Goal: Information Seeking & Learning: Learn about a topic

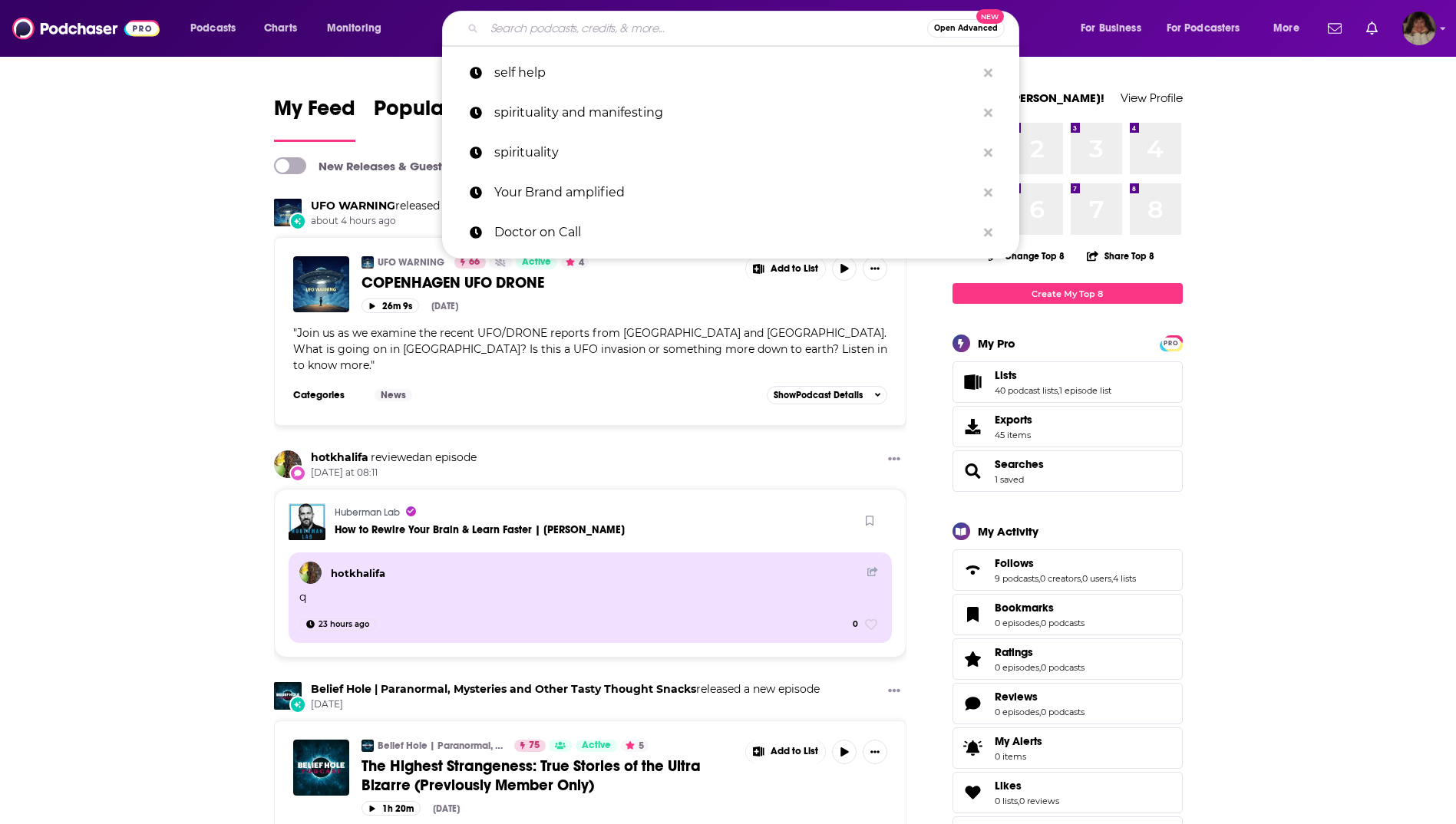
click at [484, 27] on input "Search podcasts, credits, & more..." at bounding box center [705, 28] width 443 height 25
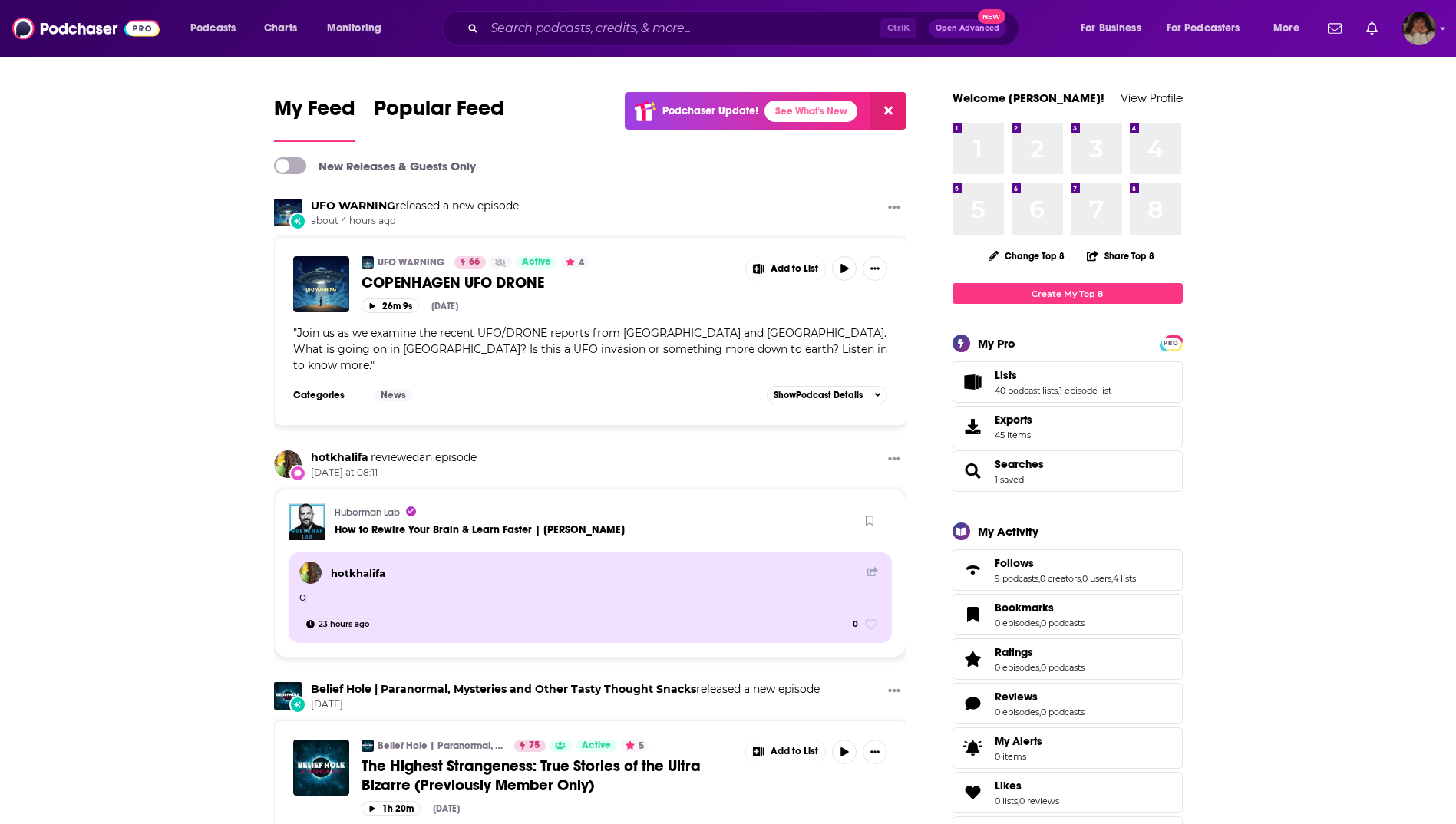
click at [960, 26] on span "Open Advanced" at bounding box center [967, 29] width 63 height 8
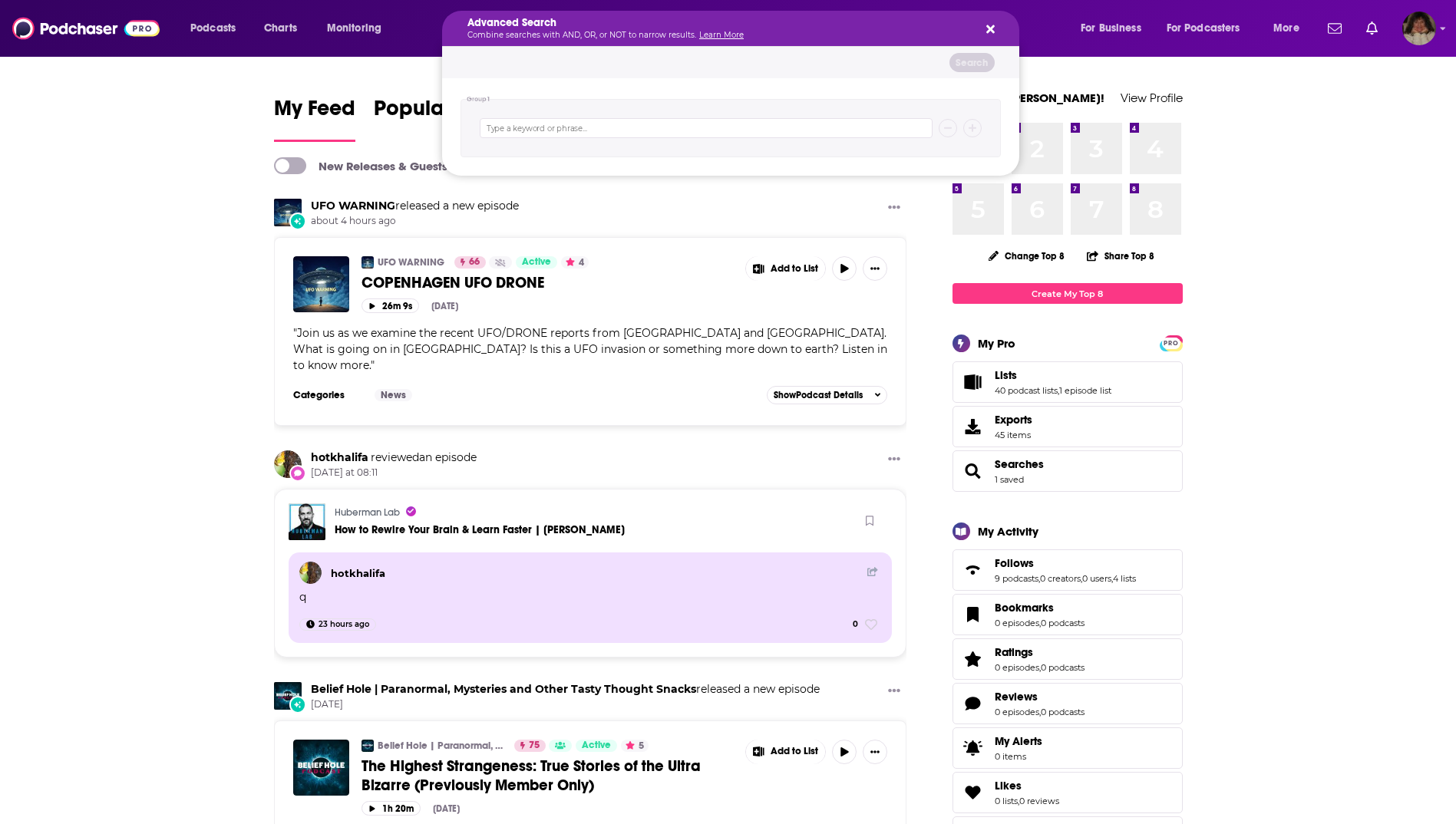
click at [985, 27] on button "Search podcasts, credits, & more..." at bounding box center [987, 28] width 12 height 12
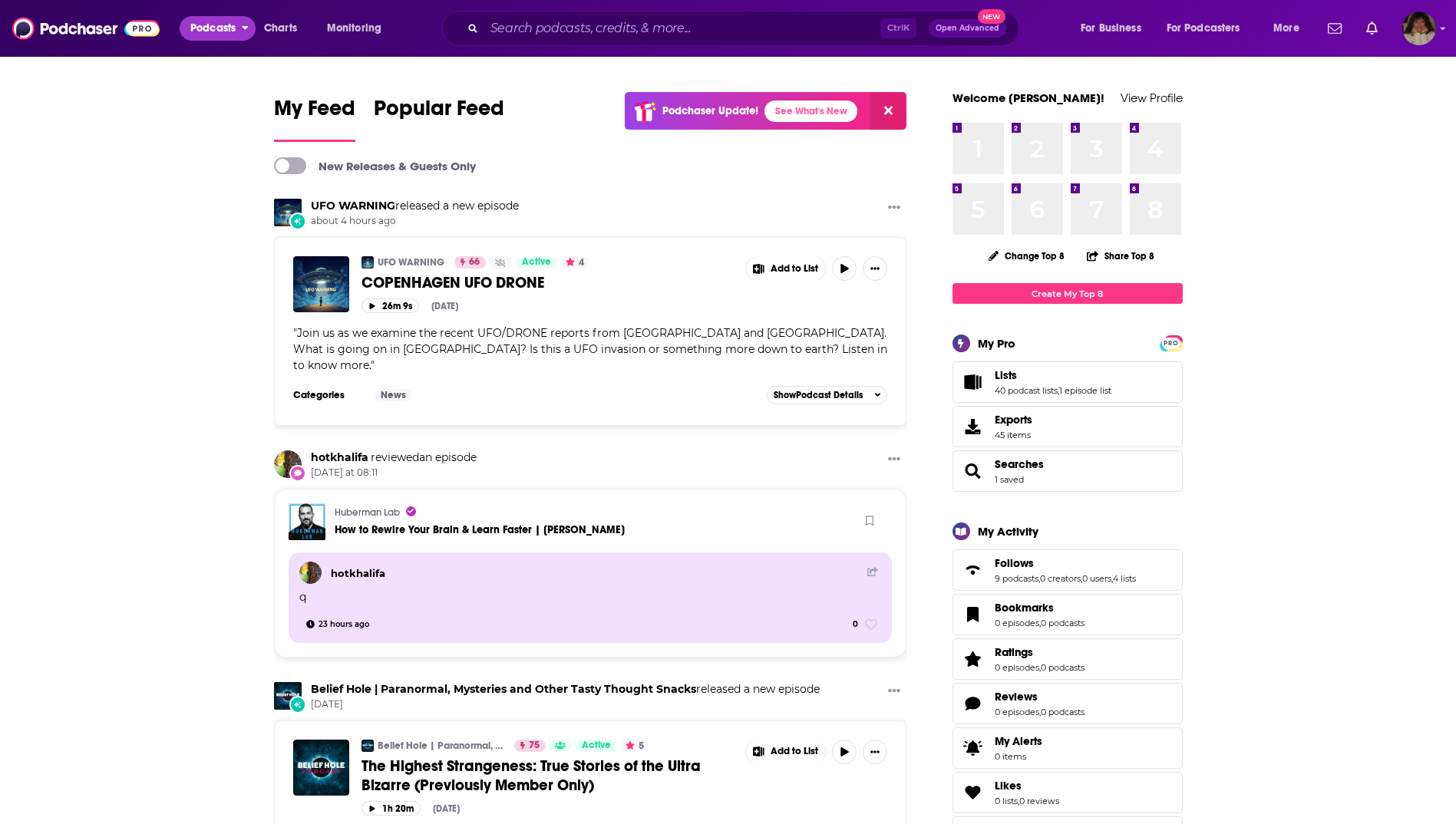
click at [203, 32] on span "Podcasts" at bounding box center [213, 28] width 45 height 22
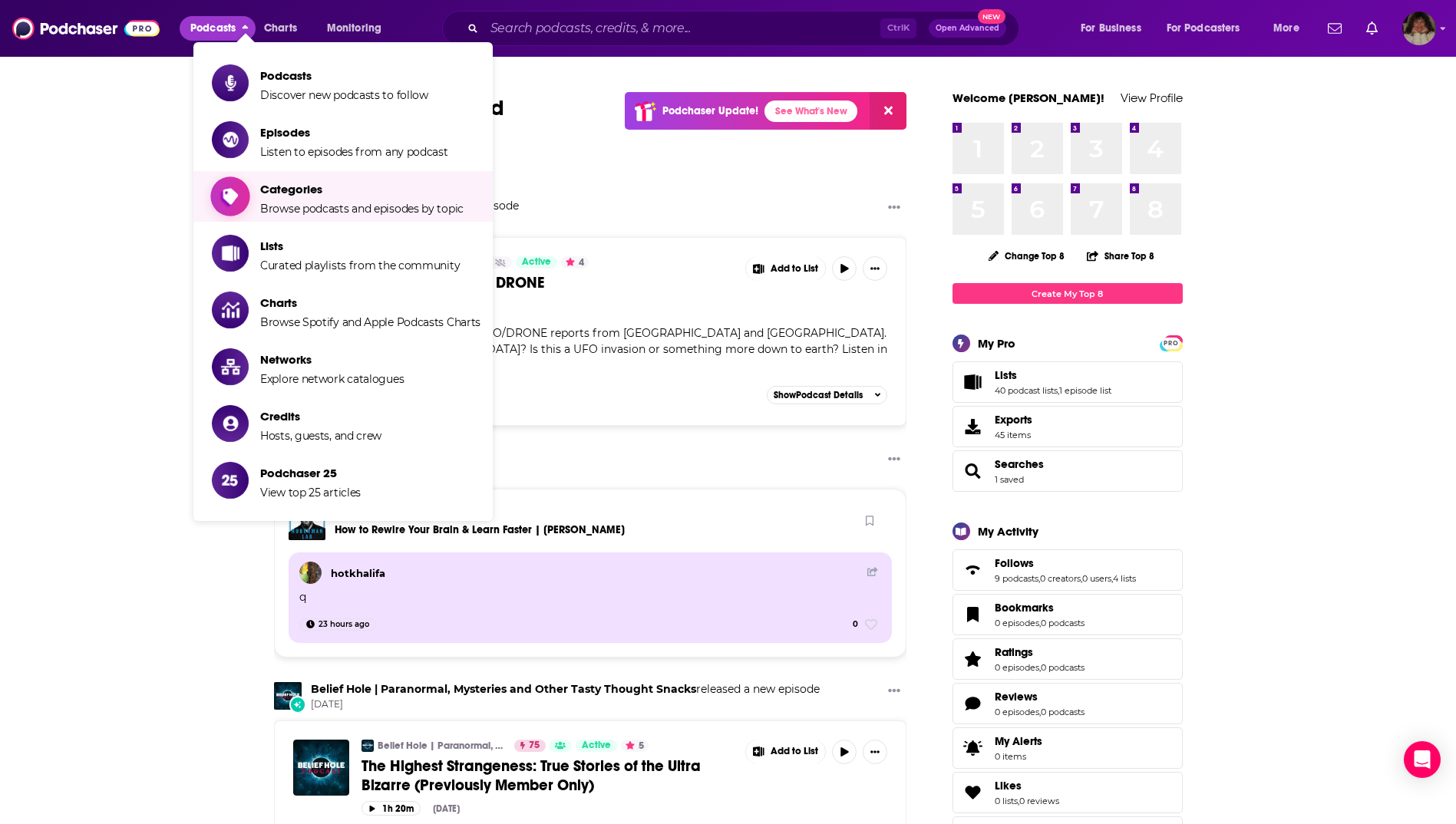
click at [299, 203] on span "Browse podcasts and episodes by topic" at bounding box center [361, 208] width 203 height 14
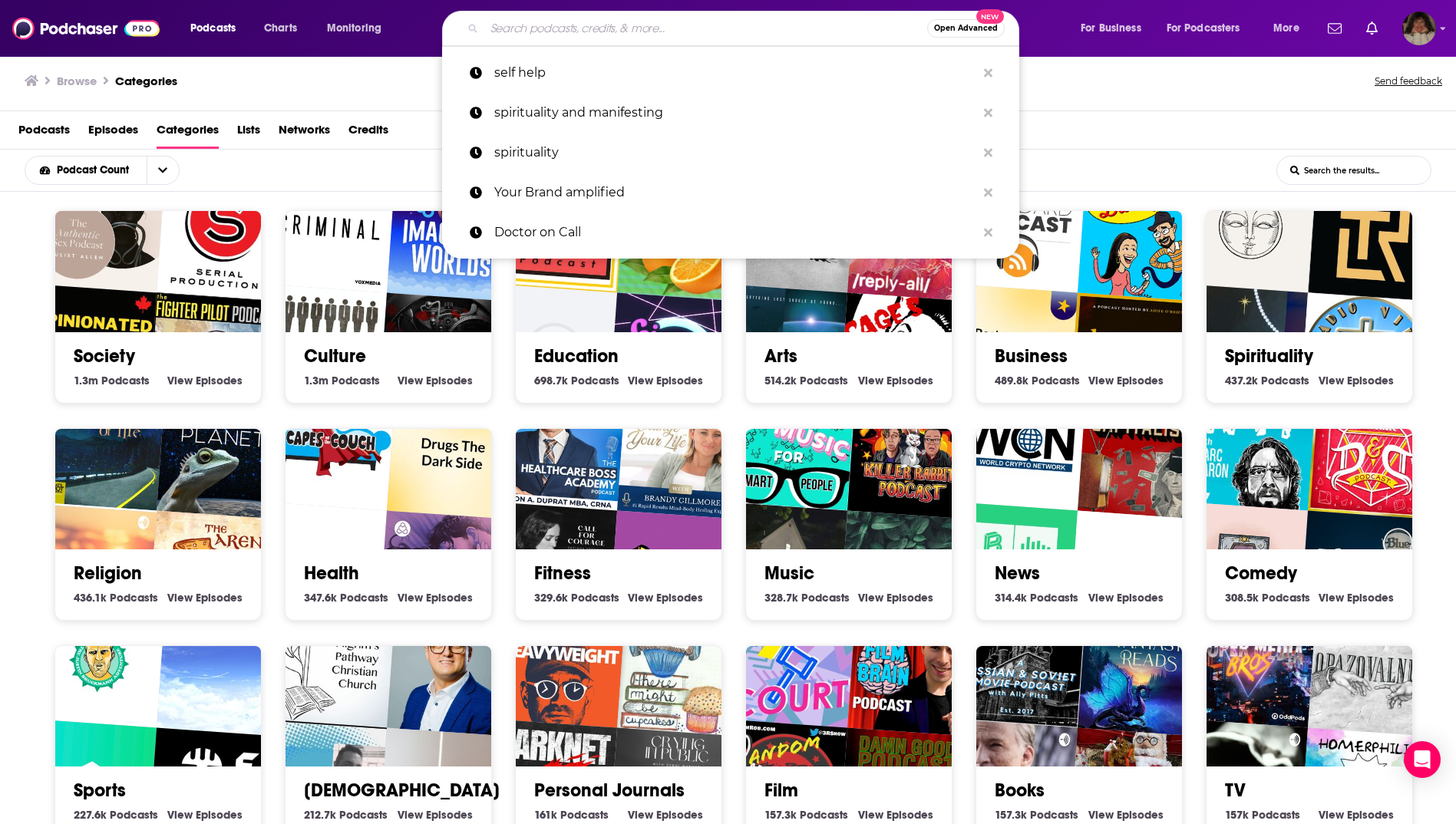
click at [556, 28] on input "Search podcasts, credits, & more..." at bounding box center [705, 28] width 443 height 25
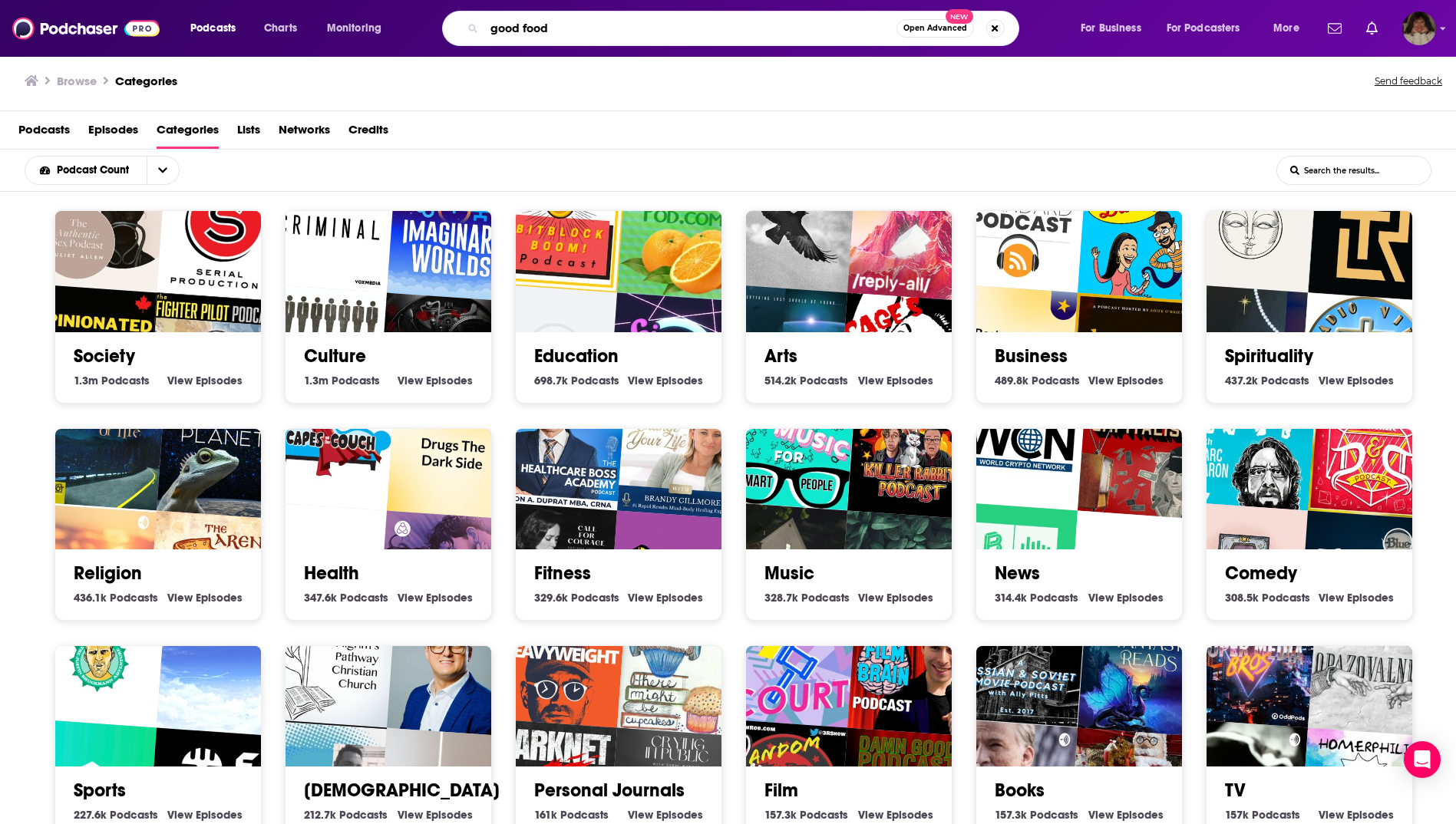
type input "good food"
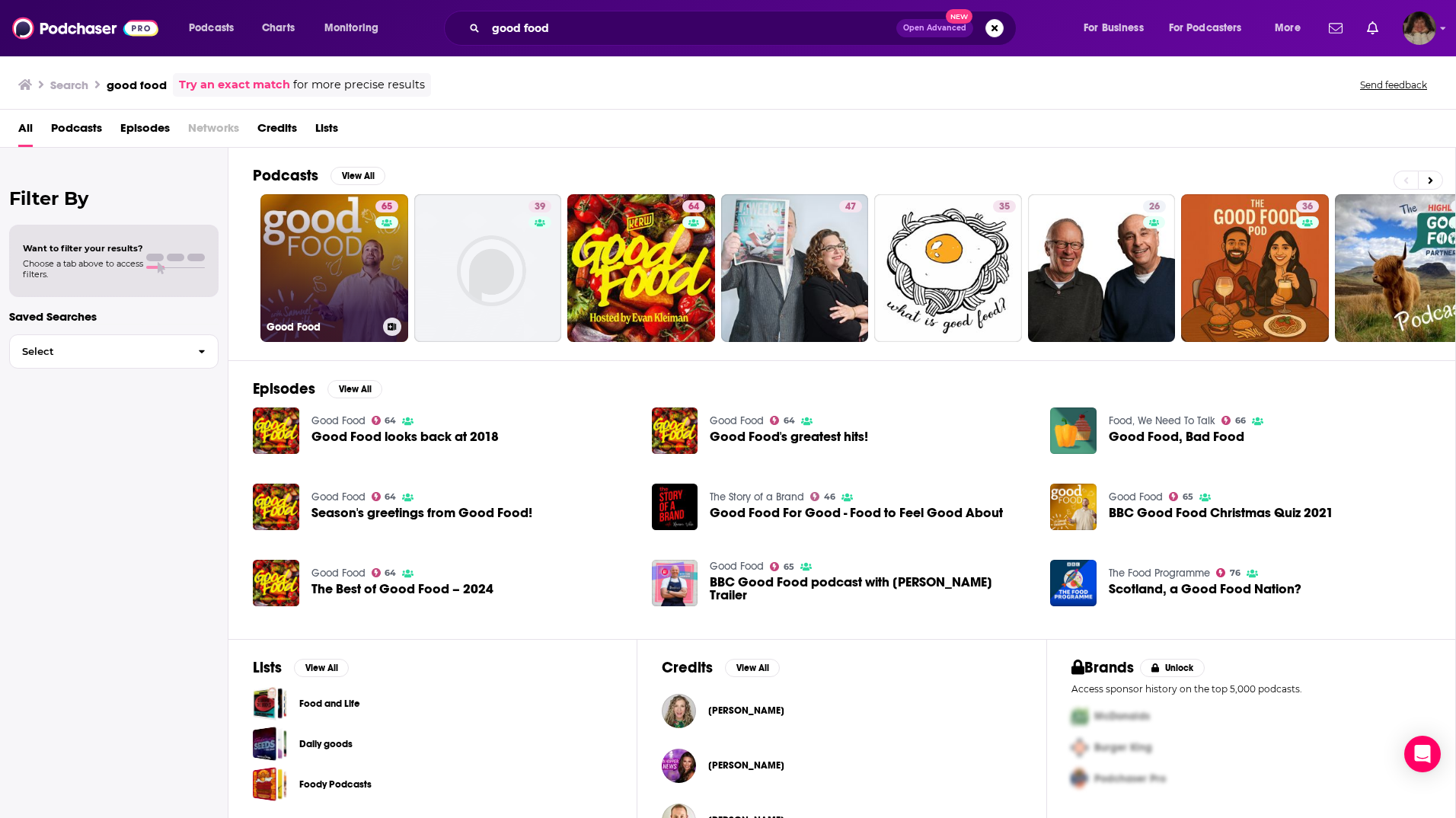
click at [342, 241] on link "65 Good Food" at bounding box center [334, 268] width 147 height 147
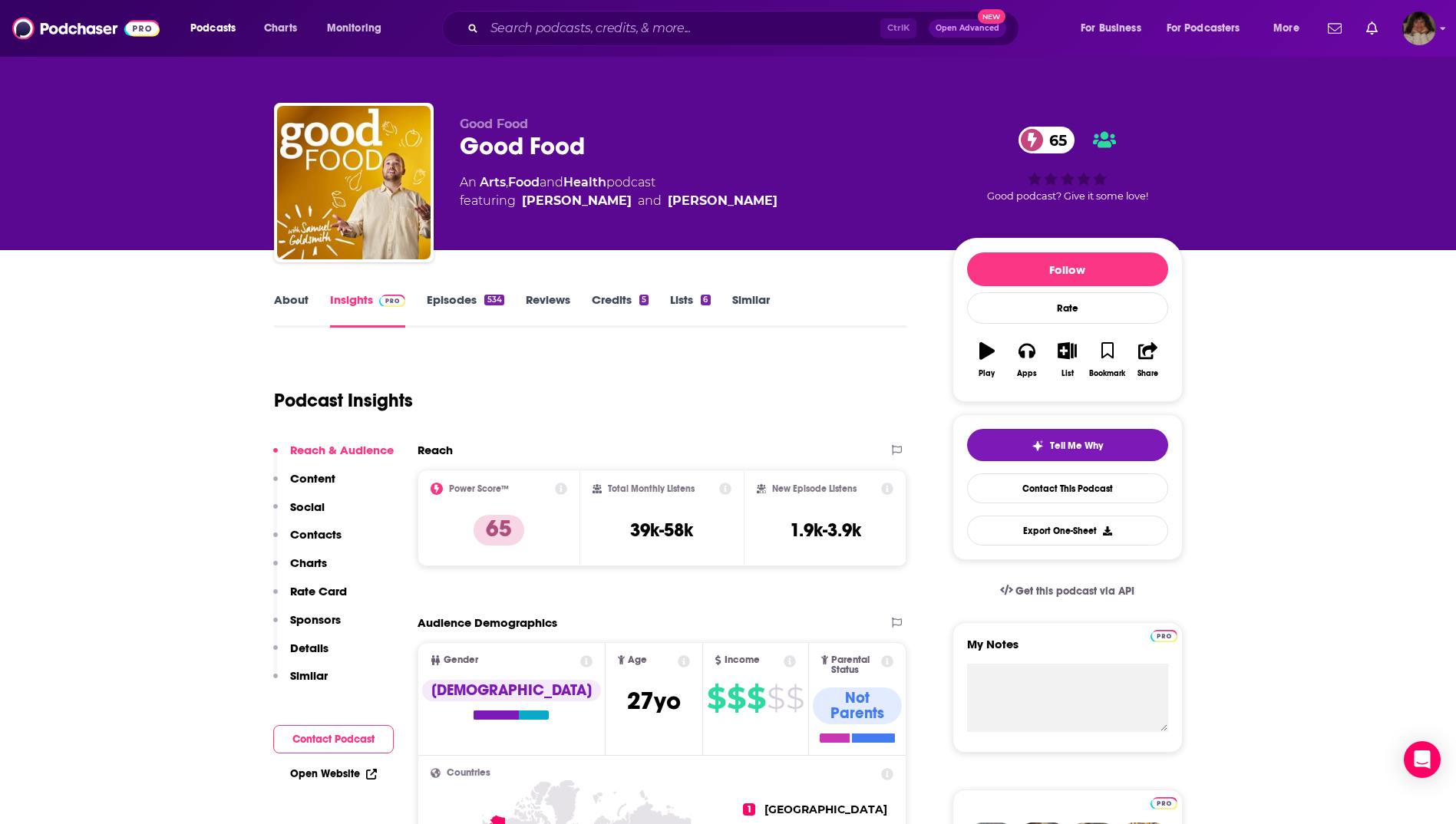
click at [293, 304] on link "About" at bounding box center [291, 310] width 35 height 35
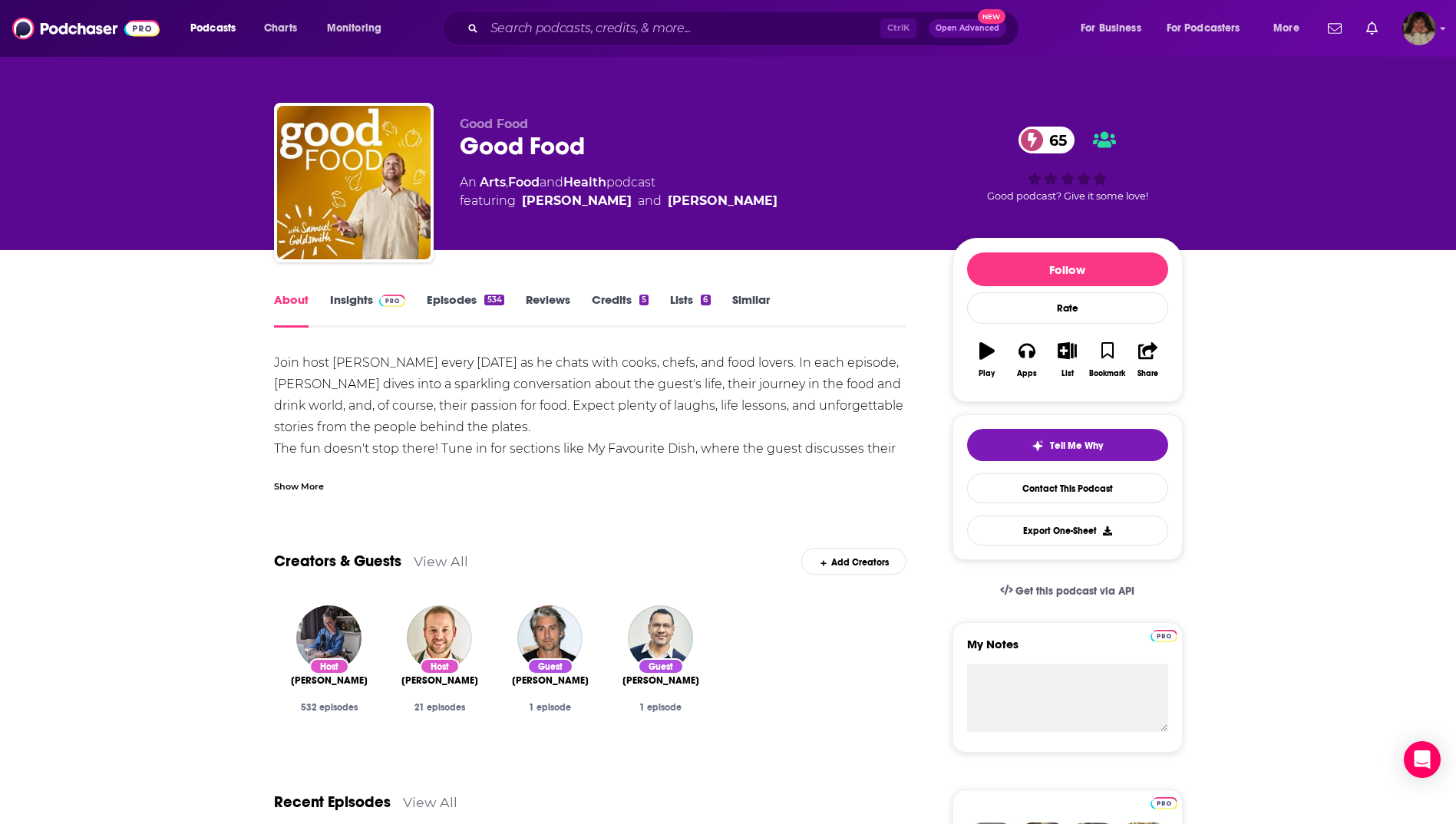
click at [288, 485] on div "Show More" at bounding box center [299, 485] width 50 height 14
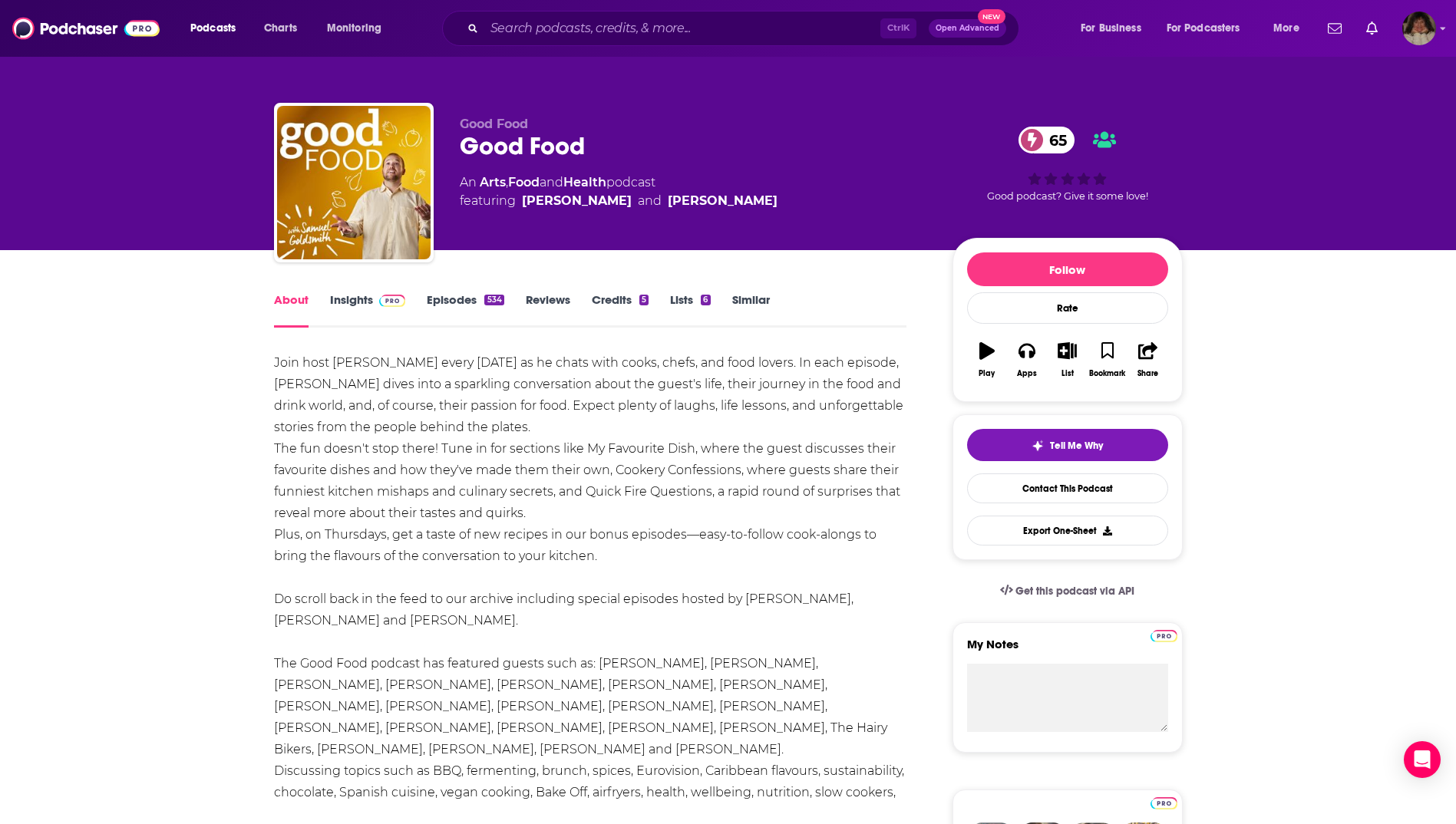
scroll to position [77, 0]
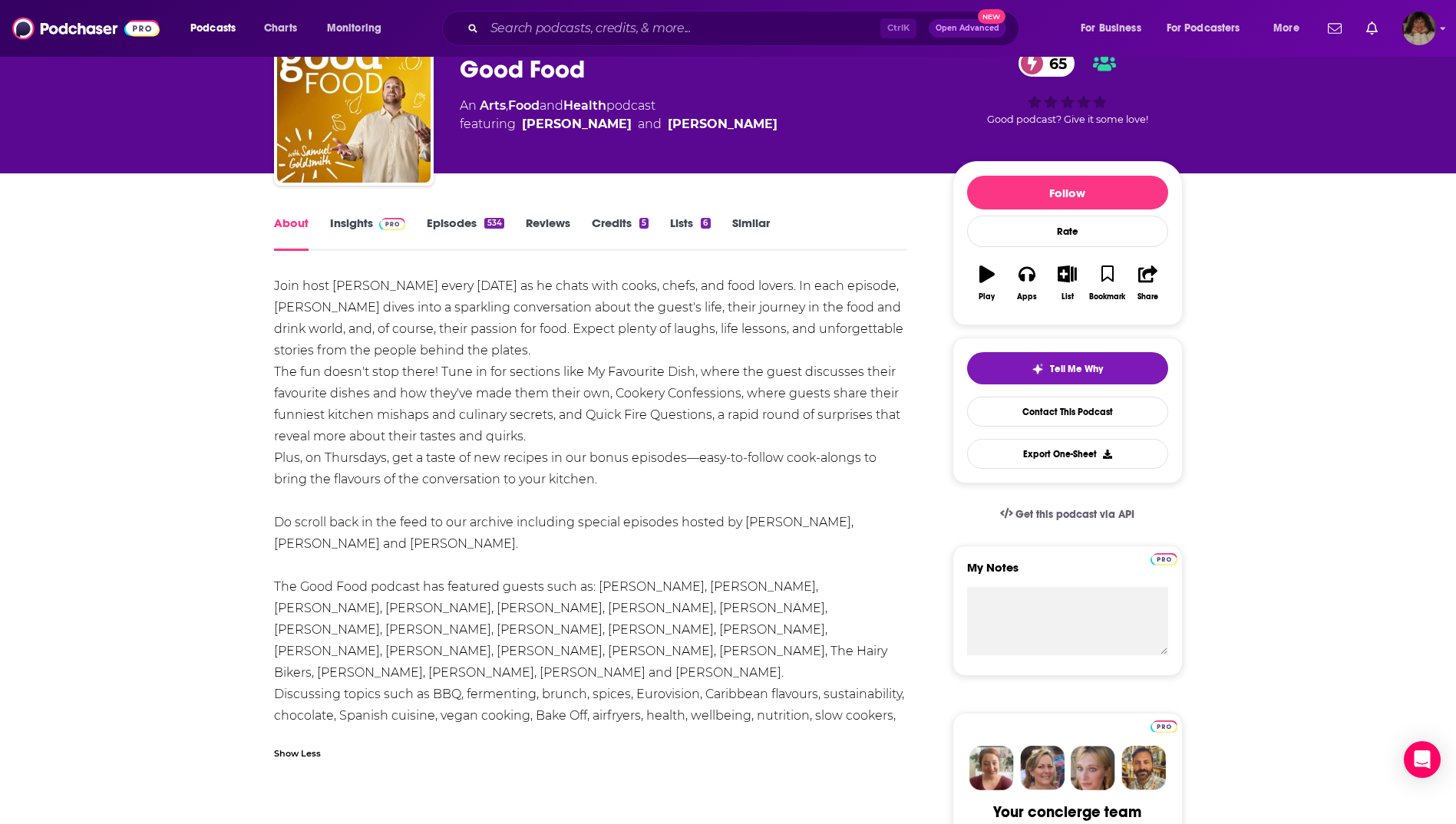
click at [357, 223] on link "Insights" at bounding box center [368, 234] width 76 height 35
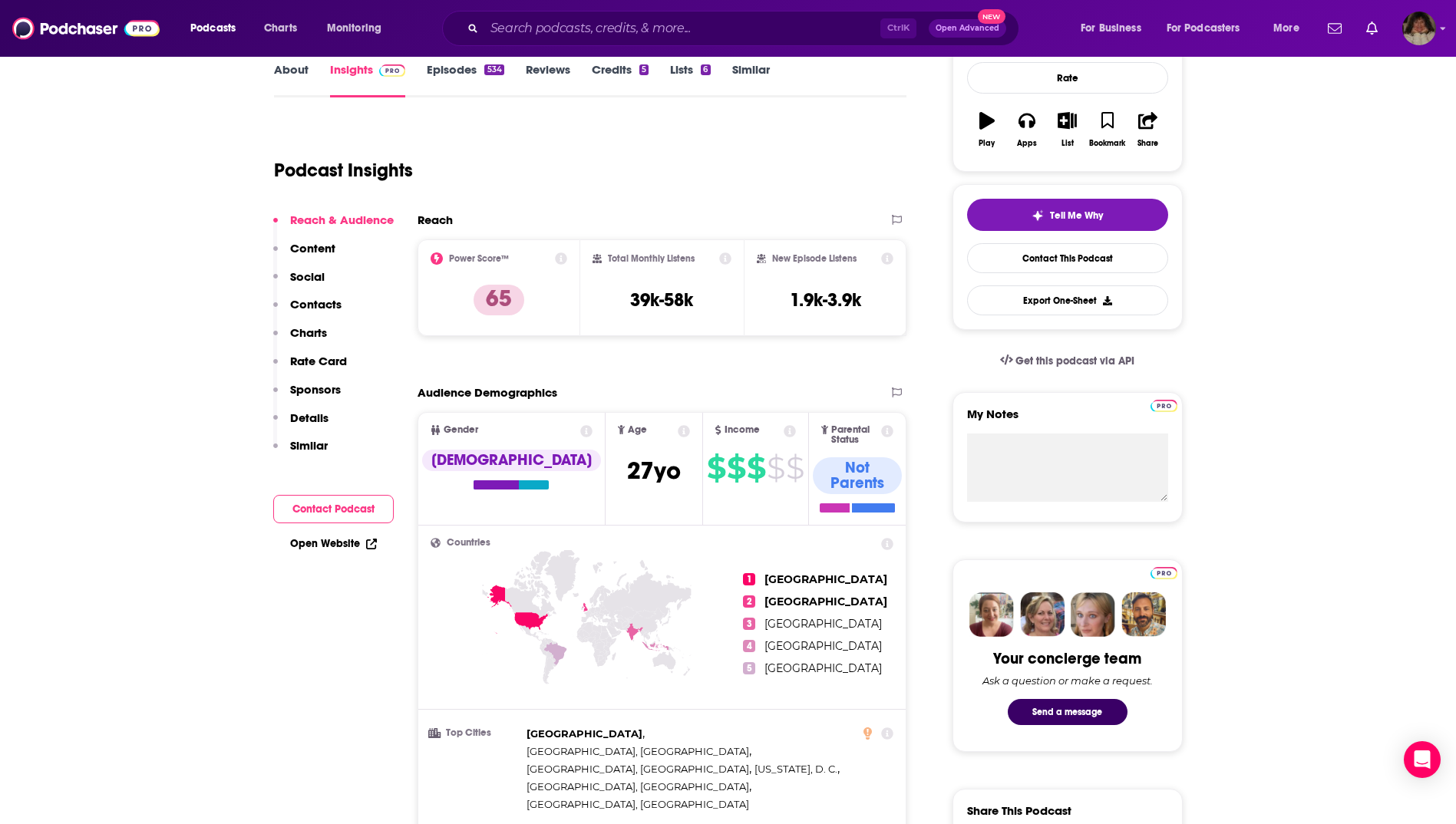
scroll to position [307, 0]
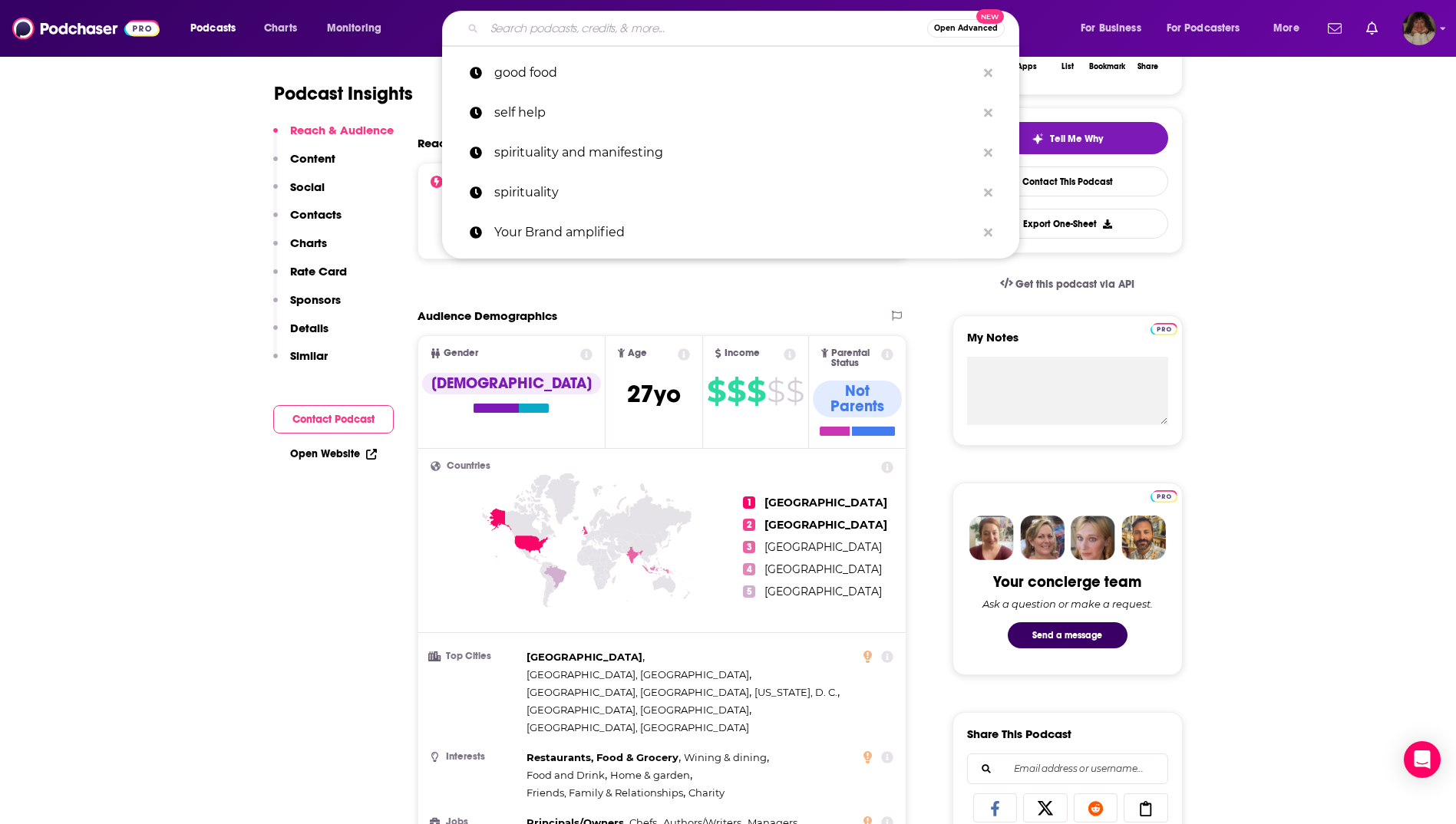
click at [557, 30] on input "Search podcasts, credits, & more..." at bounding box center [705, 28] width 443 height 25
click at [560, 65] on p "good food" at bounding box center [735, 73] width 482 height 40
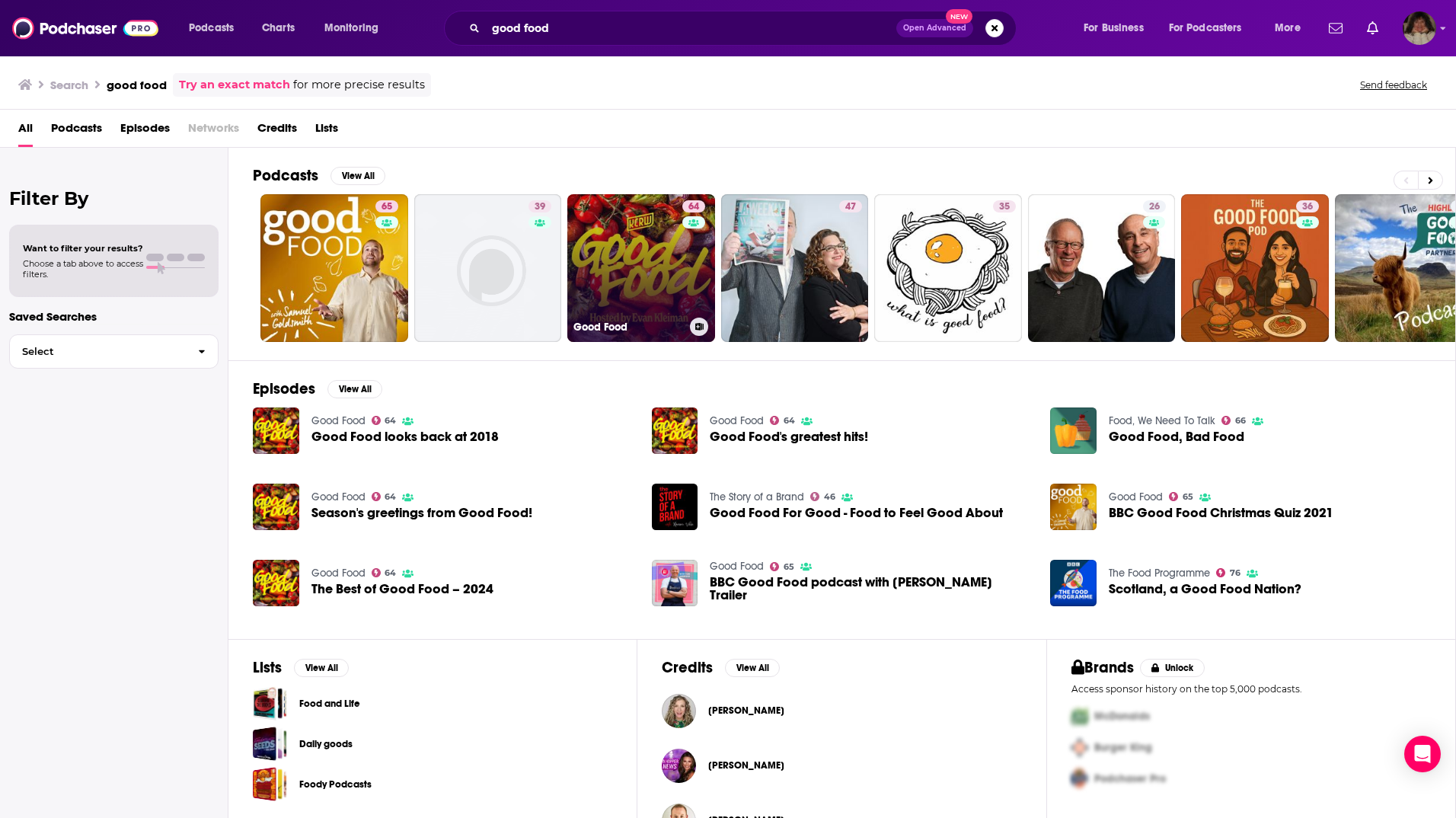
click at [636, 267] on link "64 Good Food" at bounding box center [641, 268] width 147 height 147
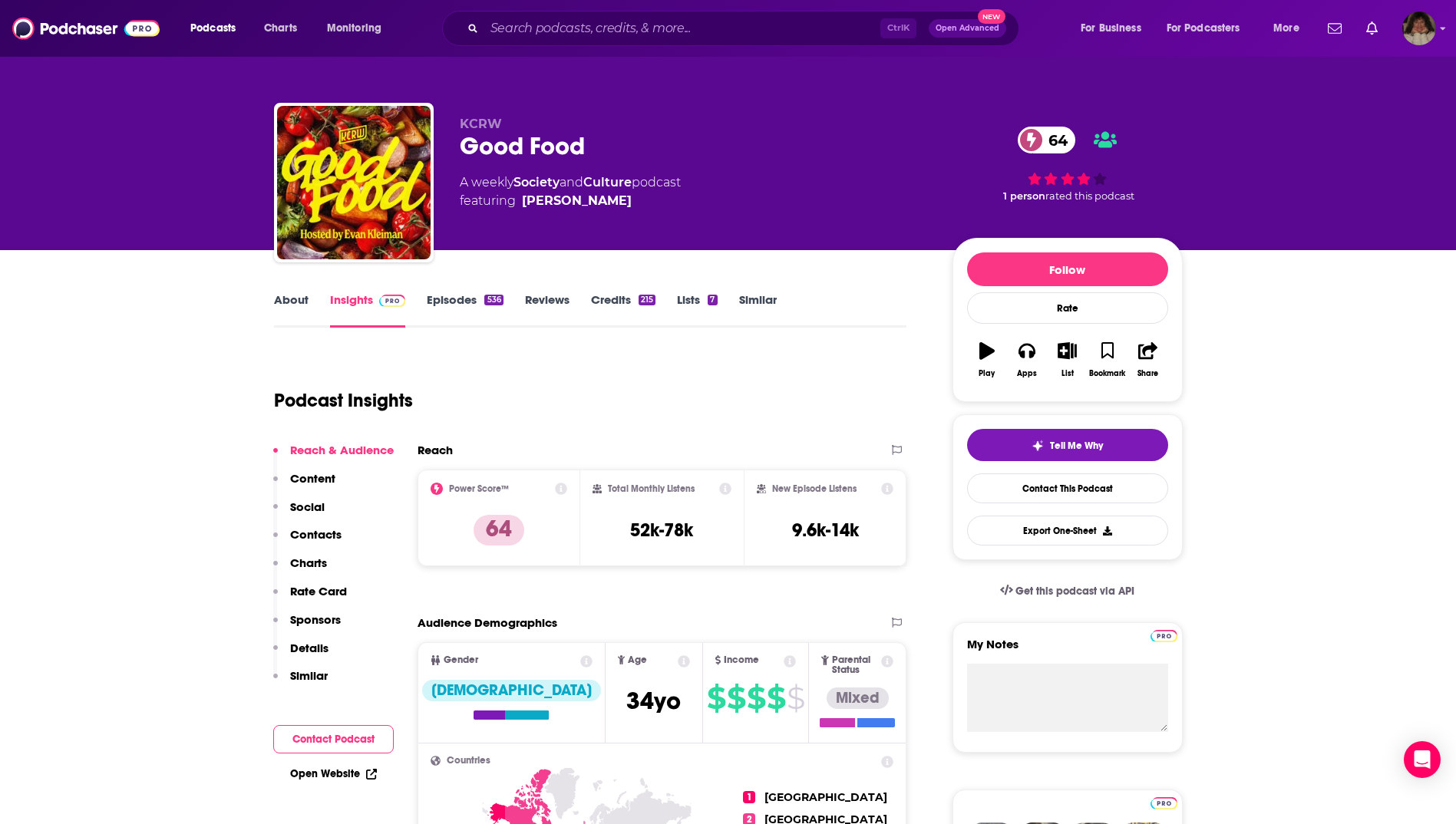
click at [288, 303] on link "About" at bounding box center [291, 310] width 35 height 35
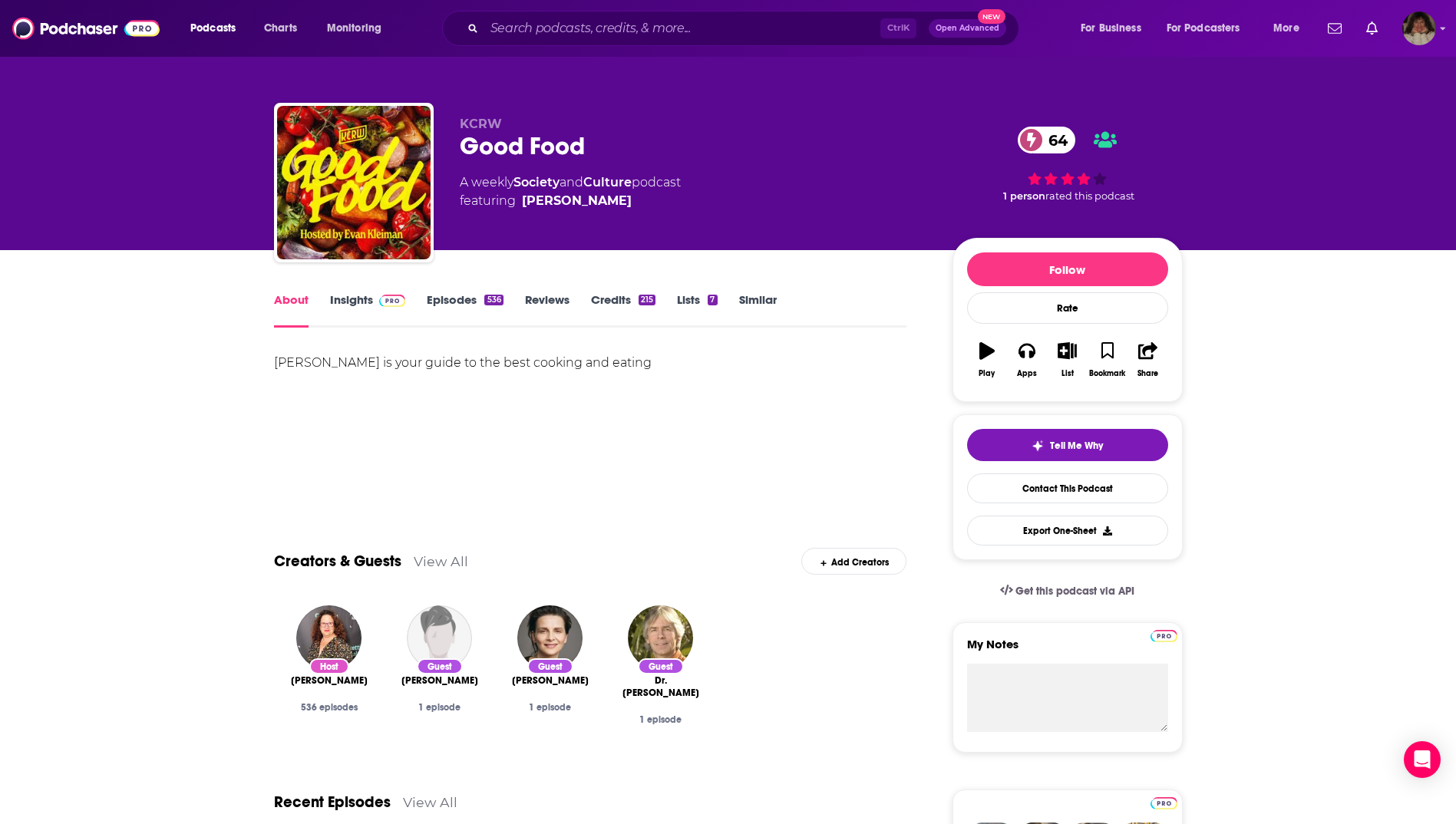
click at [356, 304] on link "Insights" at bounding box center [368, 310] width 76 height 35
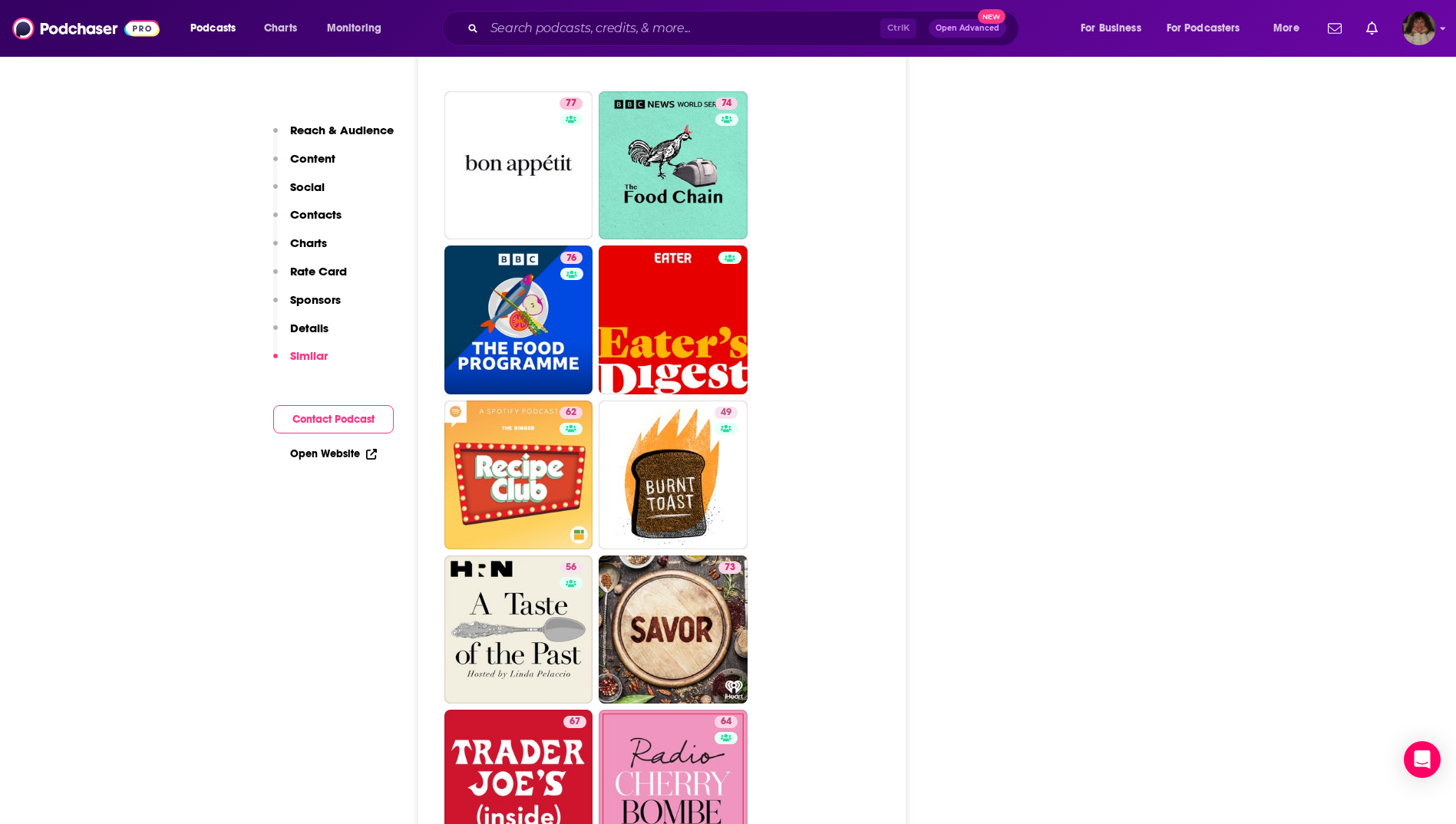
scroll to position [3991, 0]
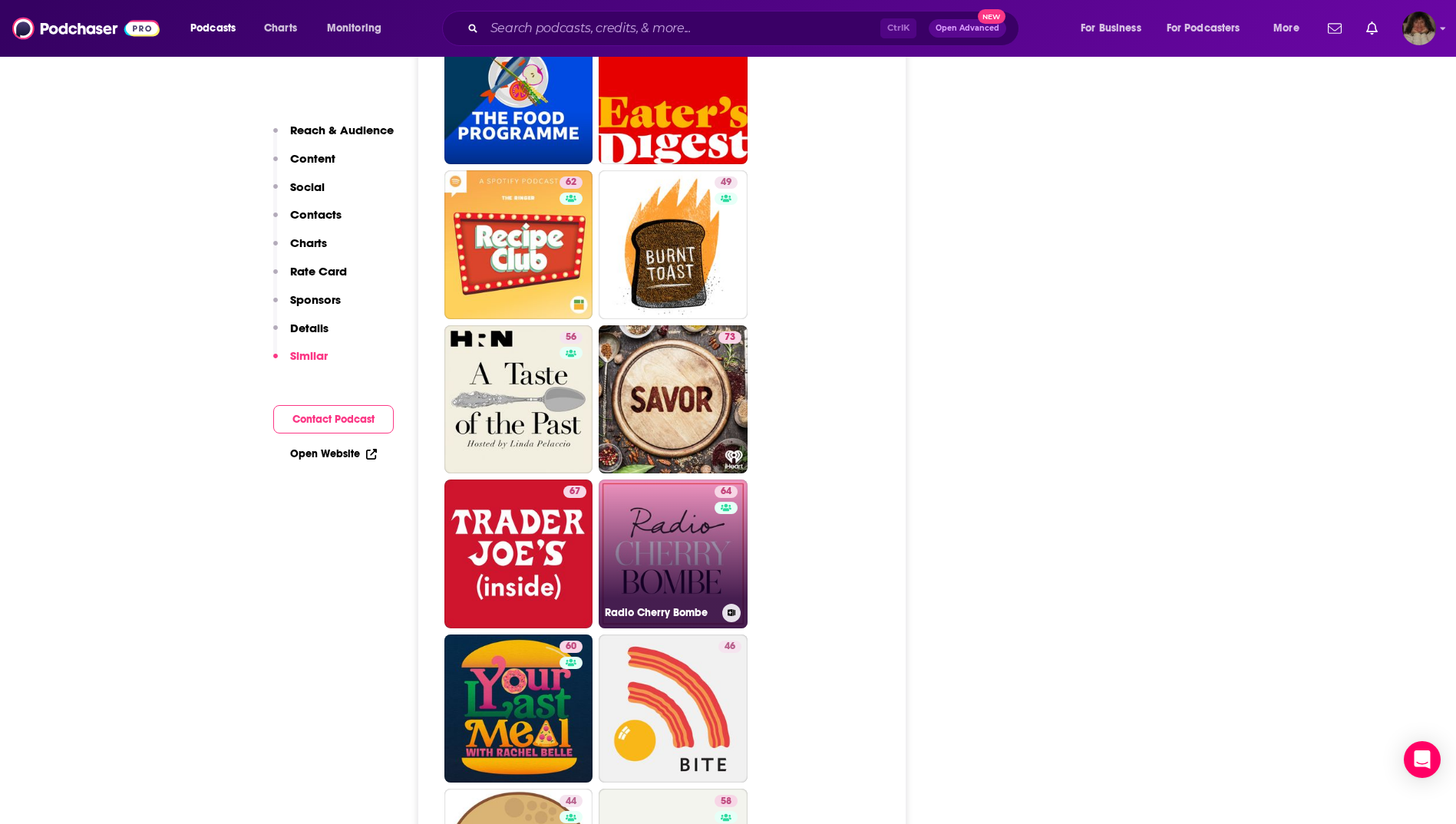
click at [690, 479] on link "64 Radio Cherry Bombe" at bounding box center [672, 553] width 149 height 149
type input "[URL][DOMAIN_NAME]"
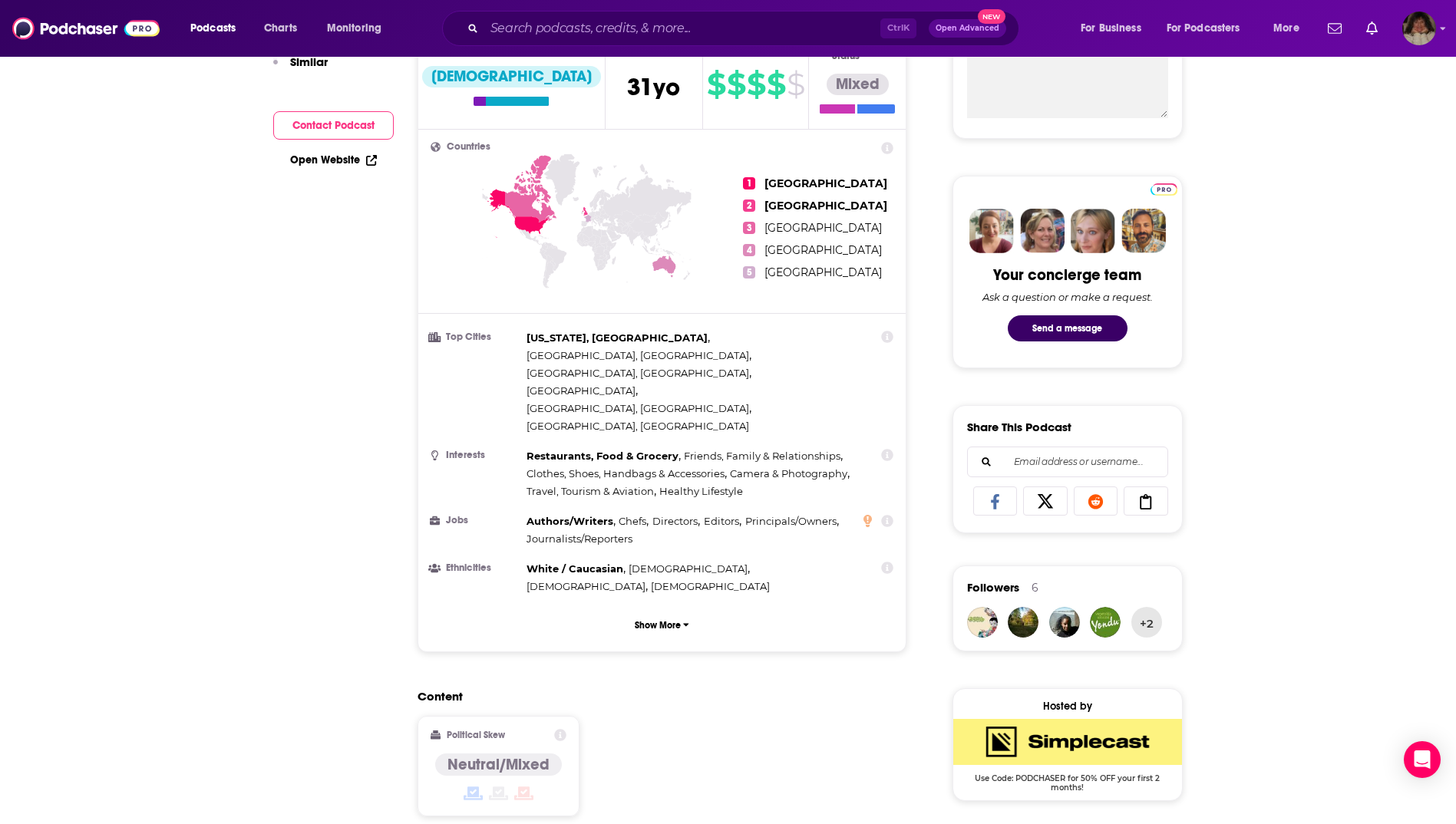
scroll to position [77, 0]
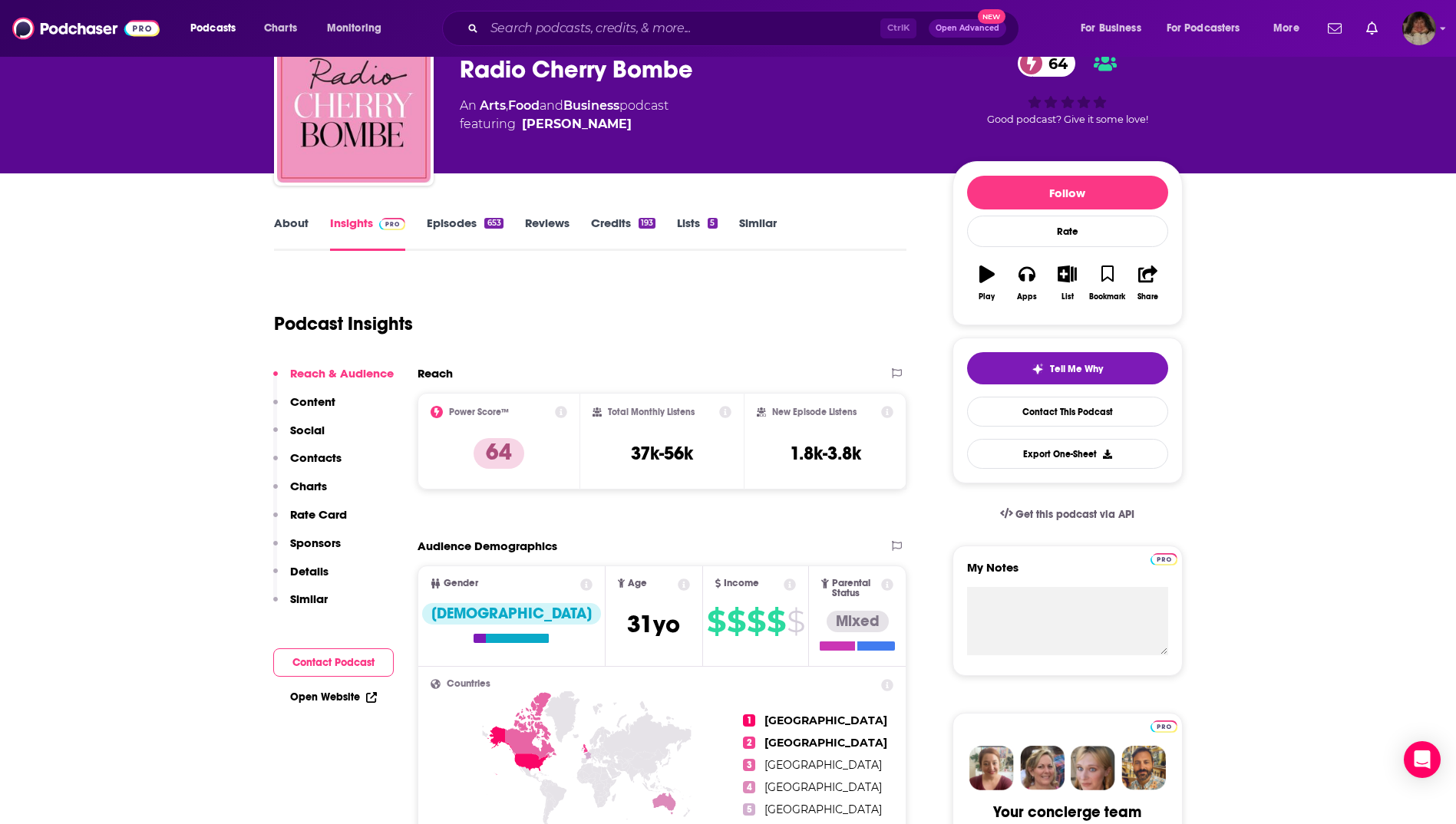
click at [290, 226] on link "About" at bounding box center [291, 234] width 35 height 35
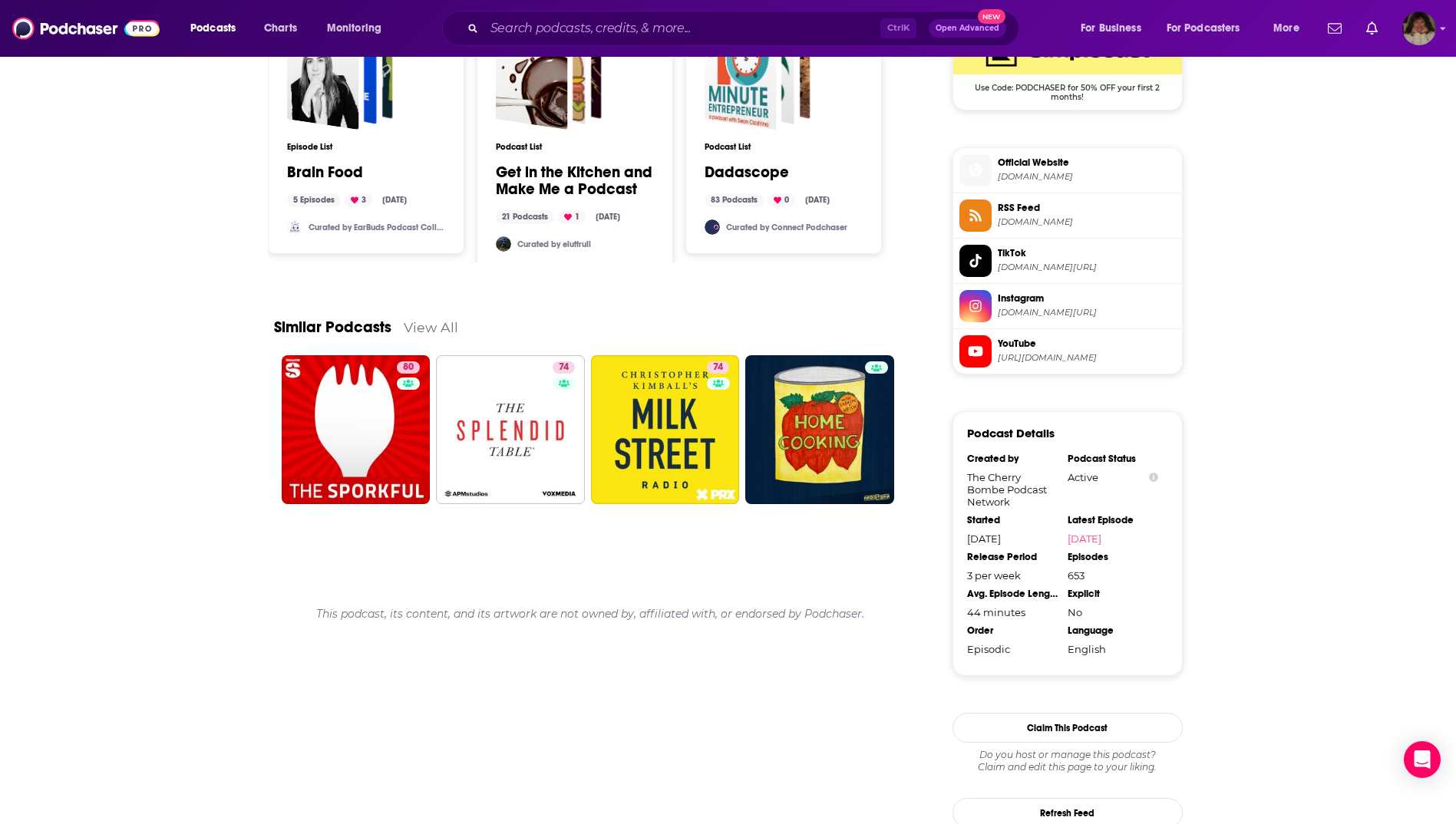
scroll to position [1425, 0]
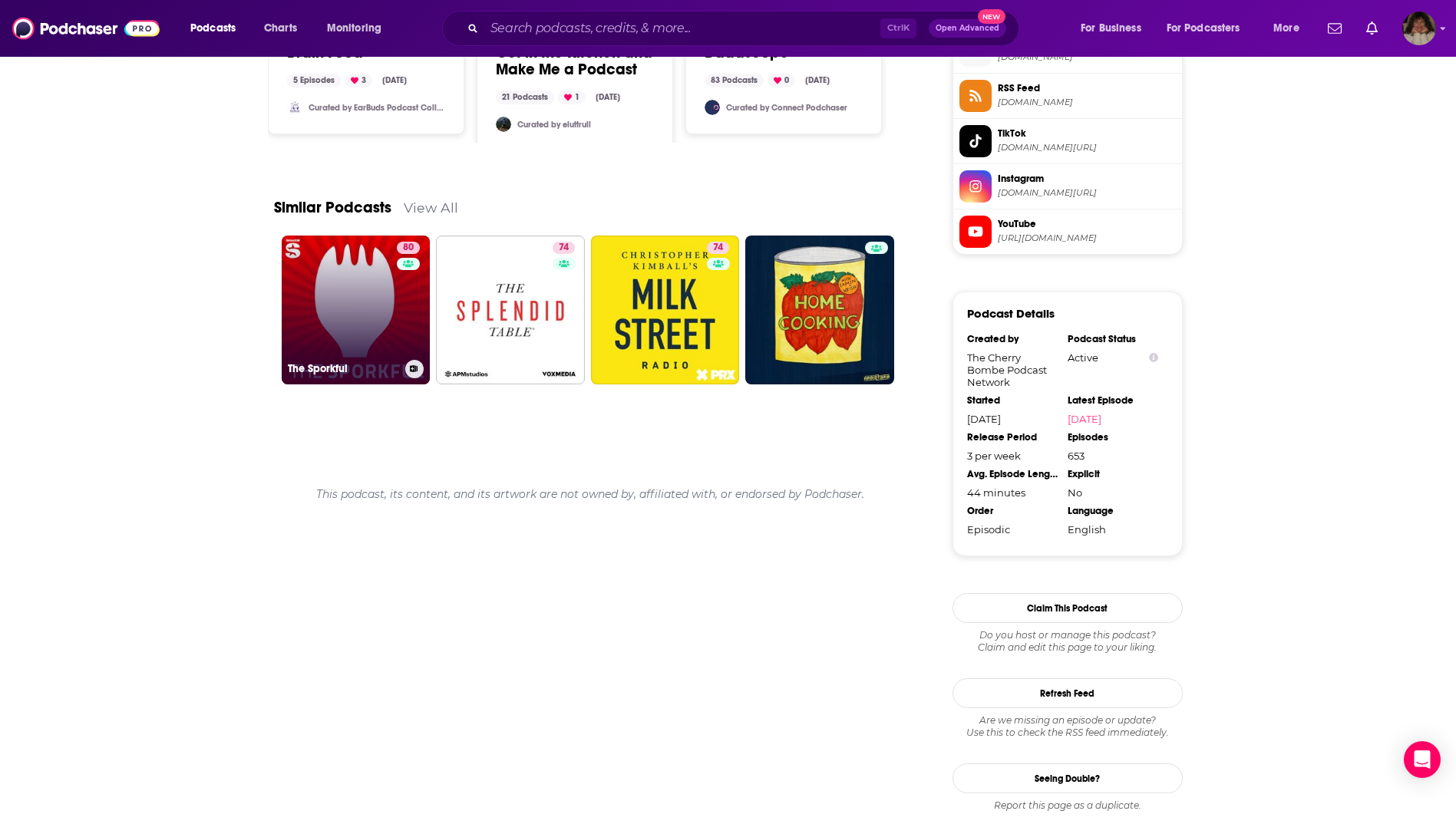
click at [363, 309] on link "80 The Sporkful" at bounding box center [356, 309] width 149 height 149
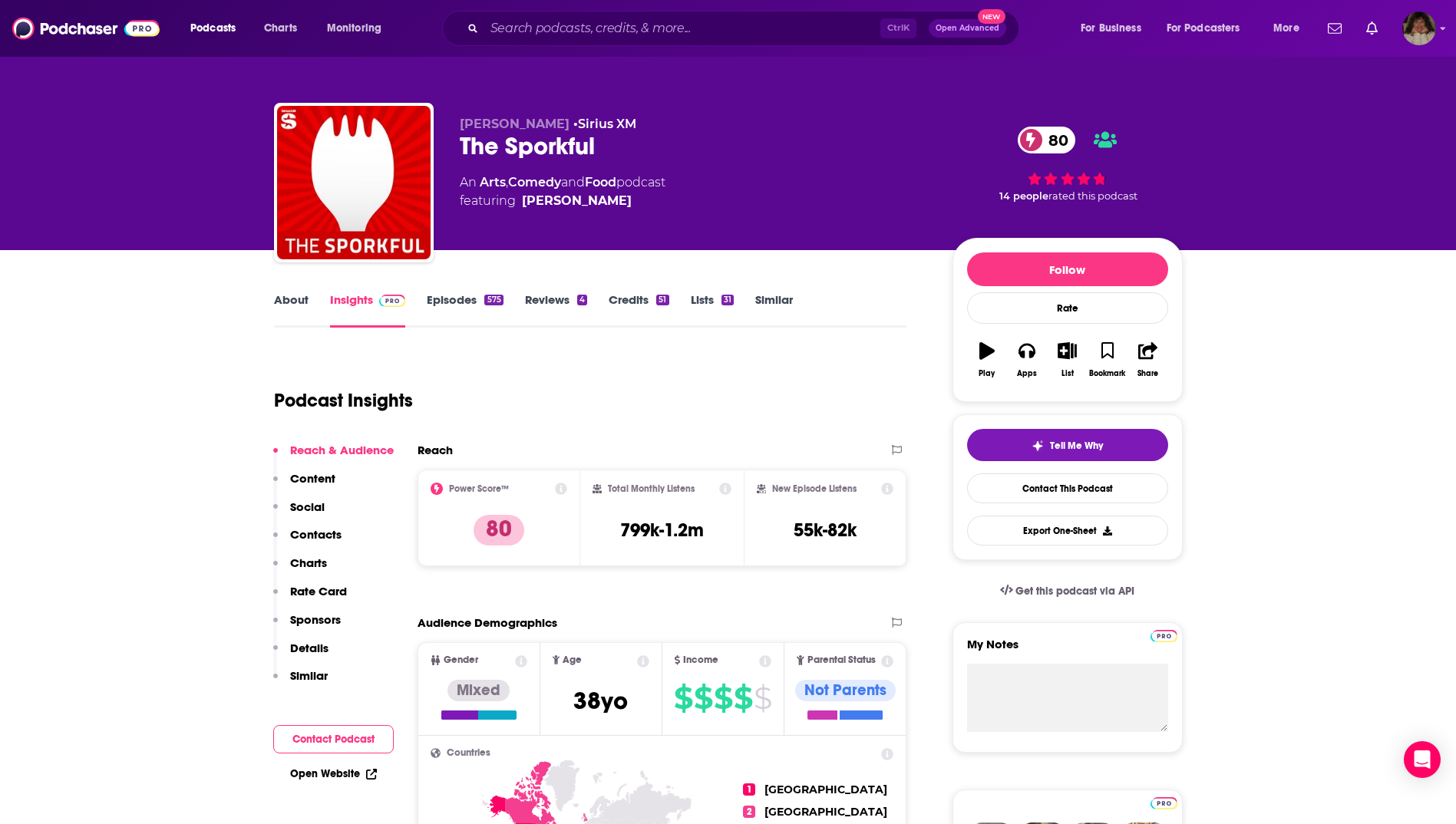
click at [297, 302] on link "About" at bounding box center [291, 310] width 35 height 35
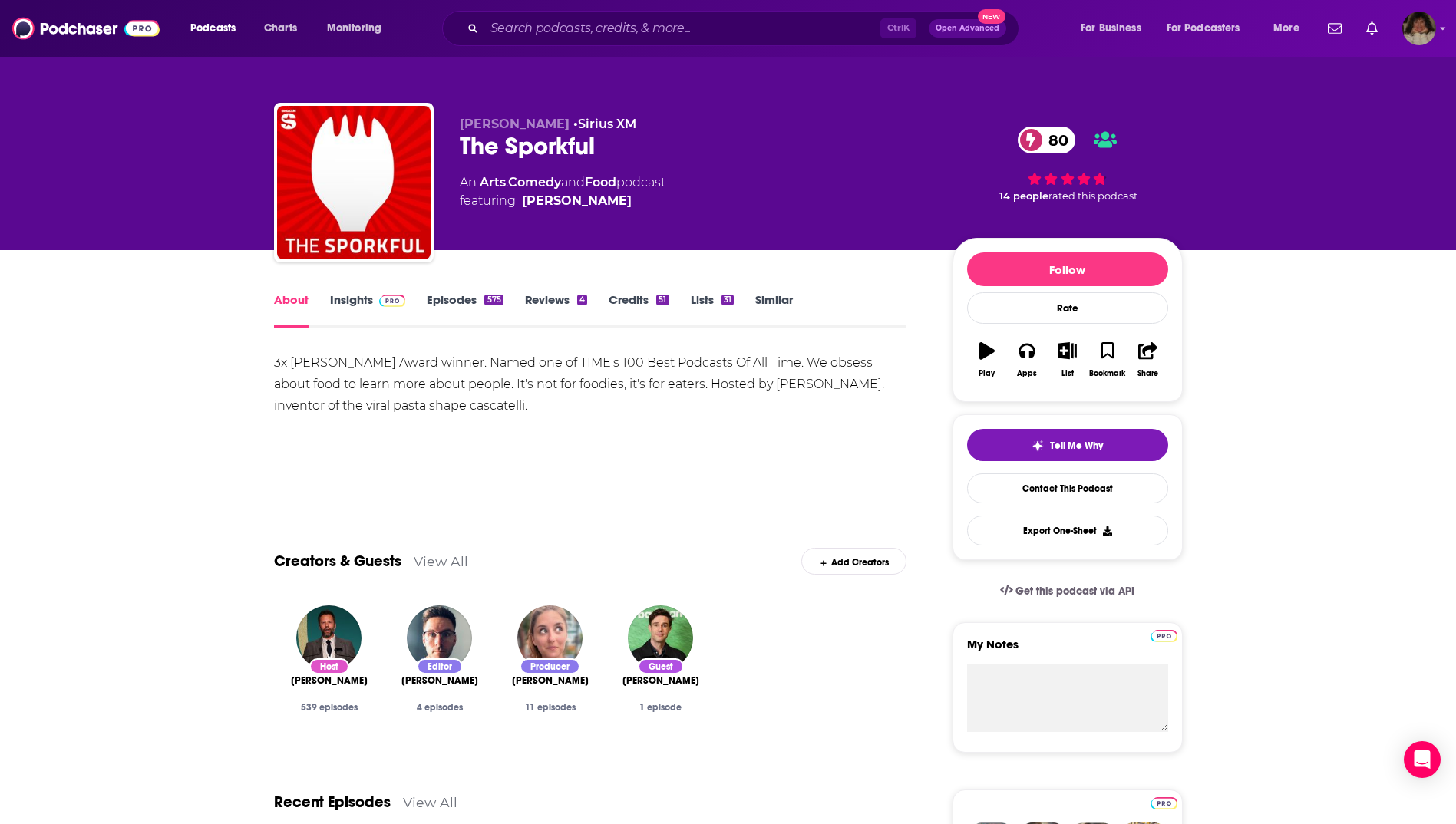
click at [348, 296] on link "Insights" at bounding box center [368, 310] width 76 height 35
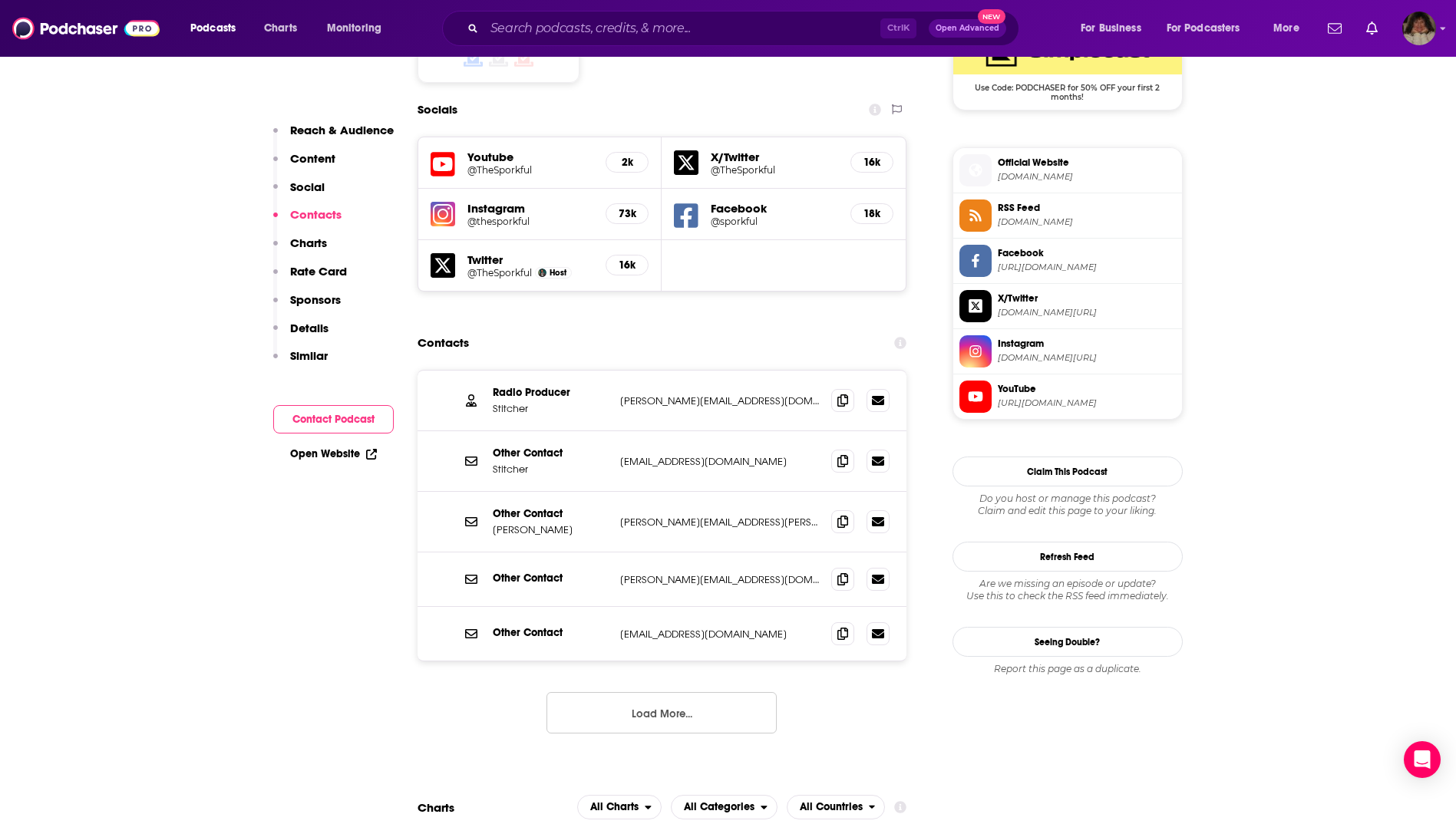
scroll to position [1612, 0]
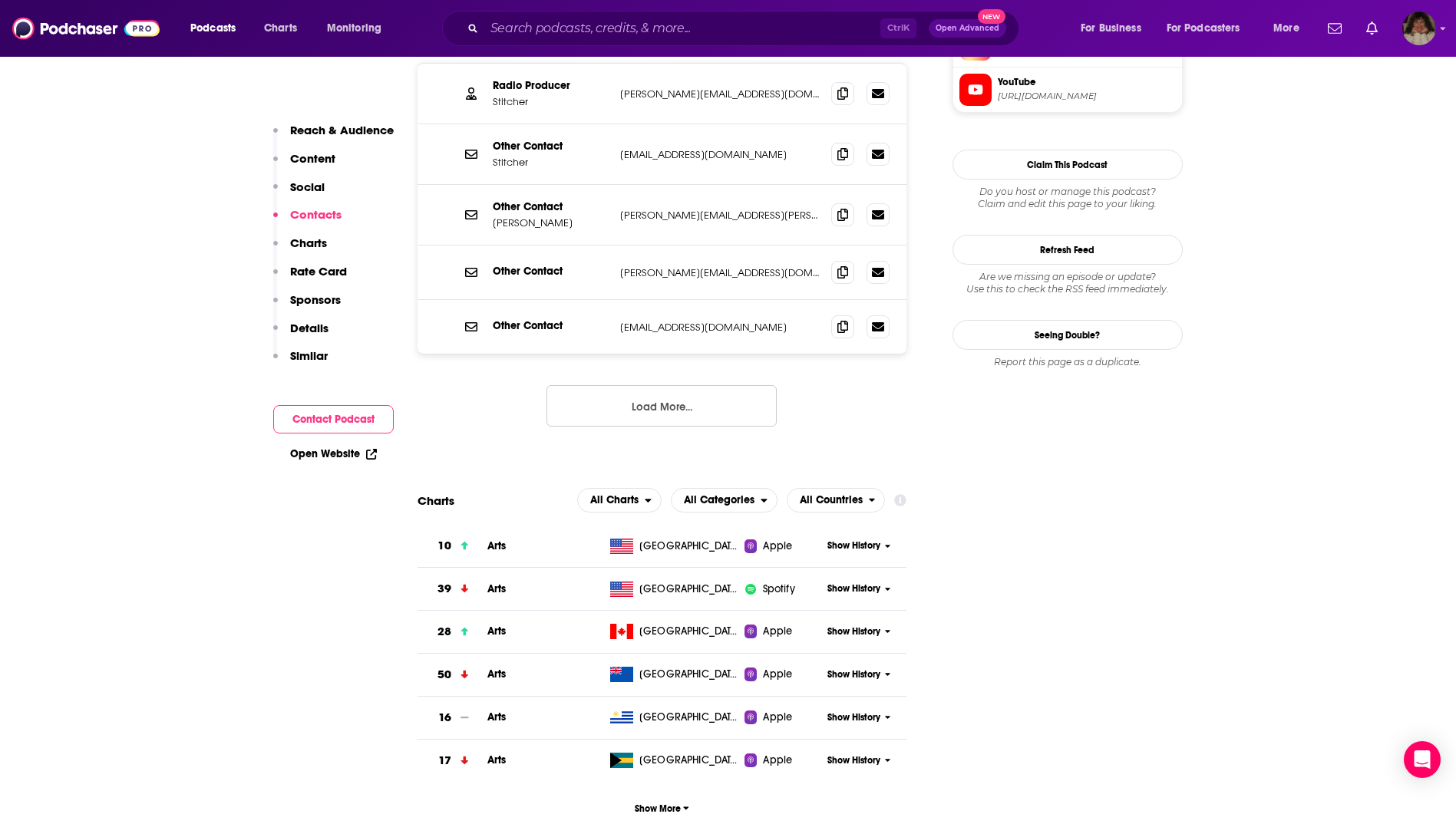
click at [763, 539] on span "Apple" at bounding box center [777, 546] width 29 height 15
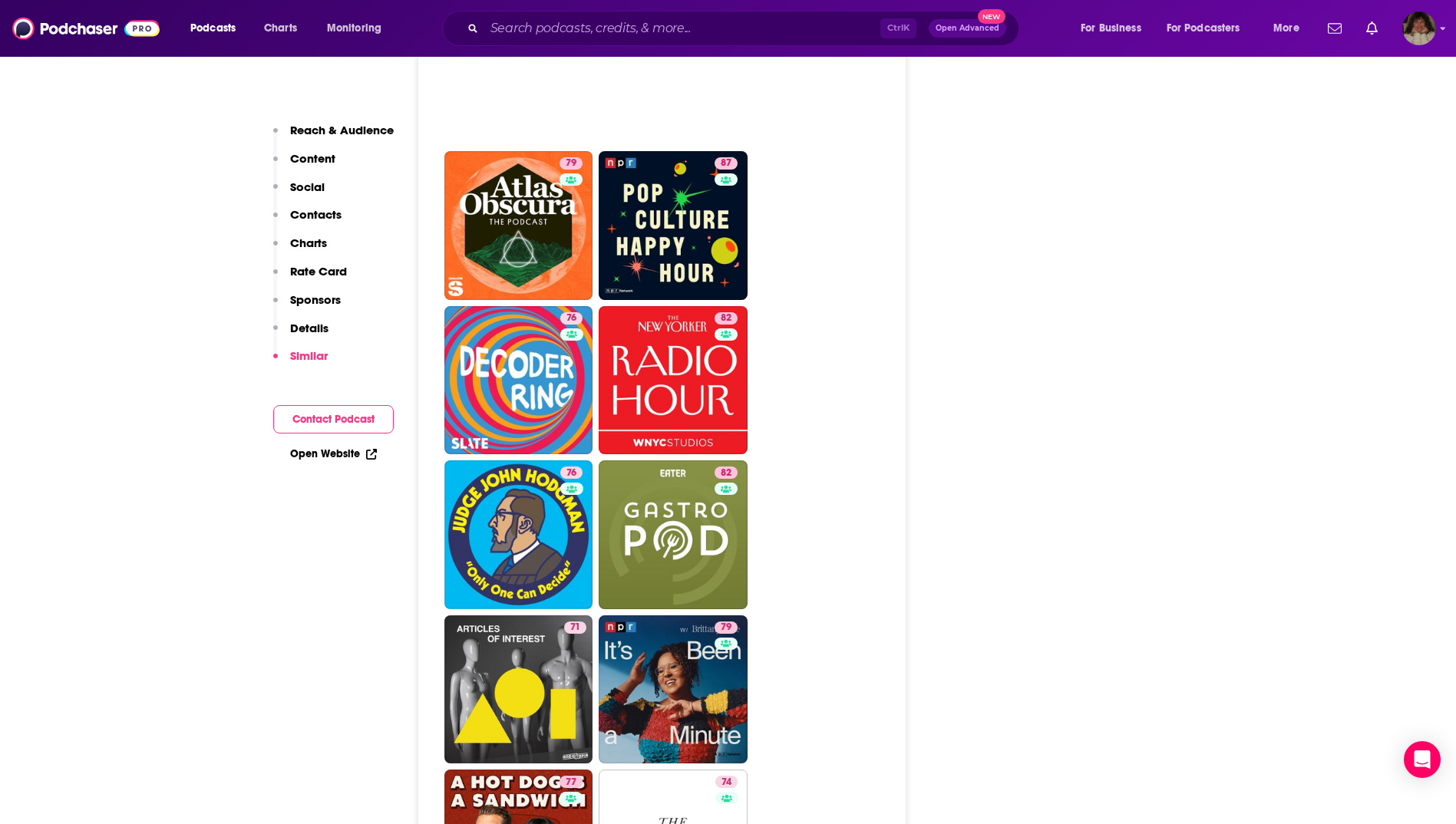
scroll to position [4528, 0]
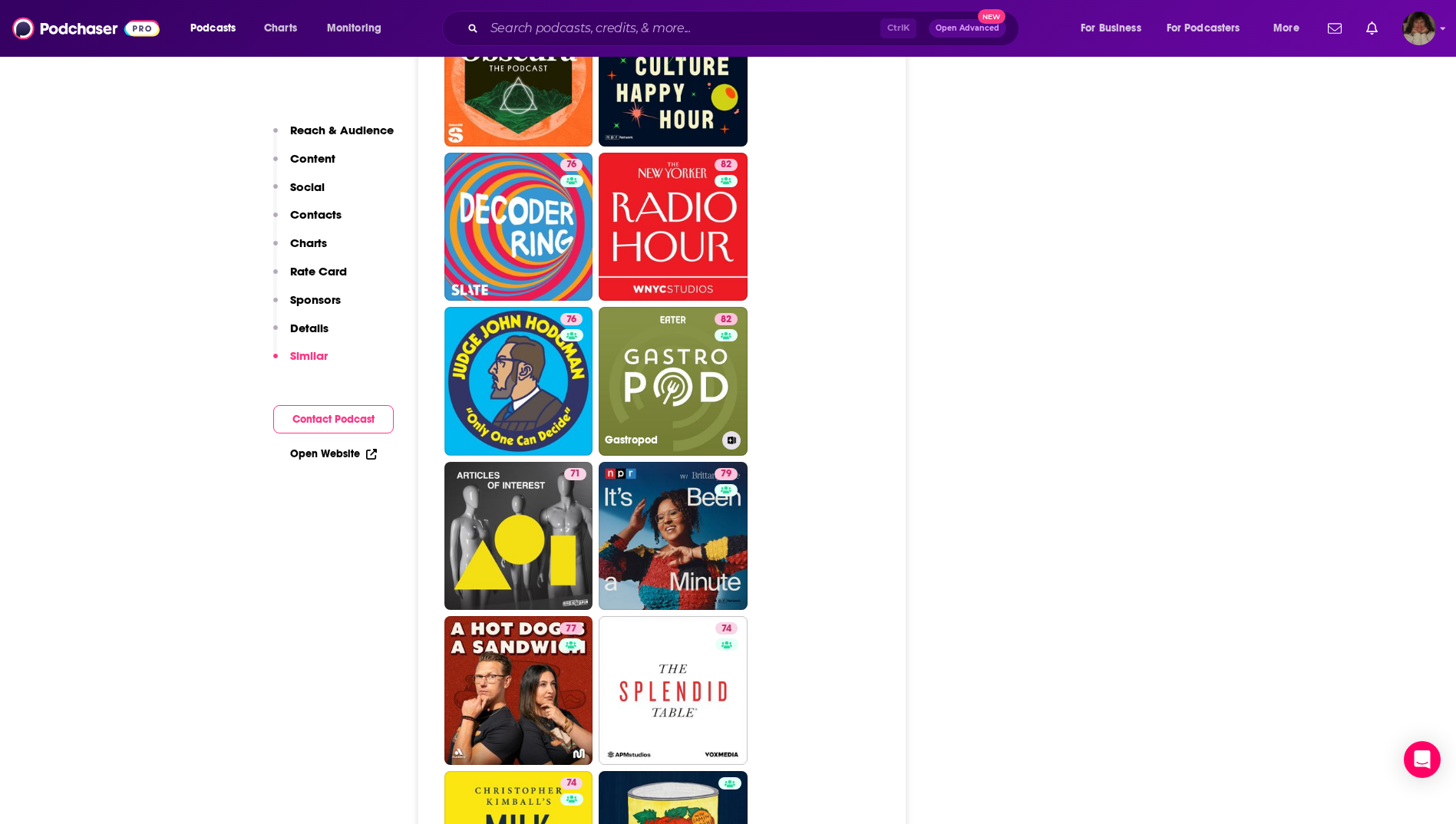
click at [668, 307] on link "82 Gastropod" at bounding box center [672, 381] width 149 height 149
type input "[URL][DOMAIN_NAME]"
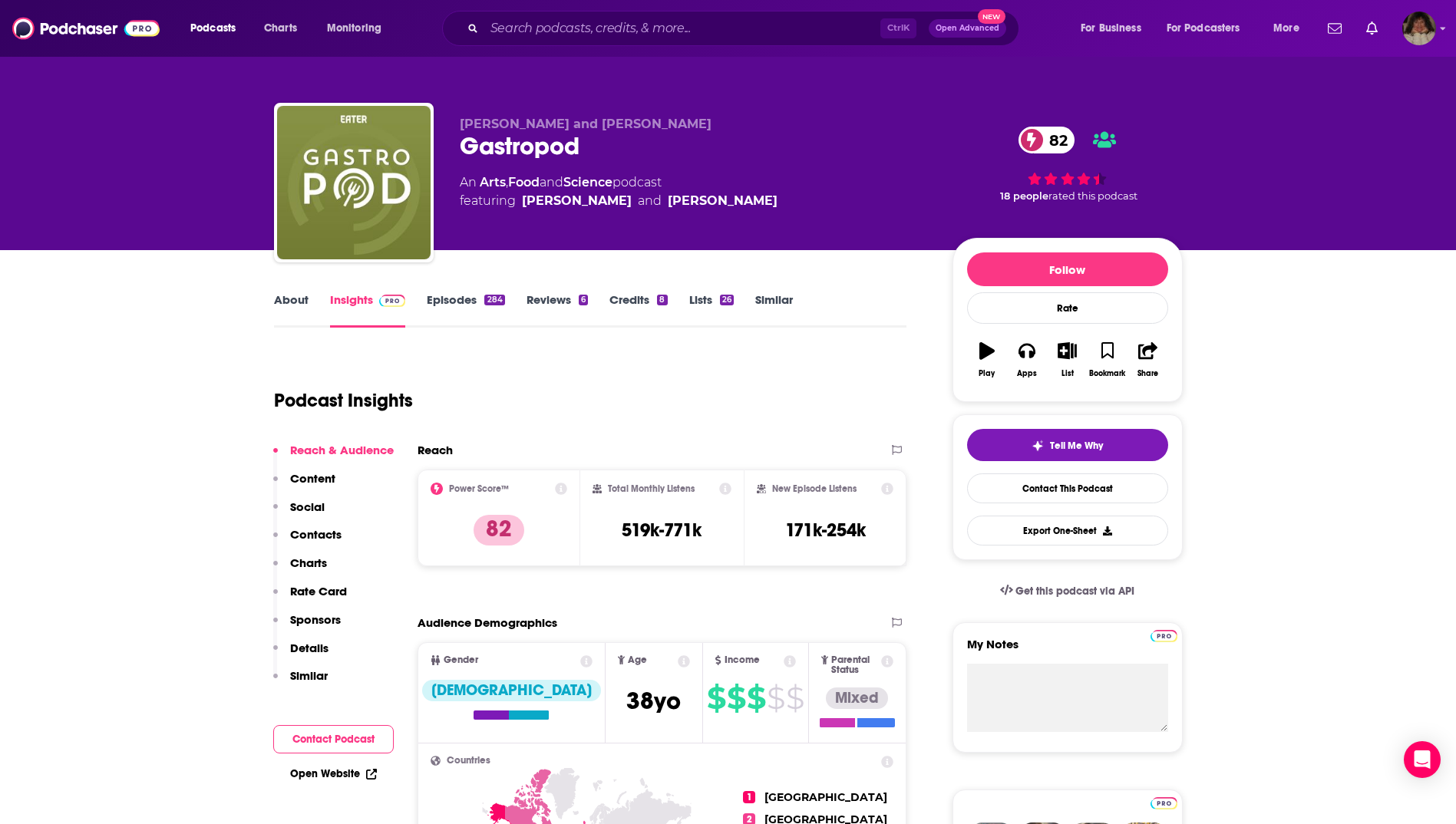
click at [293, 298] on link "About" at bounding box center [291, 310] width 35 height 35
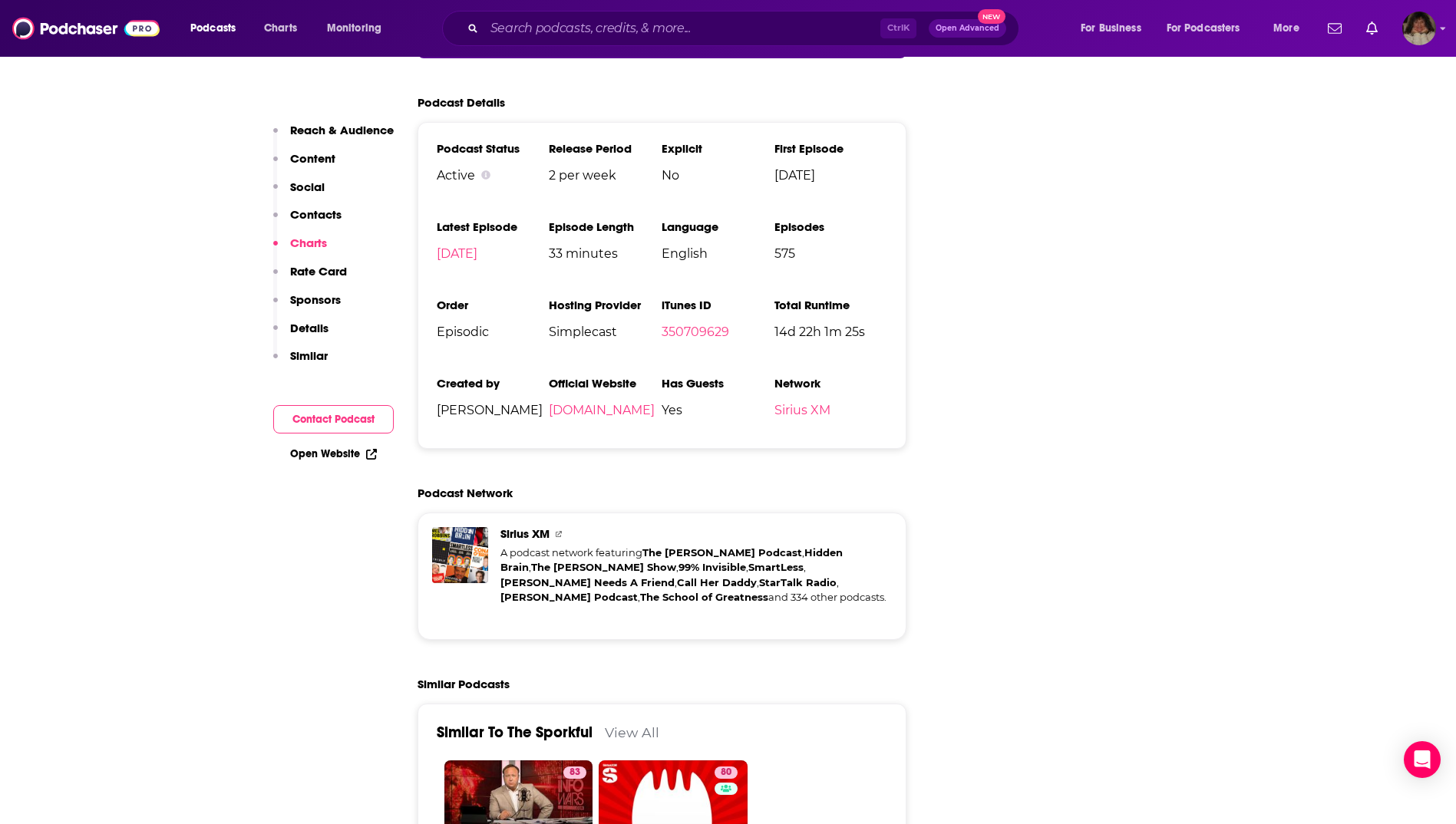
scroll to position [3531, 0]
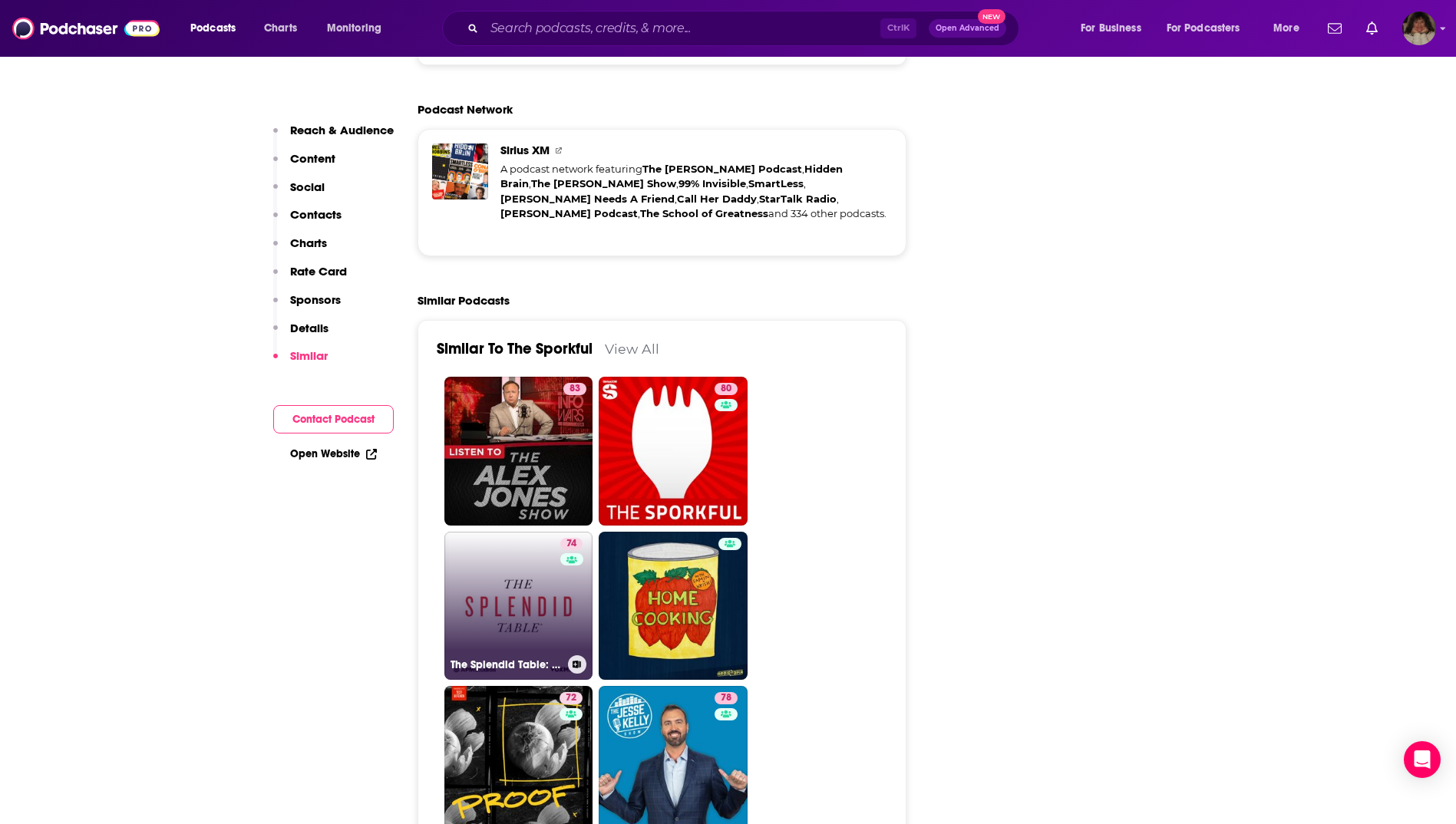
click at [527, 532] on link "74 The Splendid Table: Conversations & Recipes For Curious Cooks & Eaters" at bounding box center [518, 606] width 149 height 149
type input "[URL][DOMAIN_NAME]"
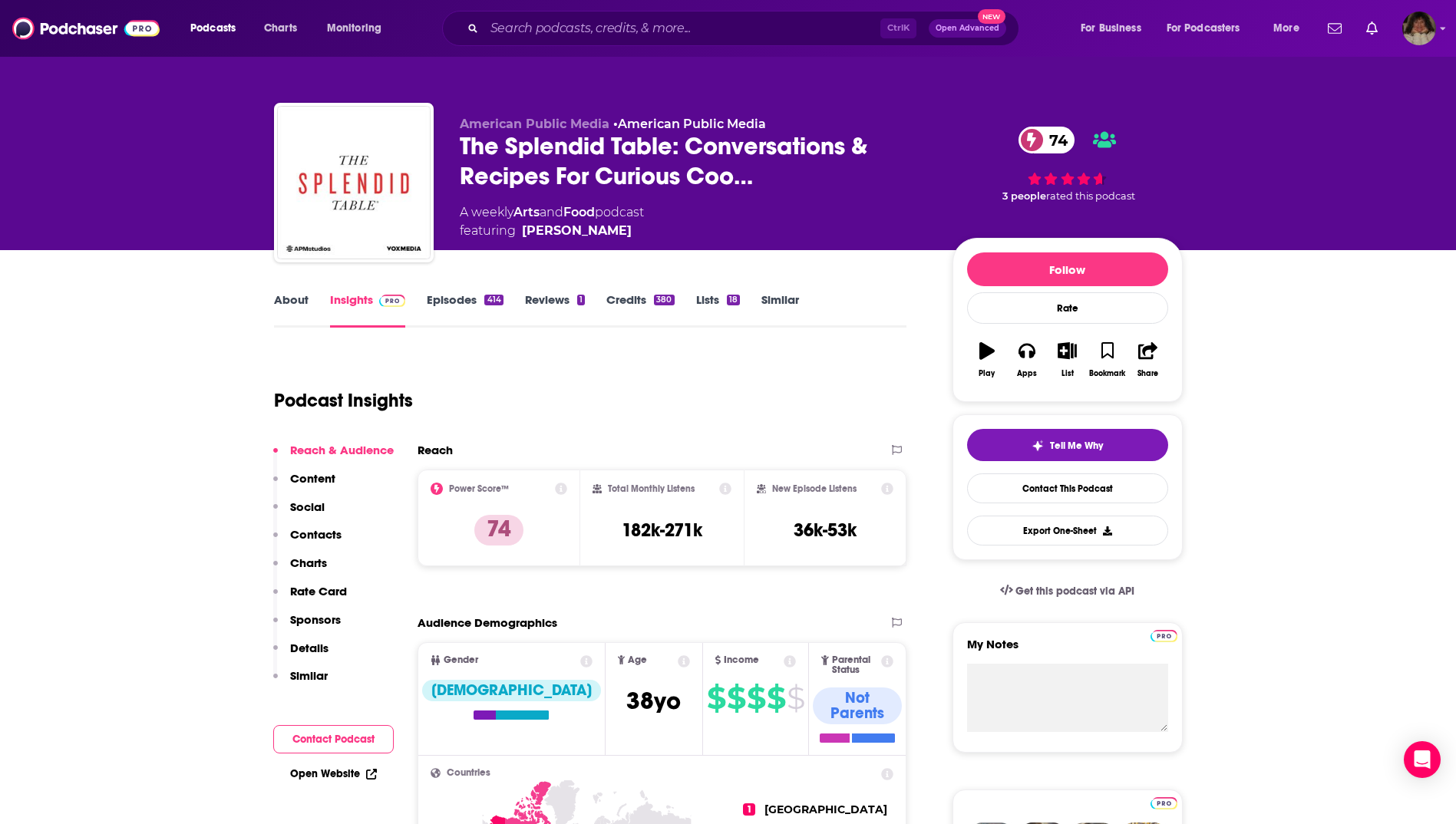
click at [289, 302] on link "About" at bounding box center [291, 310] width 35 height 35
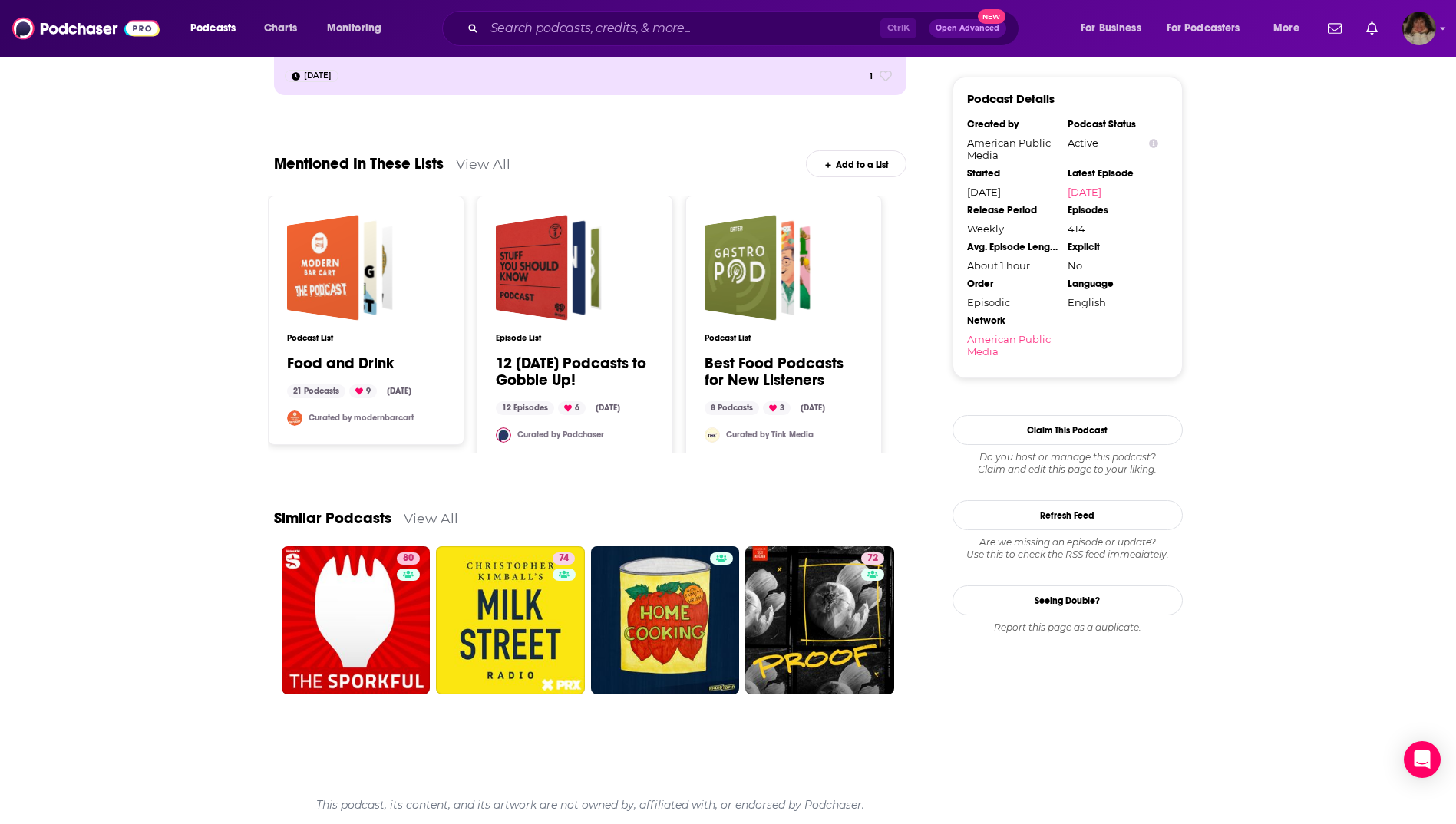
scroll to position [1535, 0]
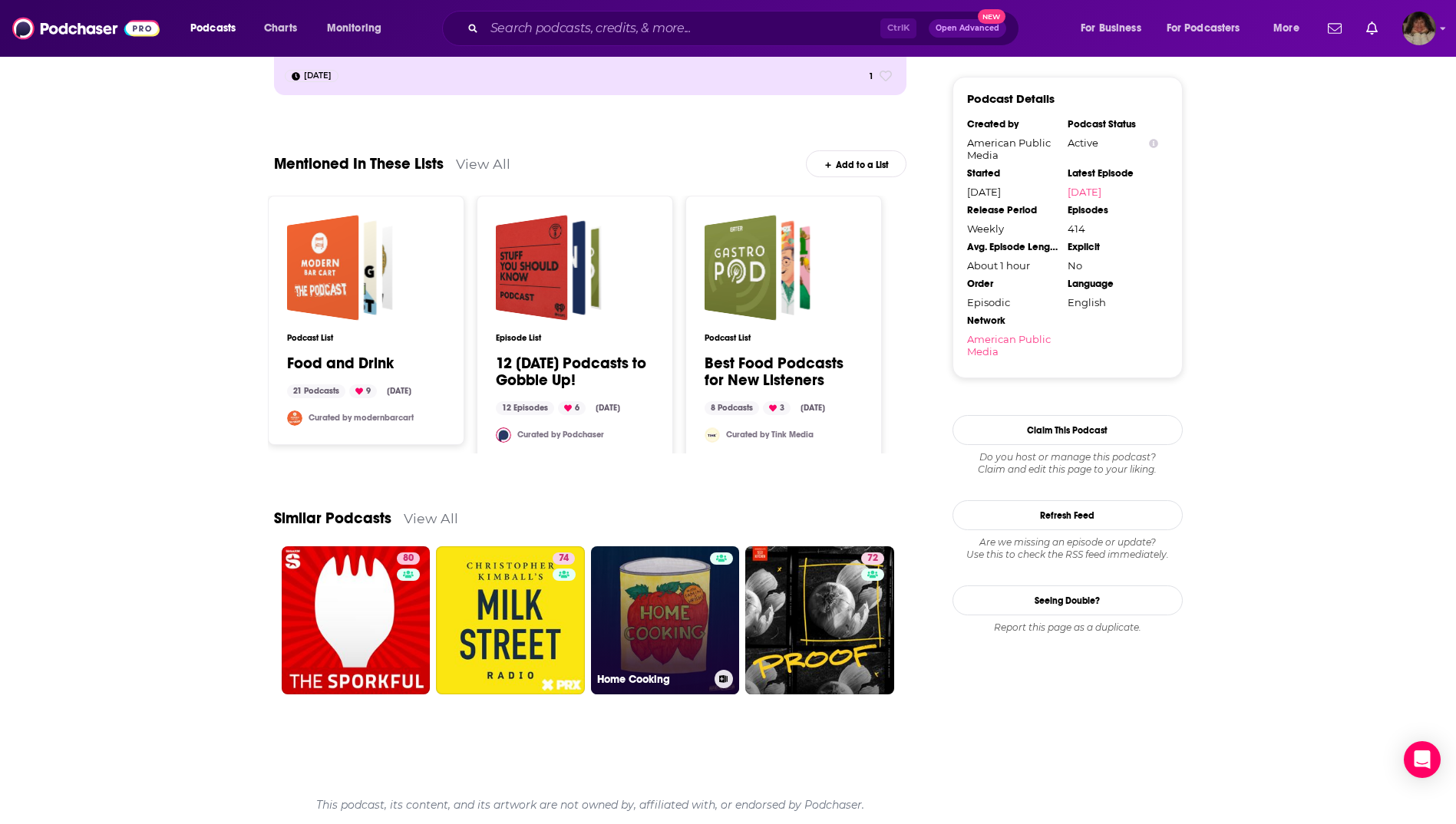
click at [686, 637] on link "Home Cooking" at bounding box center [665, 620] width 149 height 149
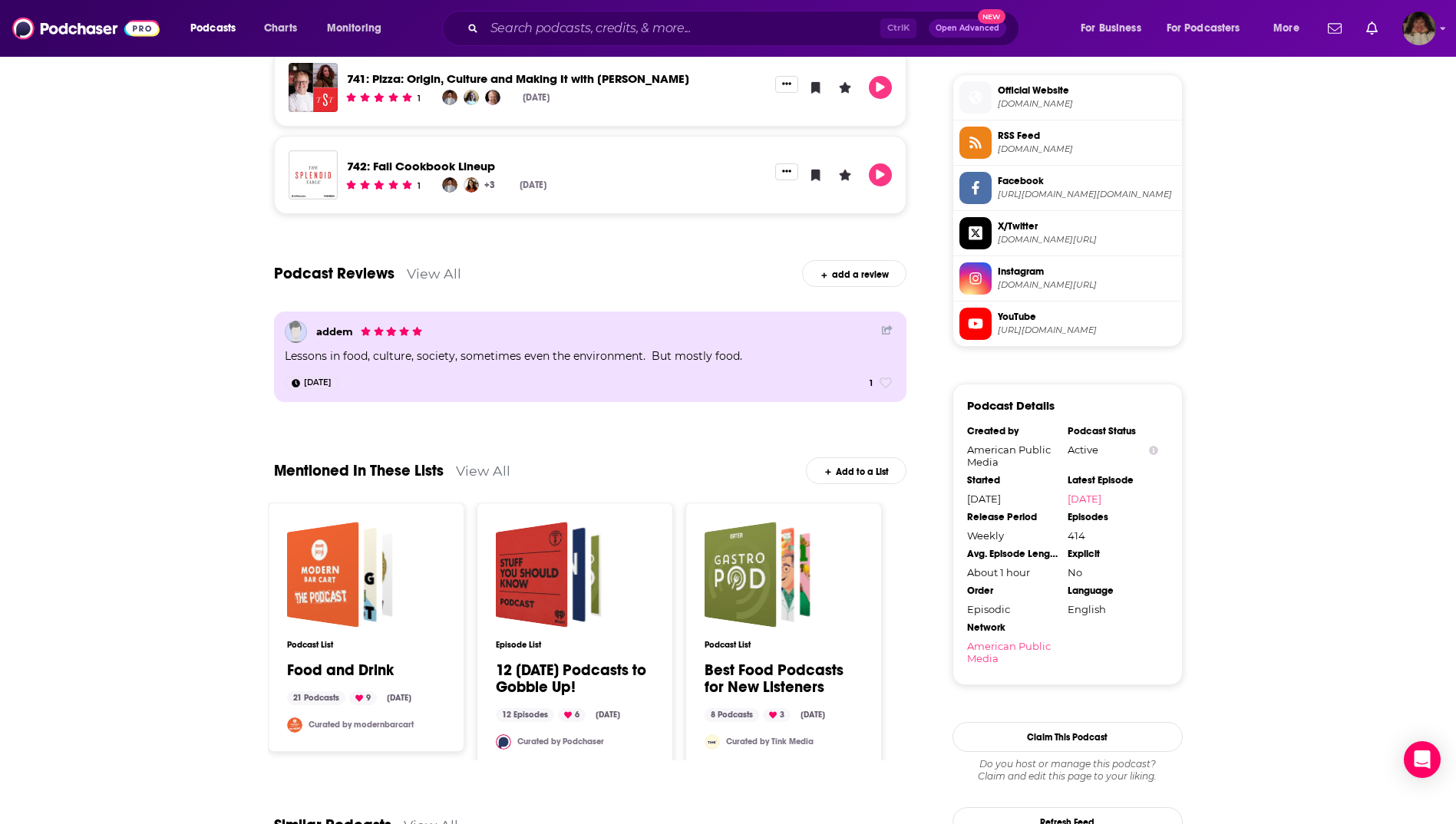
scroll to position [1535, 0]
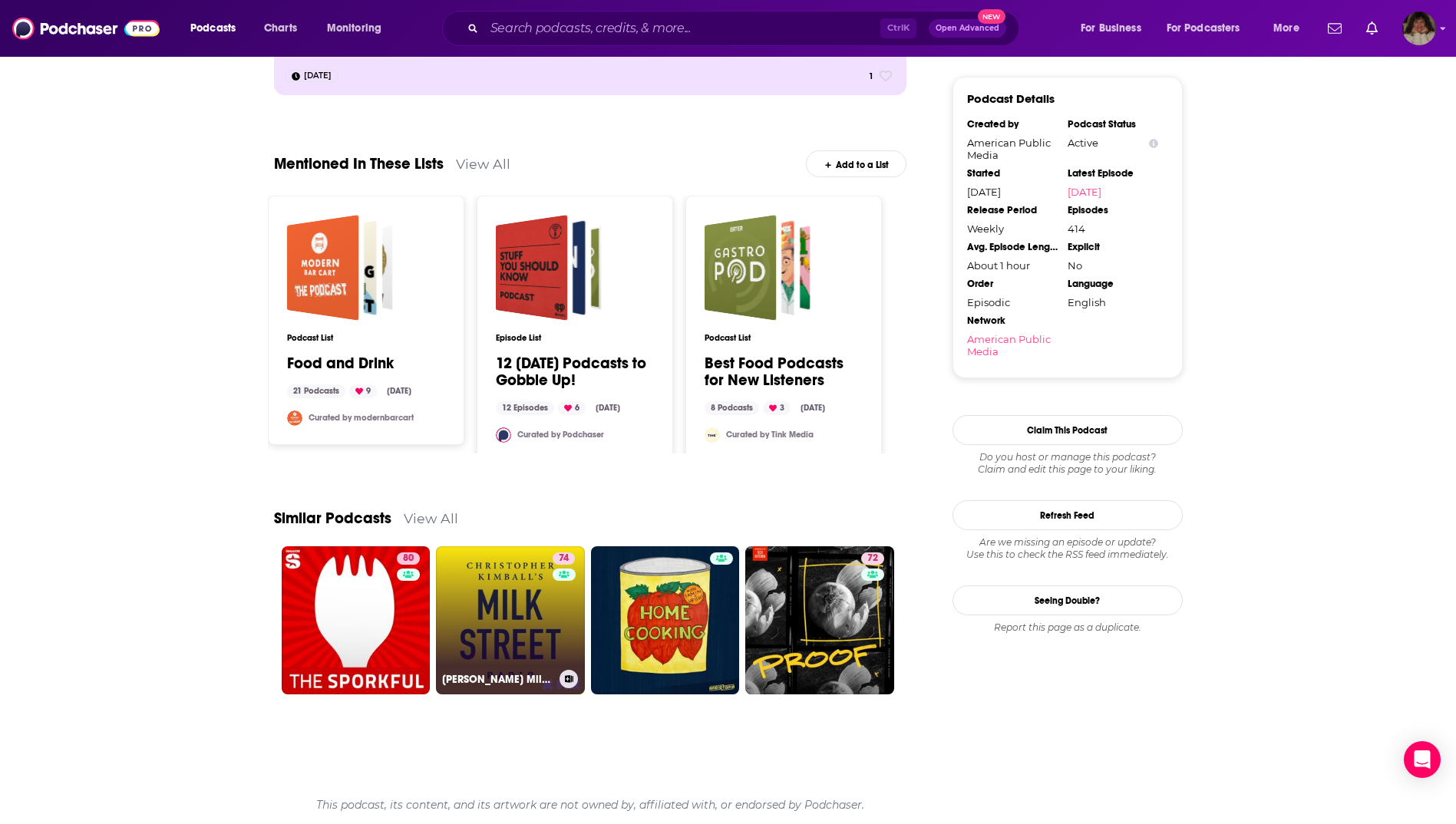
click at [512, 629] on link "74 [PERSON_NAME] Milk Street Radio" at bounding box center [510, 620] width 149 height 149
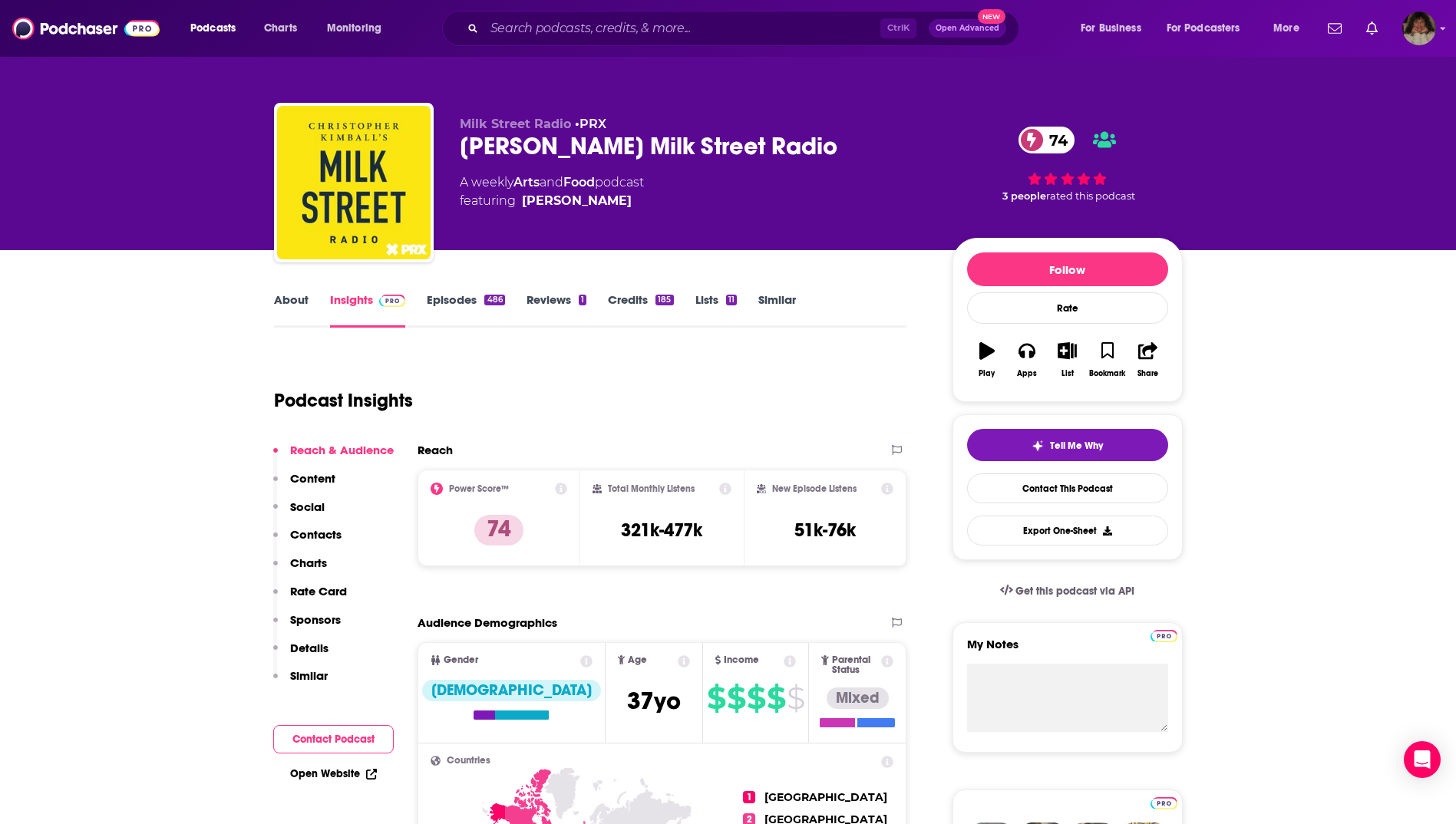
click at [291, 303] on link "About" at bounding box center [291, 310] width 35 height 35
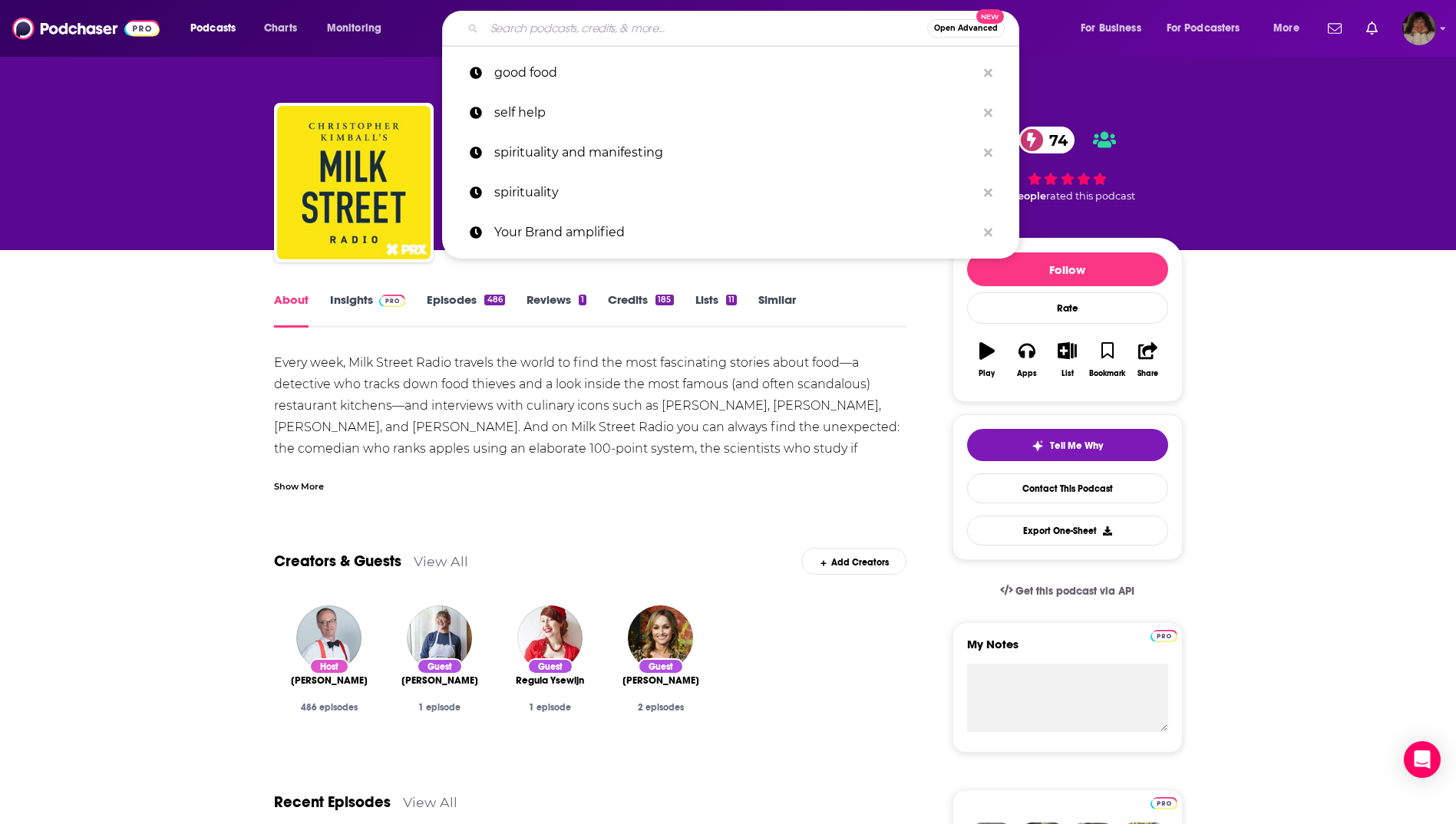
click at [522, 22] on input "Search podcasts, credits, & more..." at bounding box center [705, 28] width 443 height 25
click at [537, 78] on p "good food" at bounding box center [735, 73] width 482 height 40
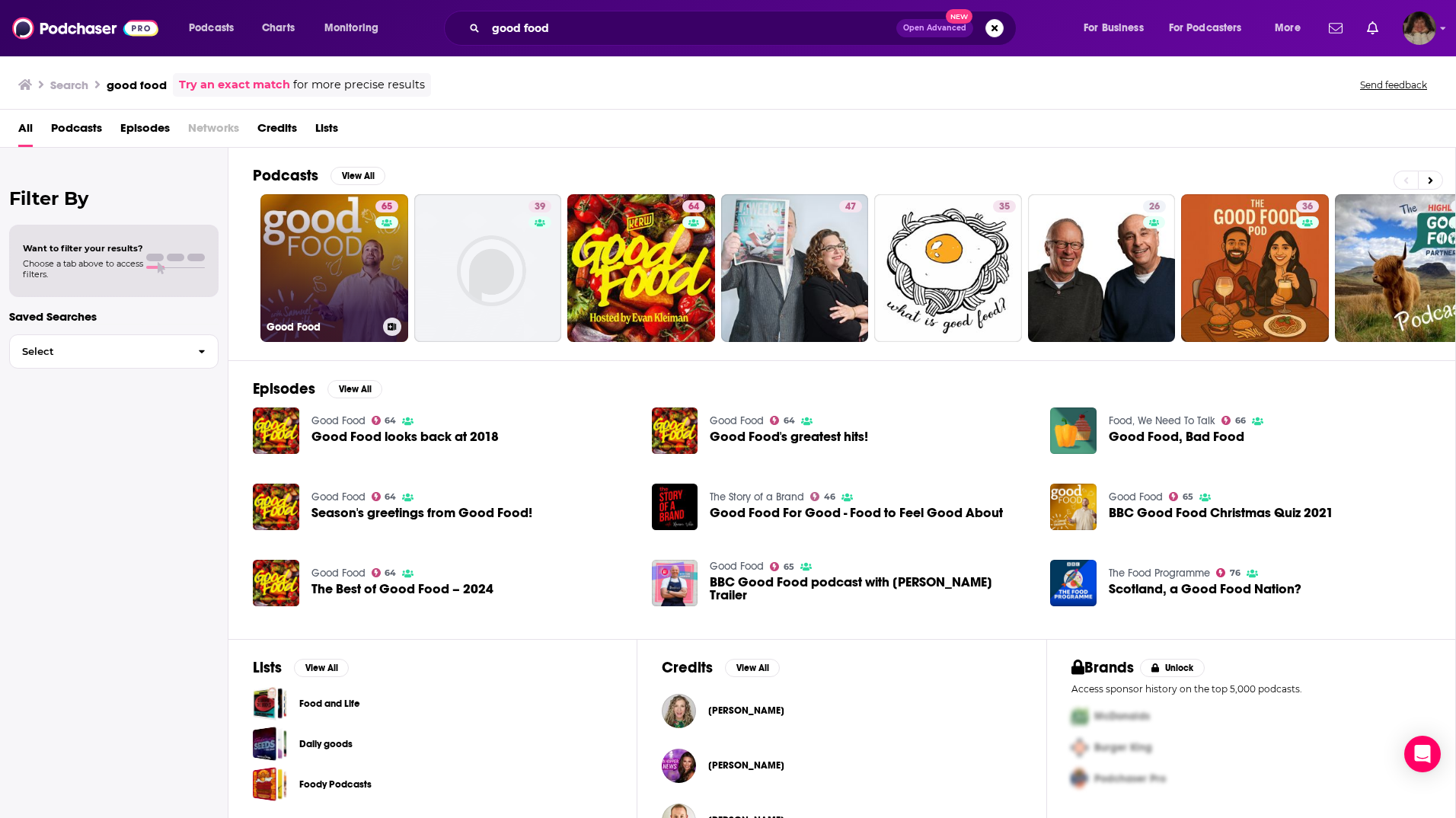
click at [336, 289] on link "65 Good Food" at bounding box center [334, 268] width 147 height 147
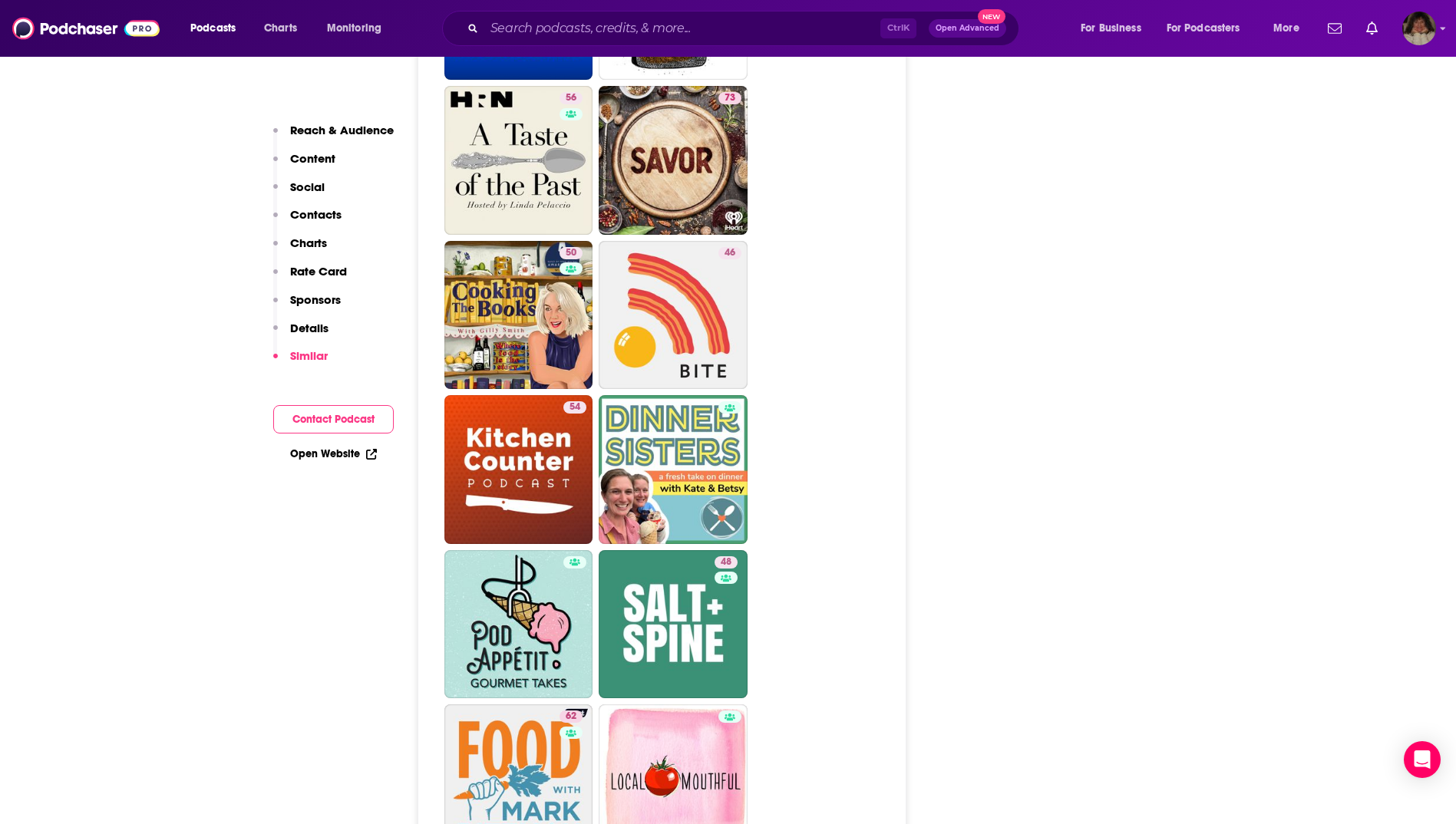
scroll to position [3376, 0]
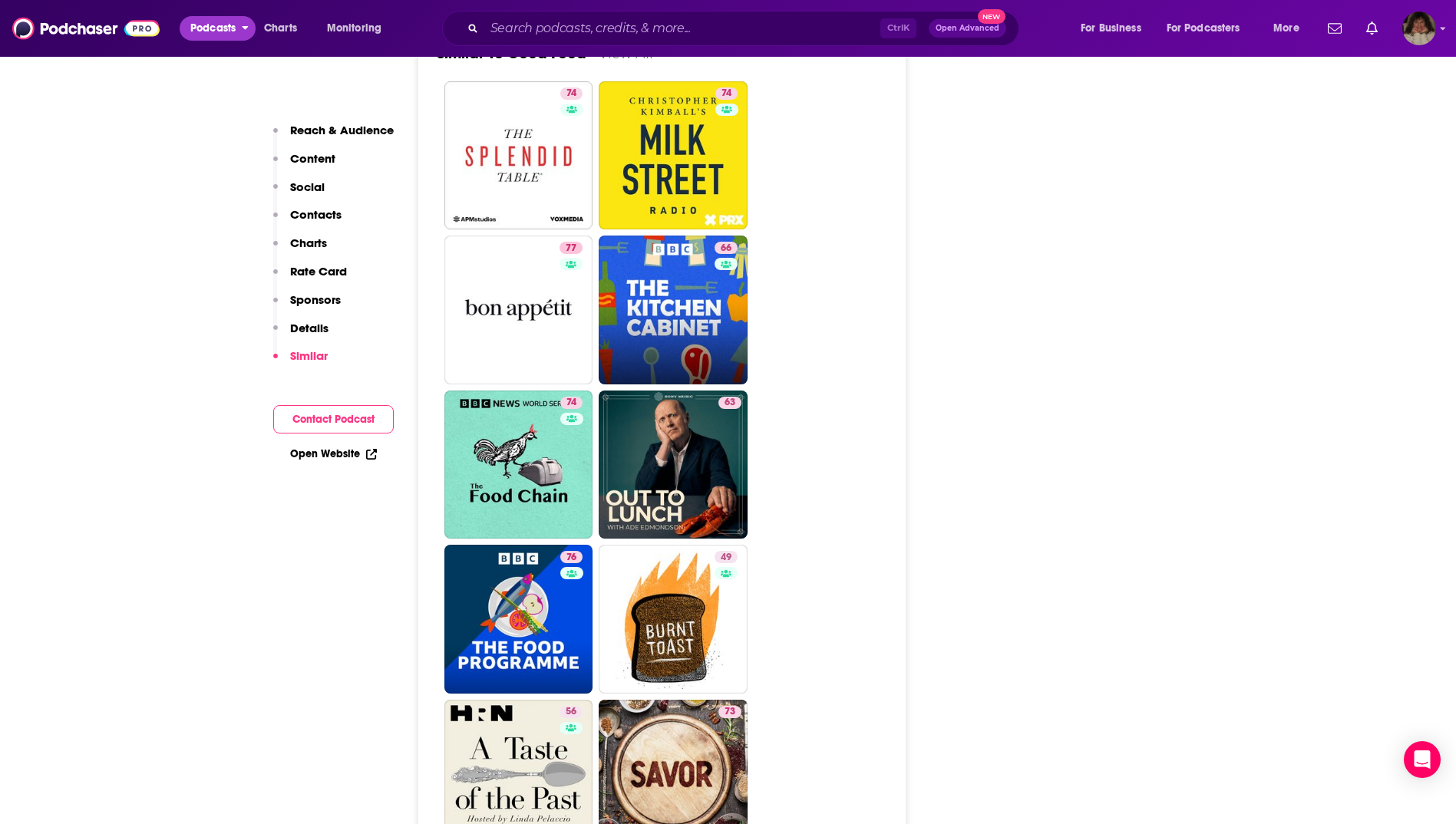
click at [228, 35] on span "Podcasts" at bounding box center [213, 28] width 45 height 22
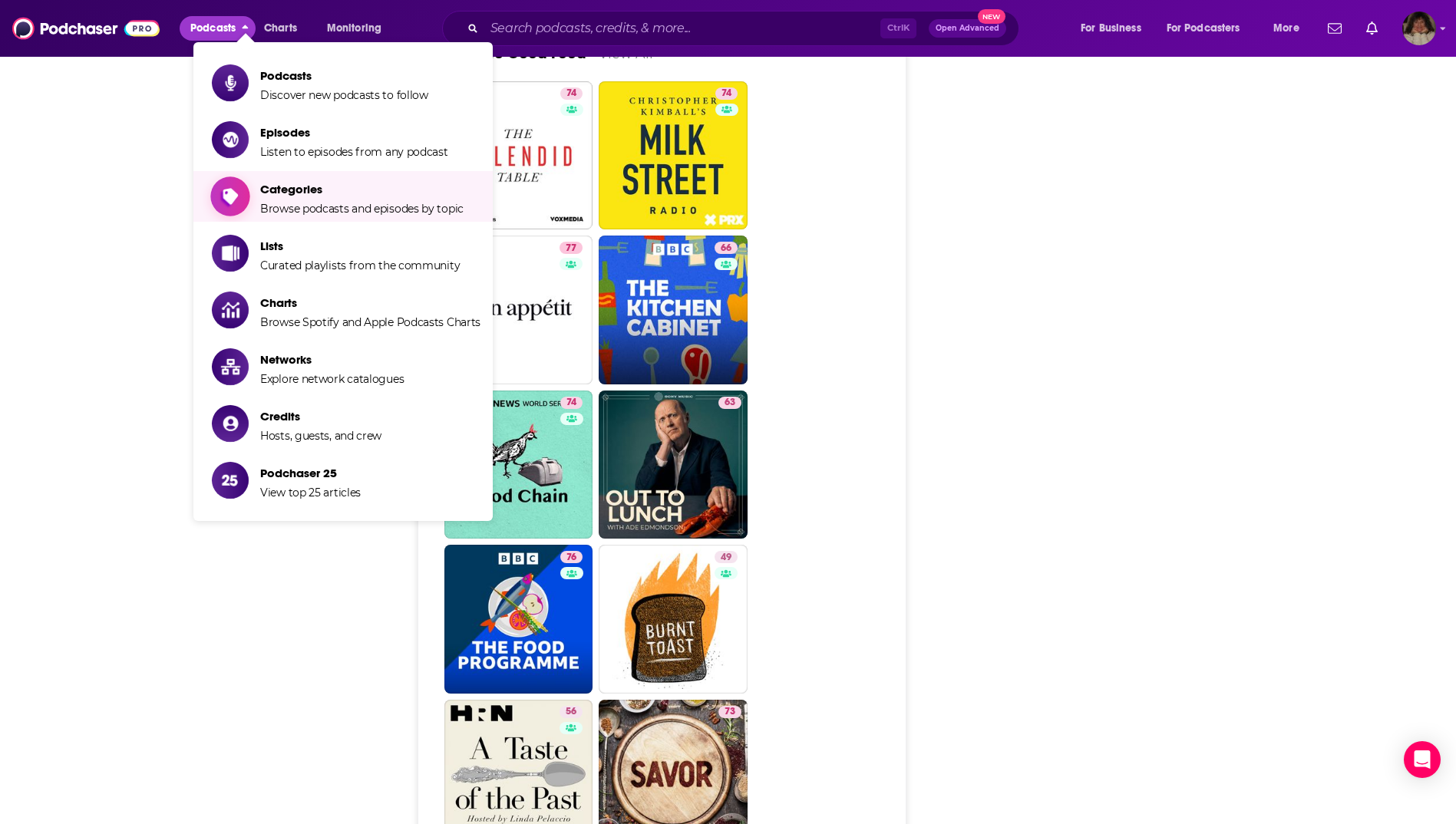
click at [323, 194] on span "Categories" at bounding box center [361, 189] width 203 height 14
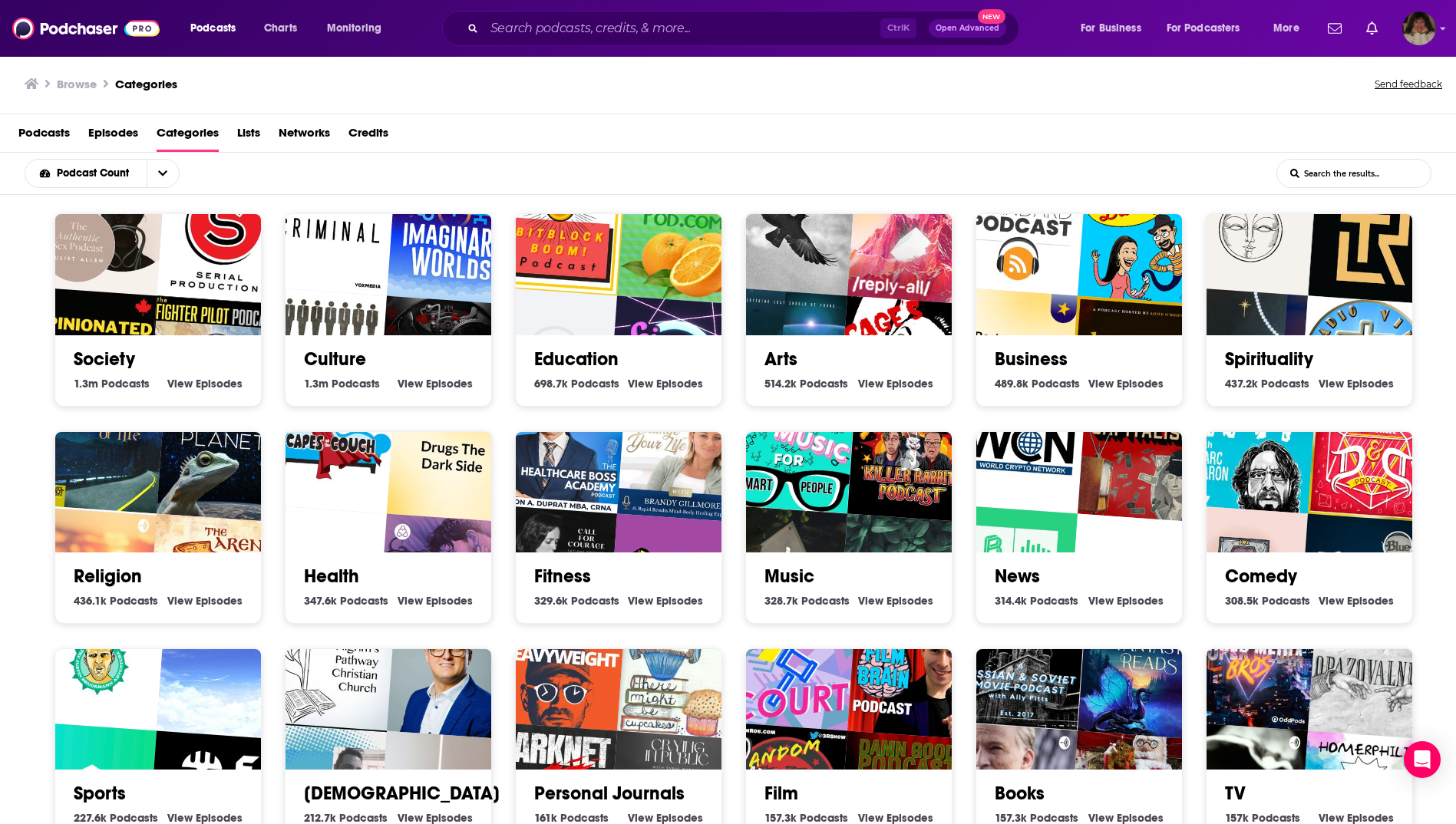
click at [1325, 181] on input "List Search Input" at bounding box center [1353, 173] width 153 height 27
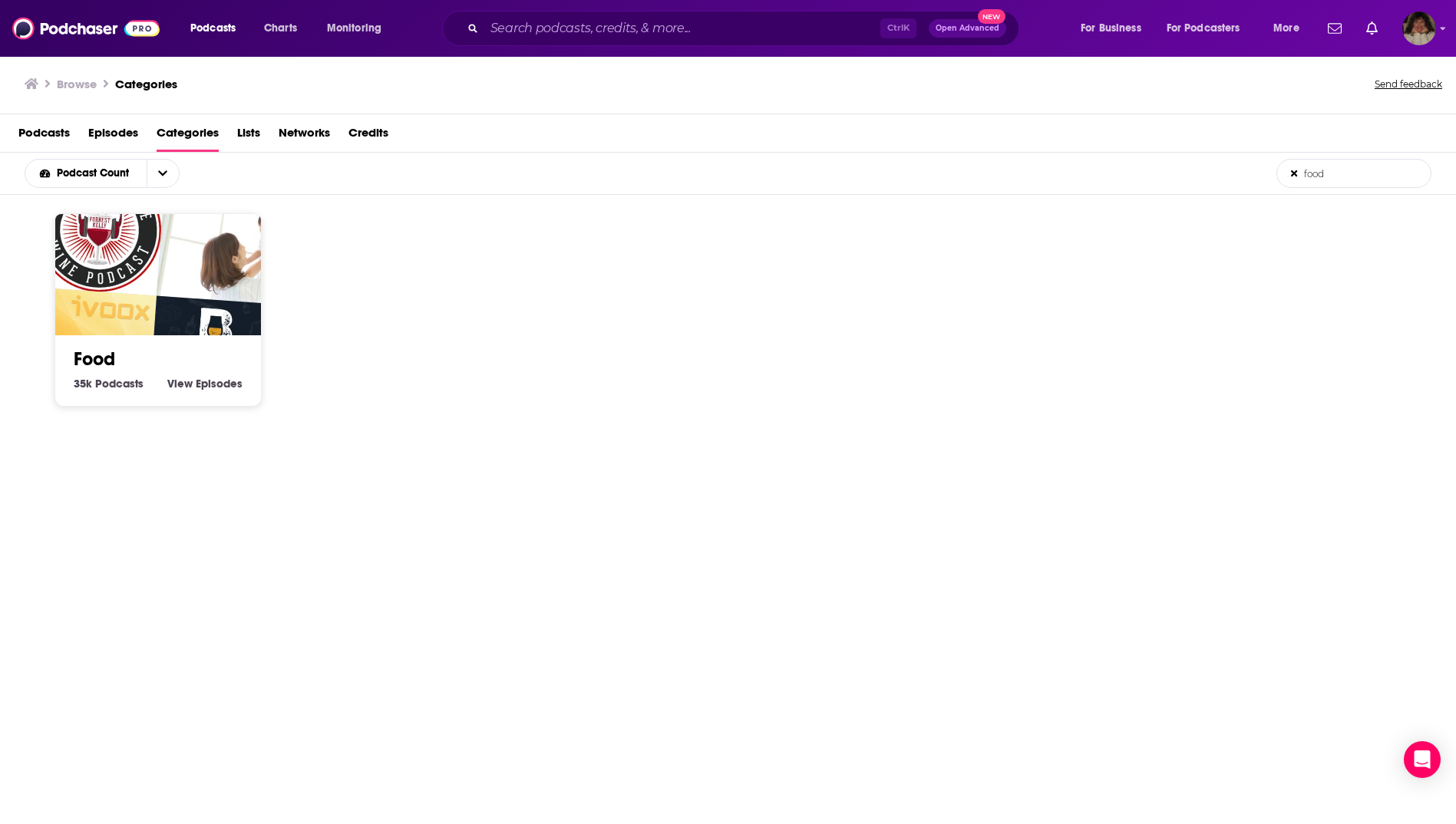
type input "food"
click at [108, 348] on link "Food" at bounding box center [95, 359] width 42 height 23
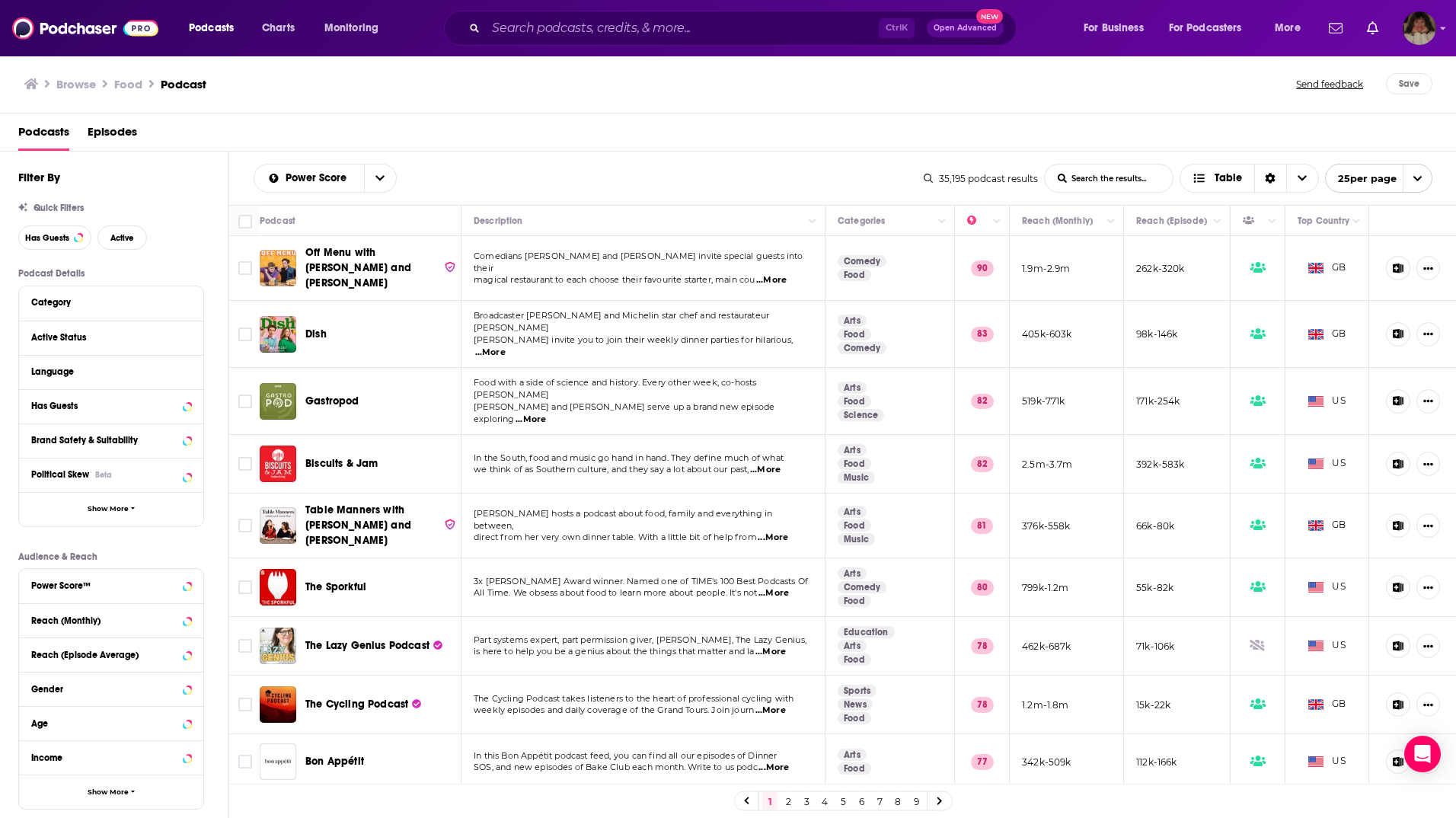
click at [783, 532] on span "...More" at bounding box center [773, 537] width 30 height 12
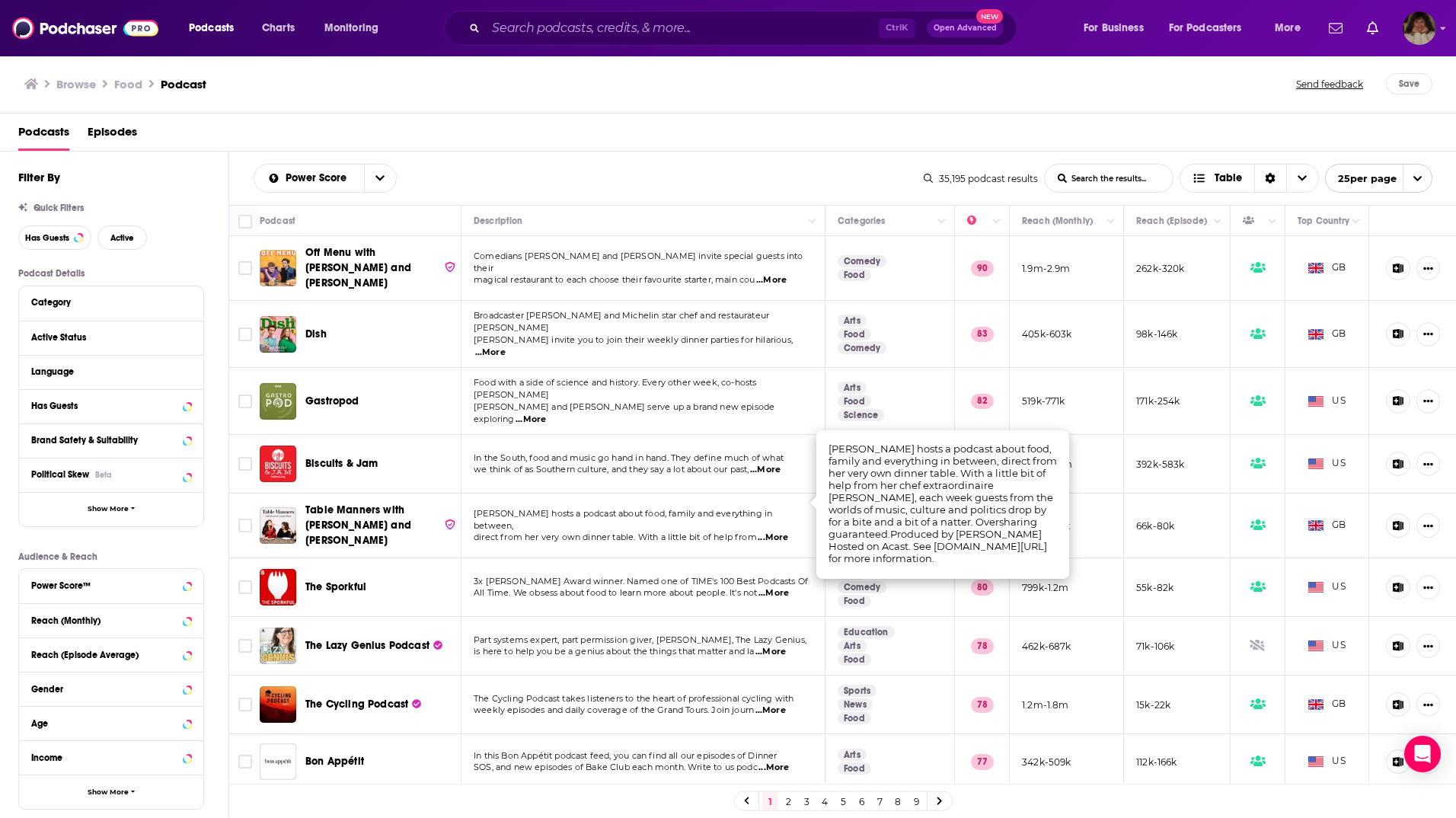
click at [786, 588] on span "...More" at bounding box center [774, 593] width 30 height 12
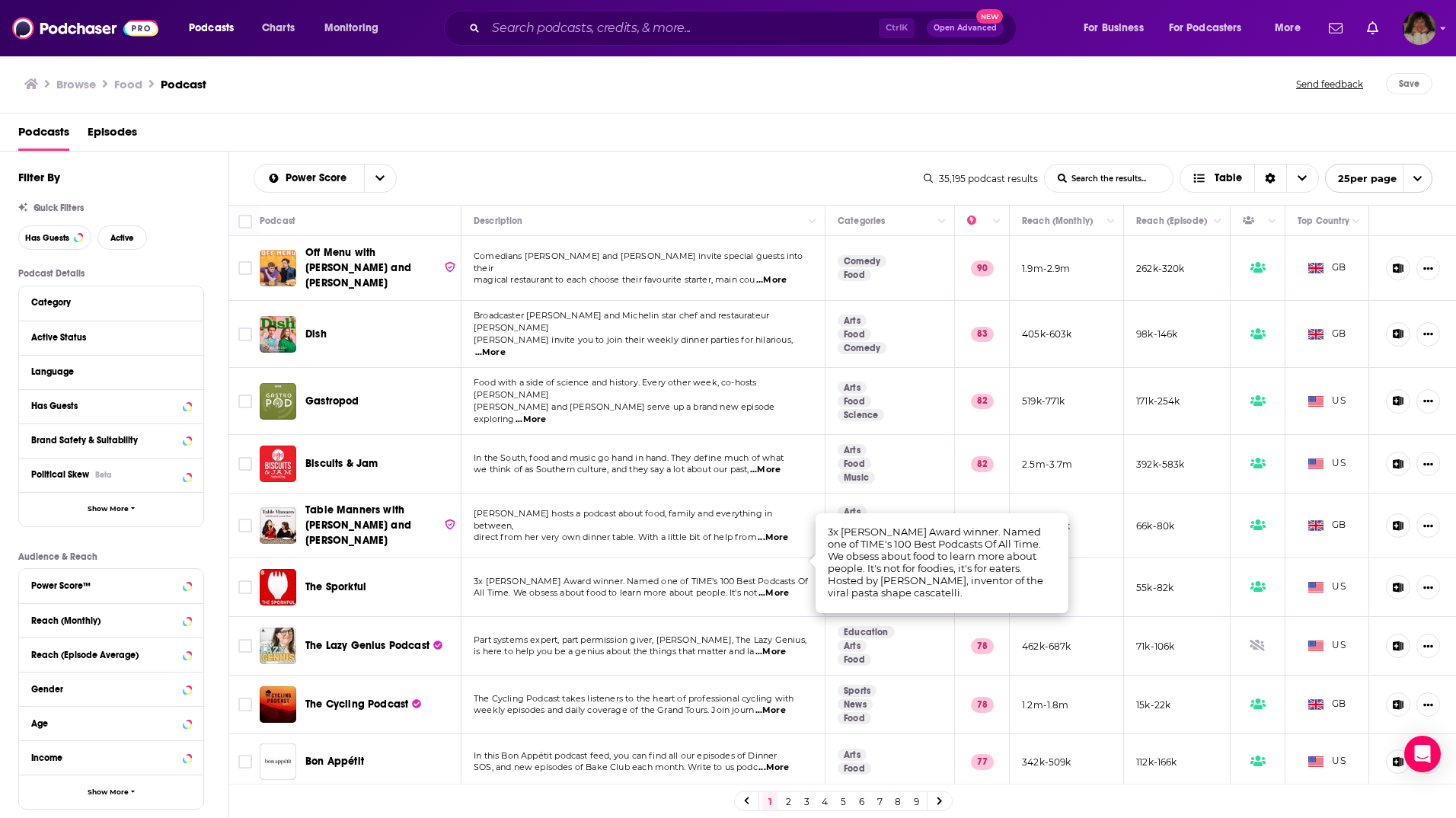
click at [786, 646] on span "...More" at bounding box center [771, 651] width 30 height 12
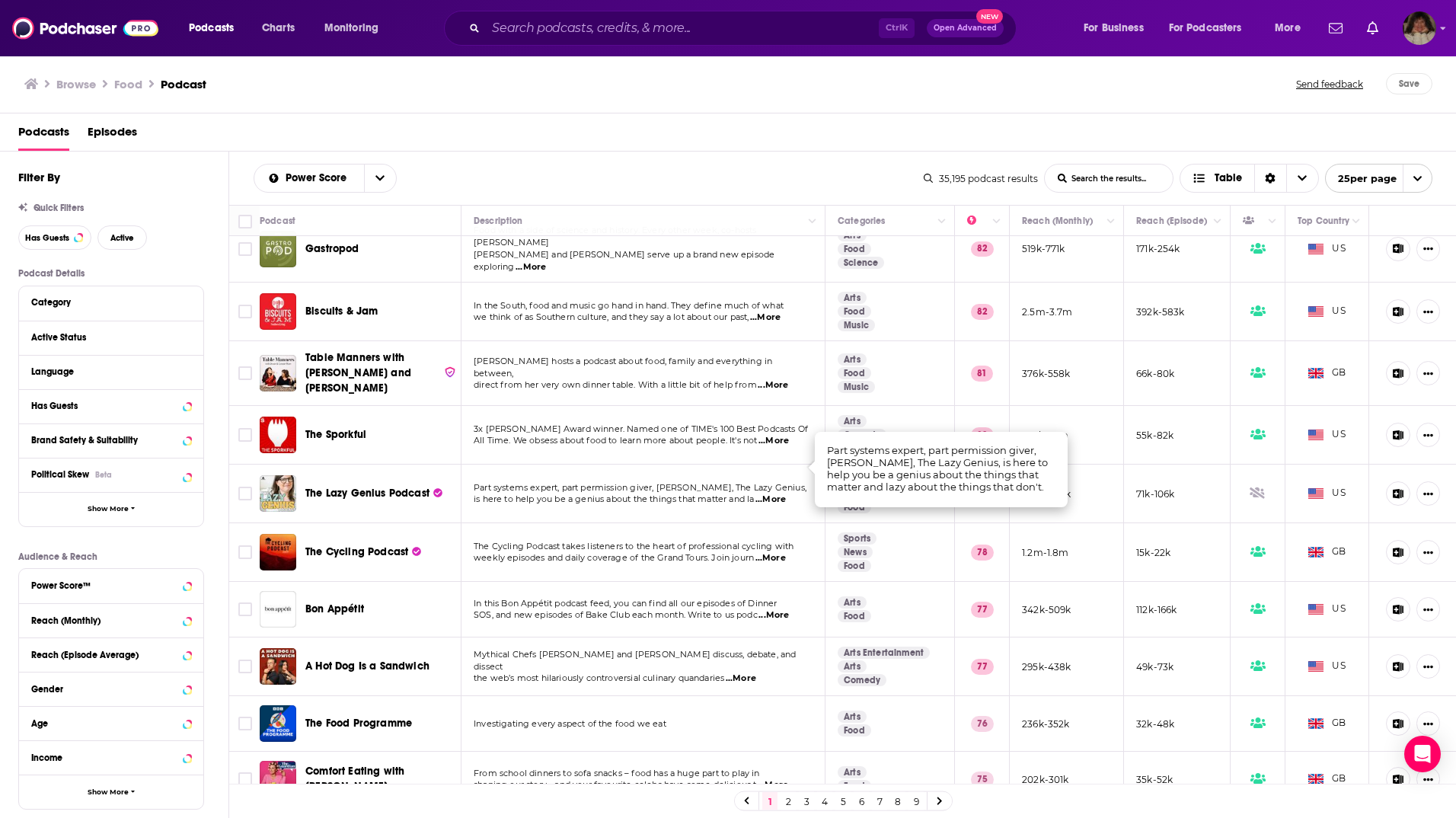
scroll to position [229, 0]
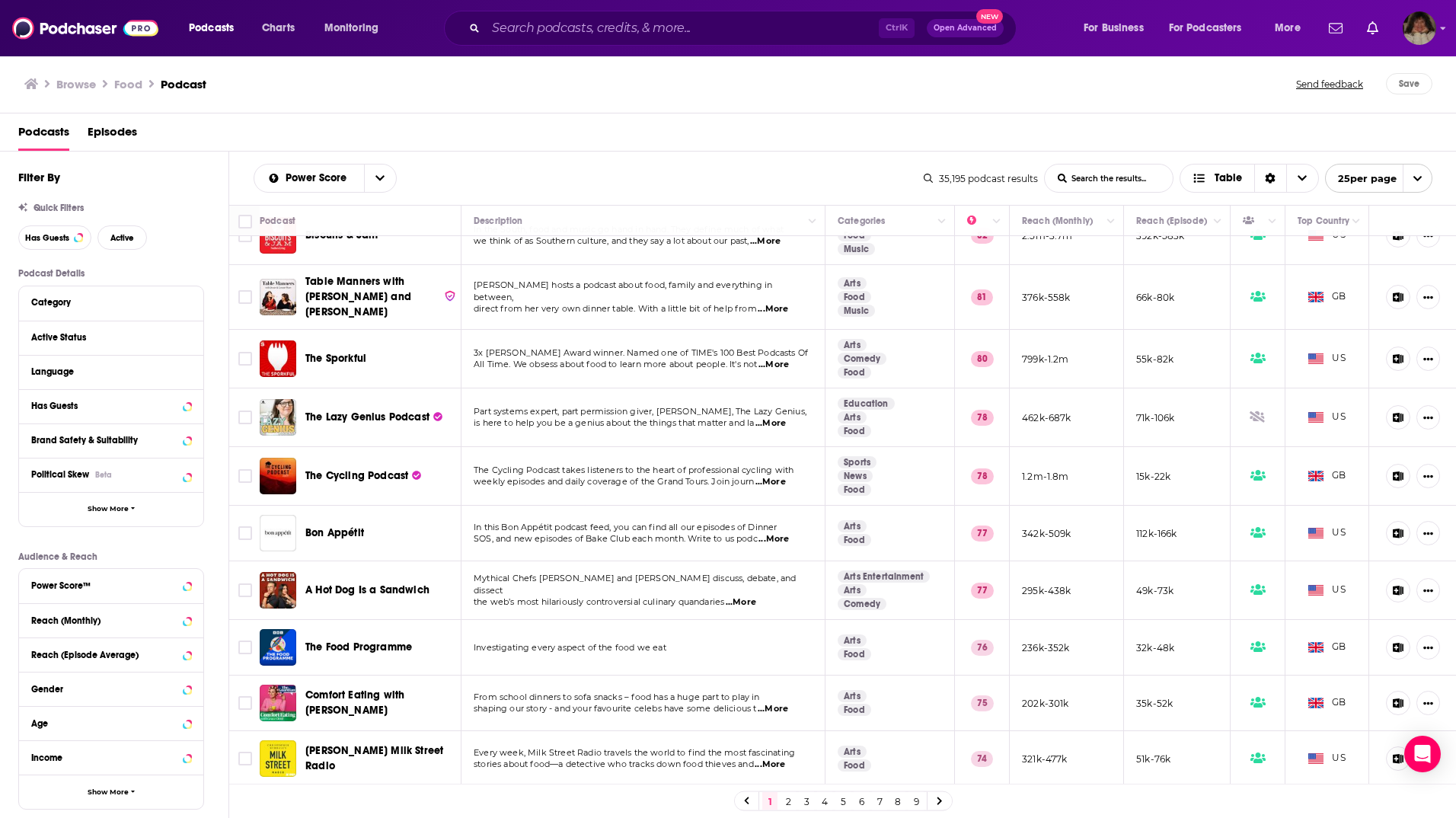
click at [783, 533] on span "...More" at bounding box center [774, 539] width 30 height 12
click at [752, 596] on span "...More" at bounding box center [741, 602] width 30 height 12
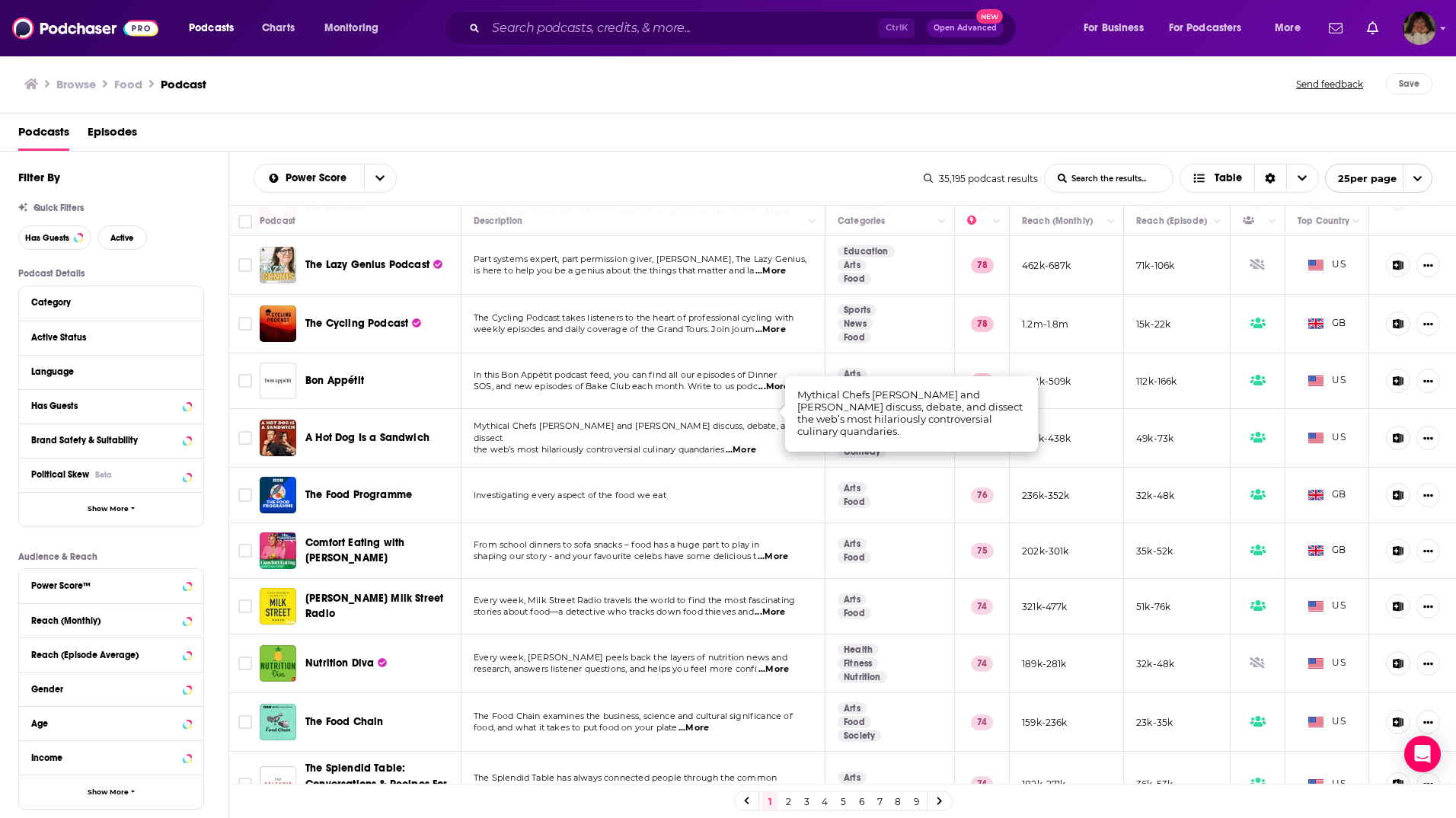
scroll to position [457, 0]
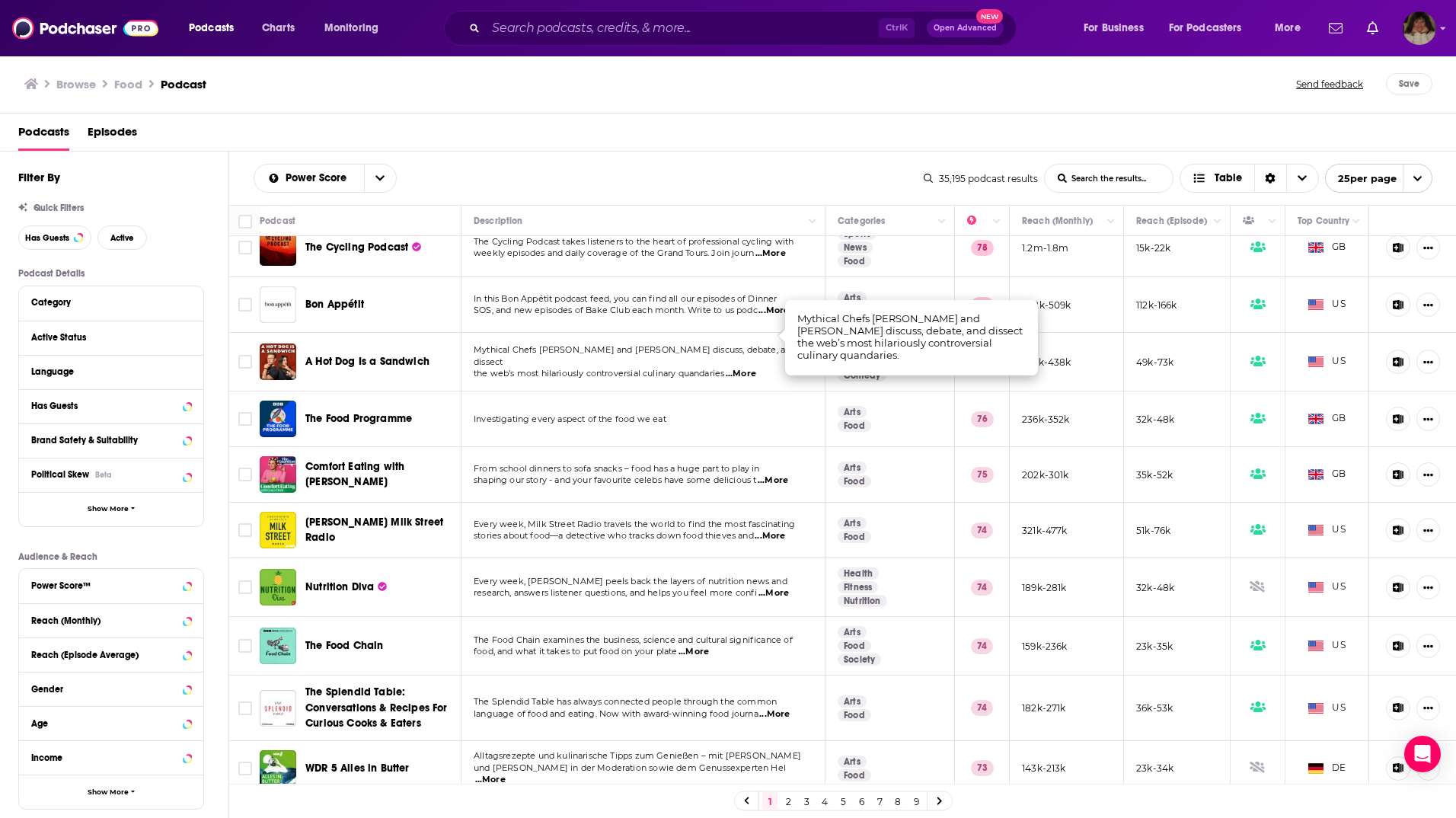
click at [787, 474] on span "...More" at bounding box center [773, 480] width 30 height 12
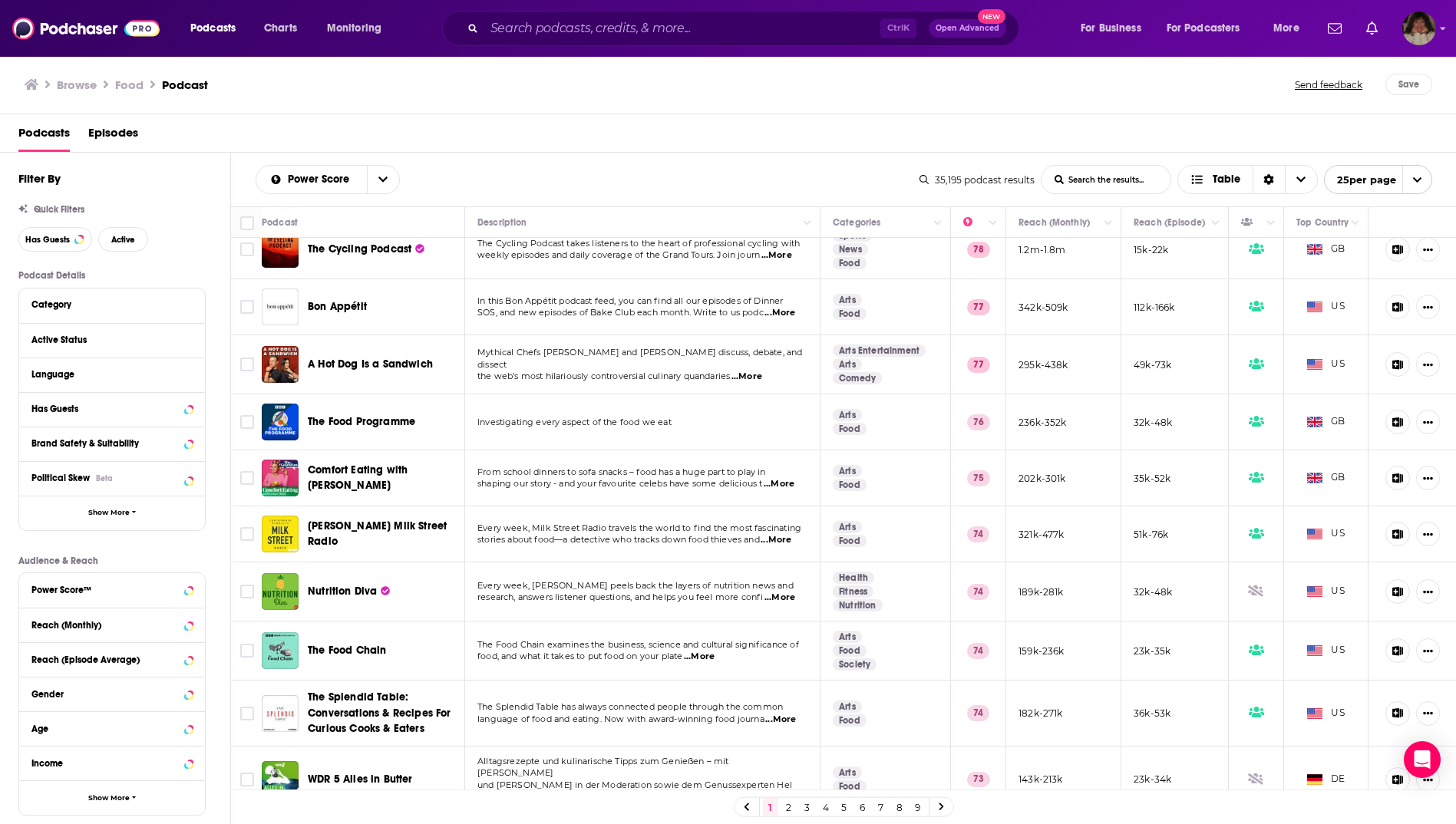
click at [787, 714] on span "...More" at bounding box center [781, 720] width 31 height 12
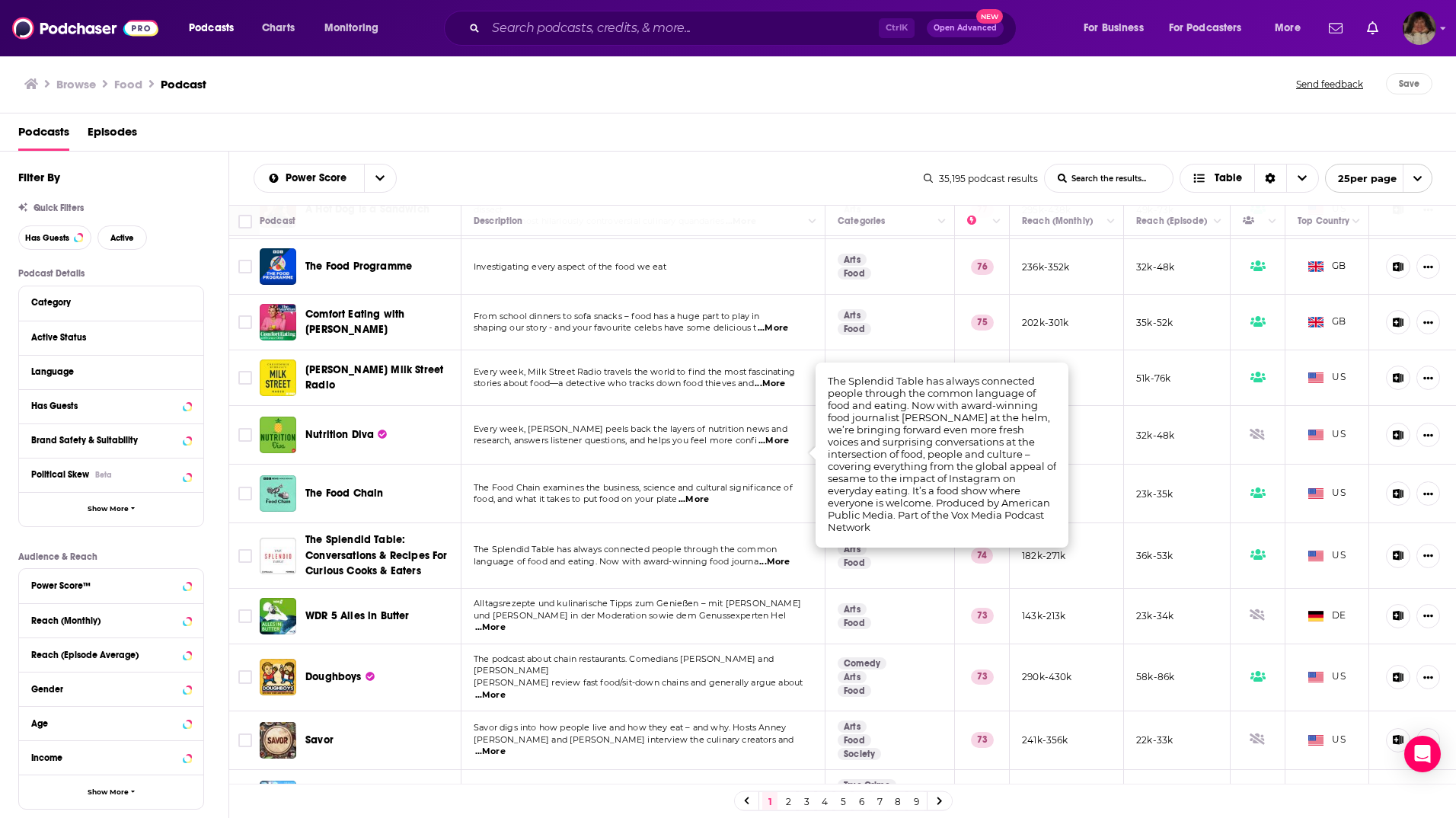
scroll to position [762, 0]
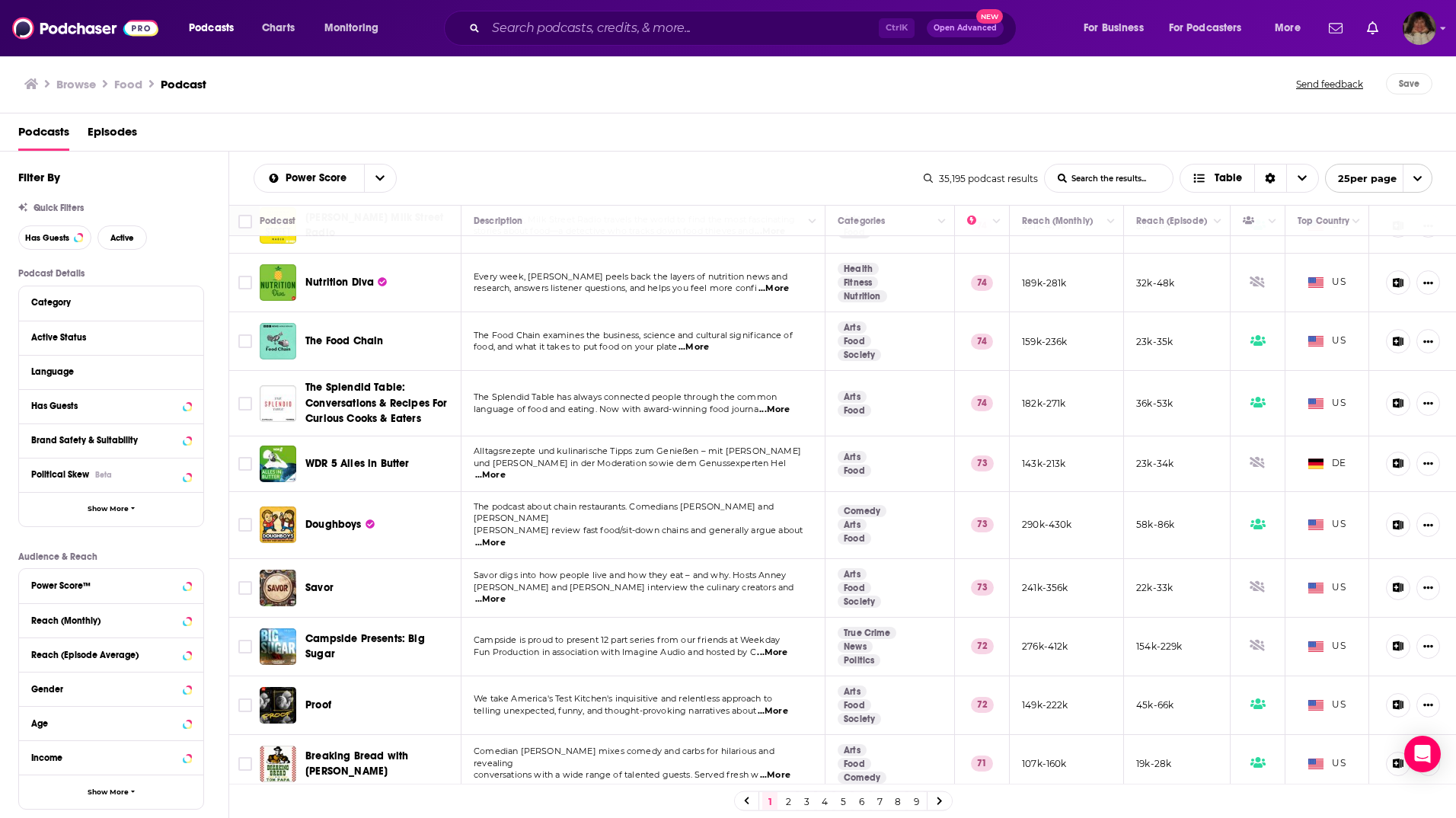
click at [505, 537] on span "...More" at bounding box center [490, 543] width 30 height 12
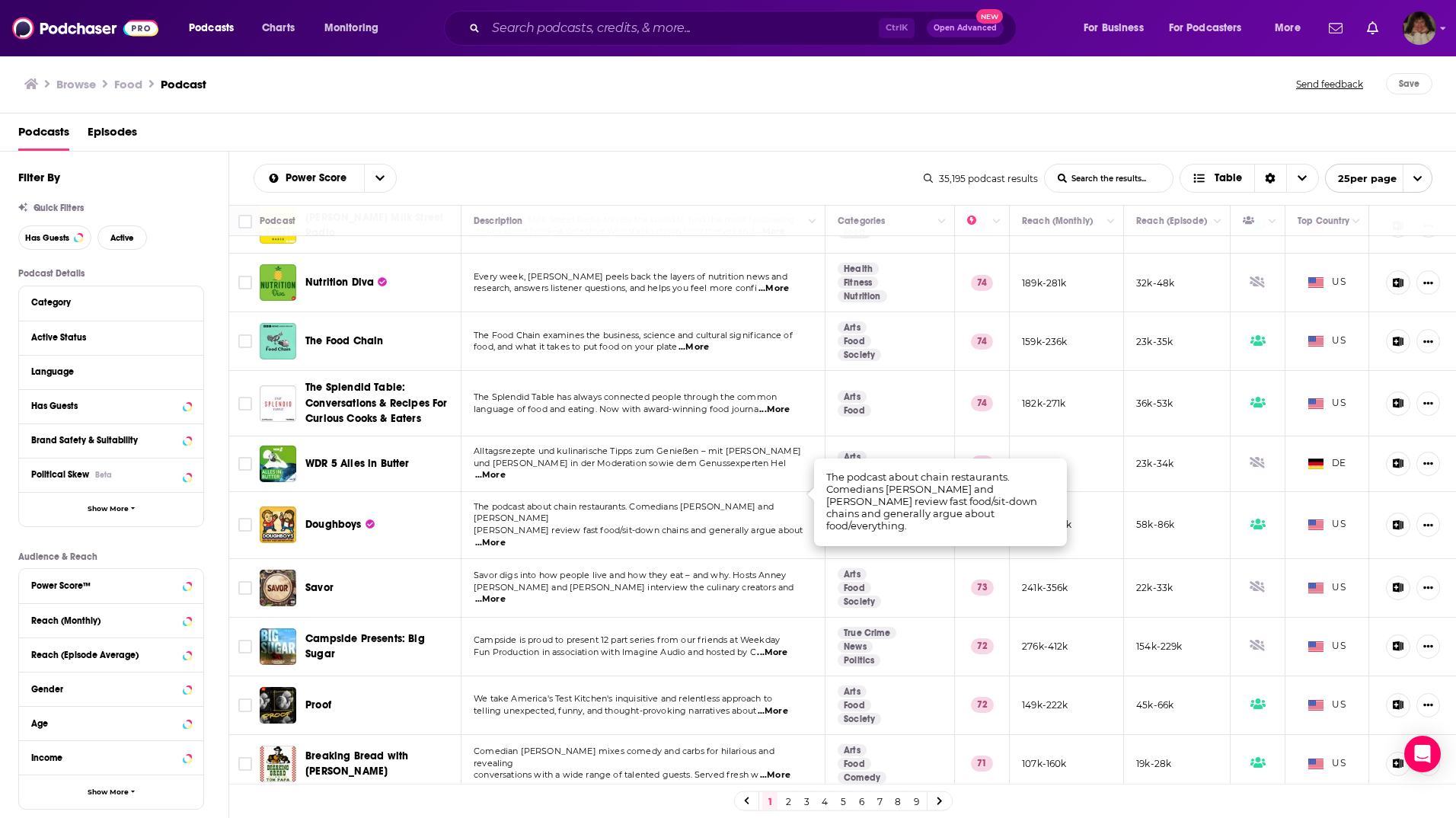
click at [505, 593] on span "...More" at bounding box center [490, 599] width 30 height 12
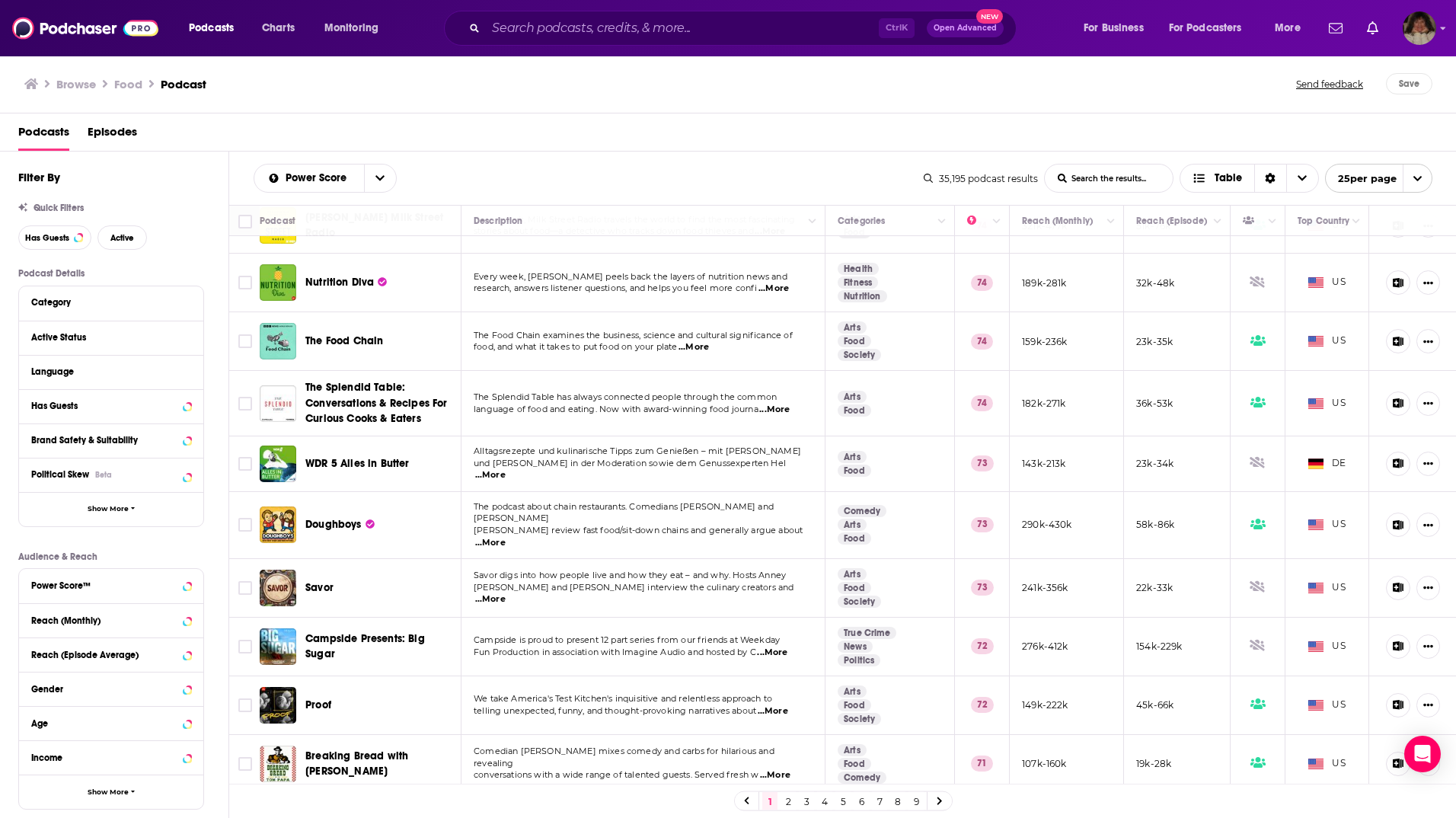
click at [785, 706] on span "...More" at bounding box center [773, 711] width 30 height 12
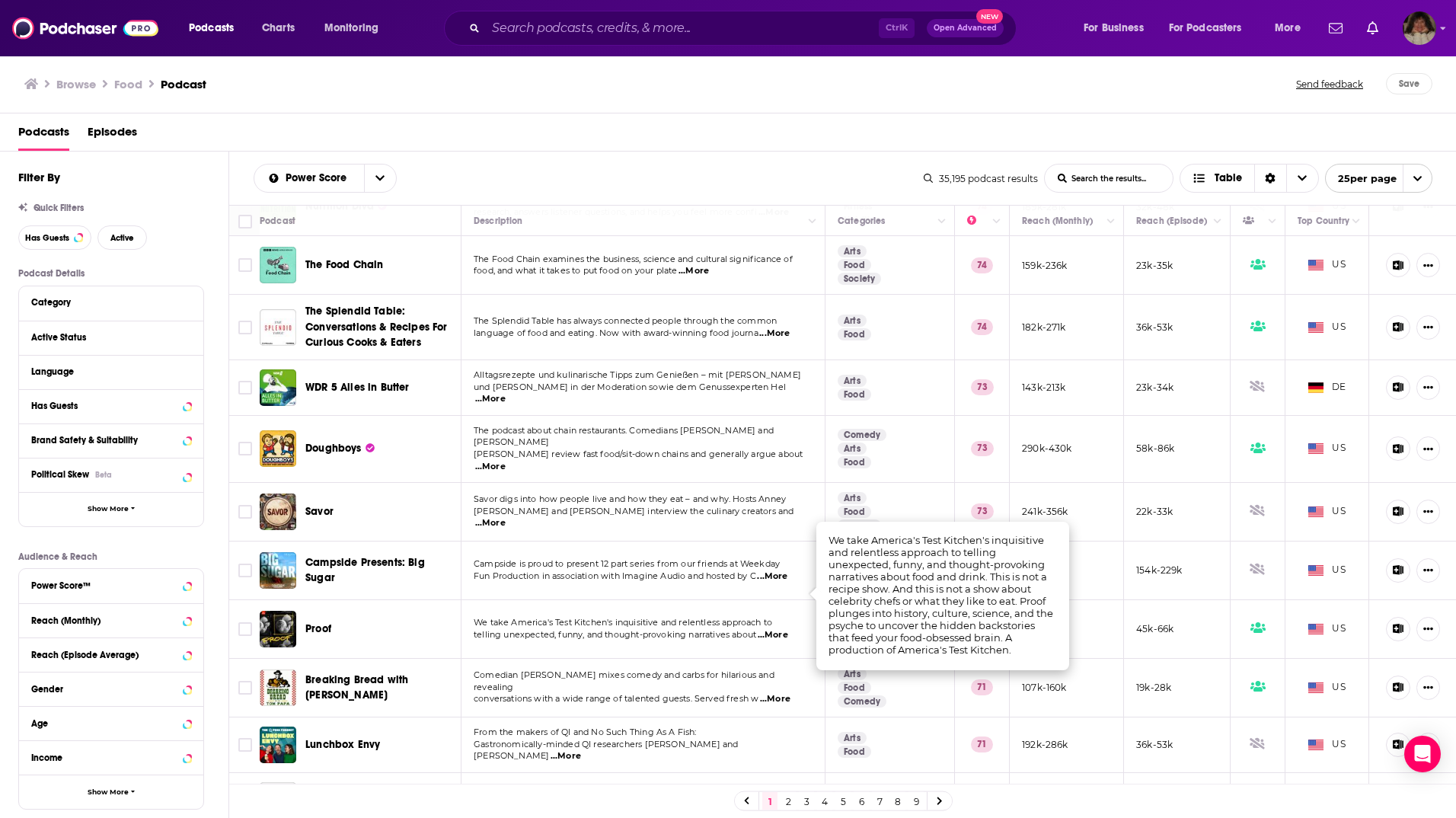
scroll to position [897, 0]
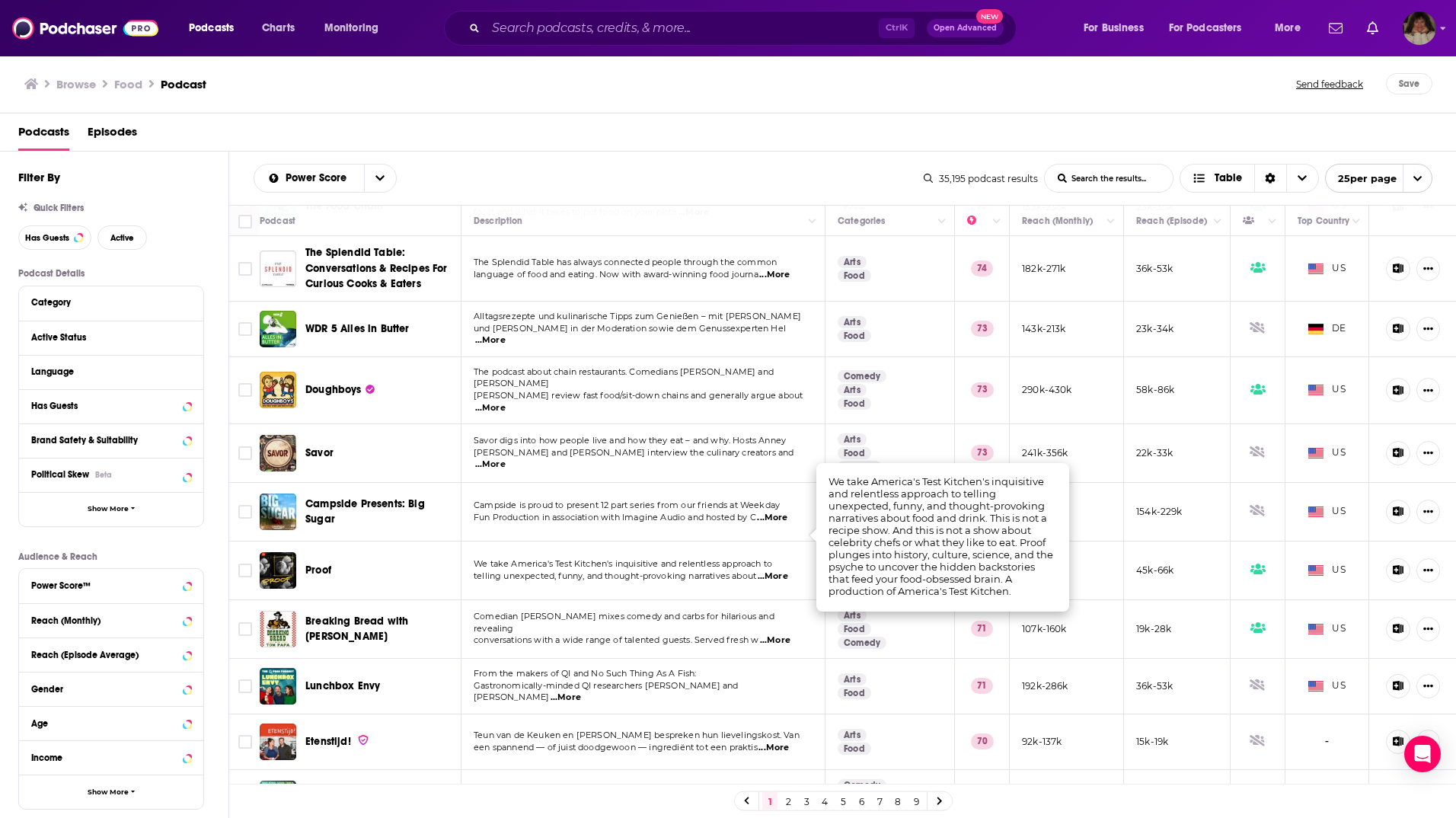
click at [779, 635] on span "...More" at bounding box center [775, 640] width 30 height 12
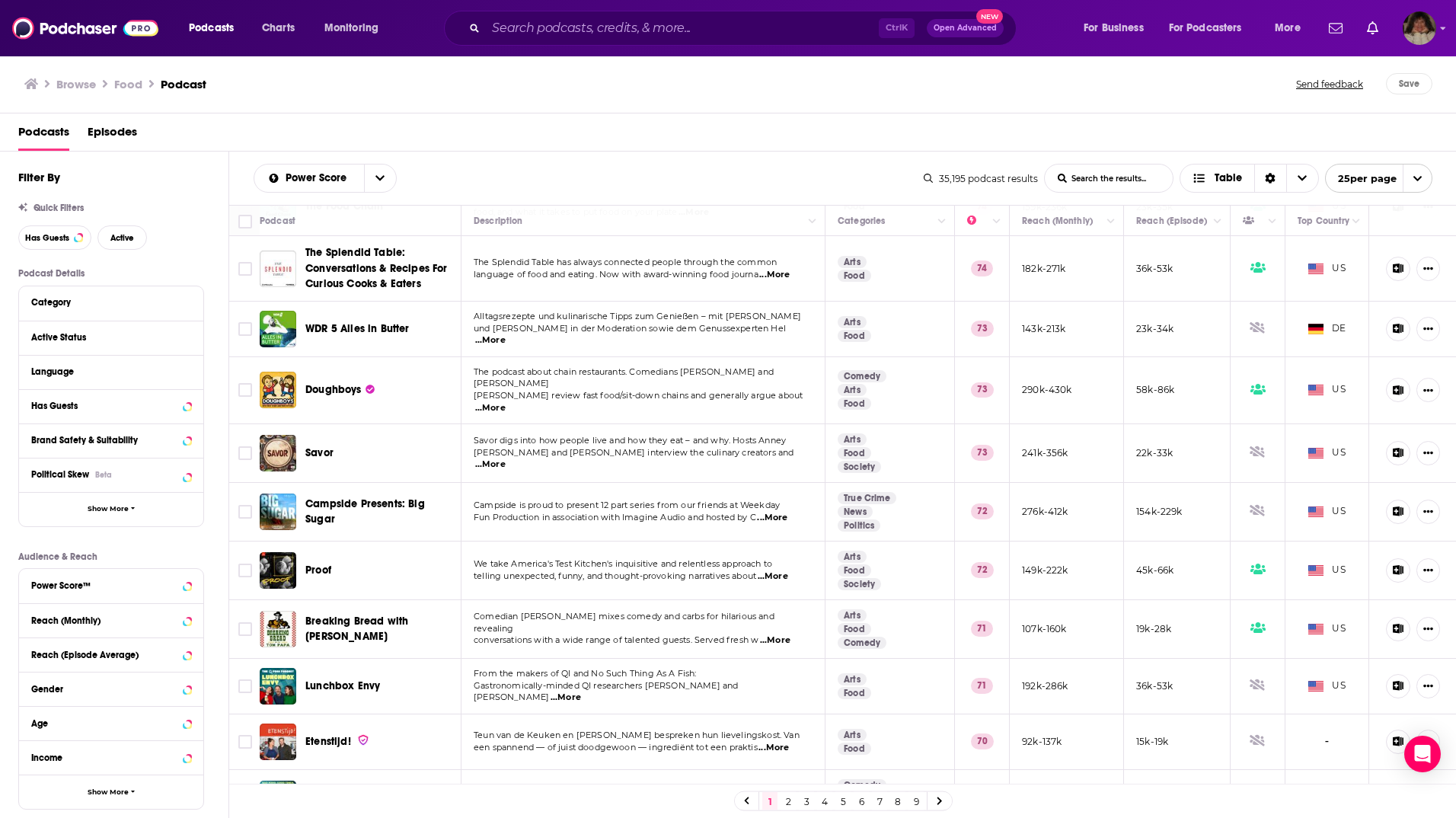
click at [785, 802] on link "2" at bounding box center [787, 801] width 15 height 18
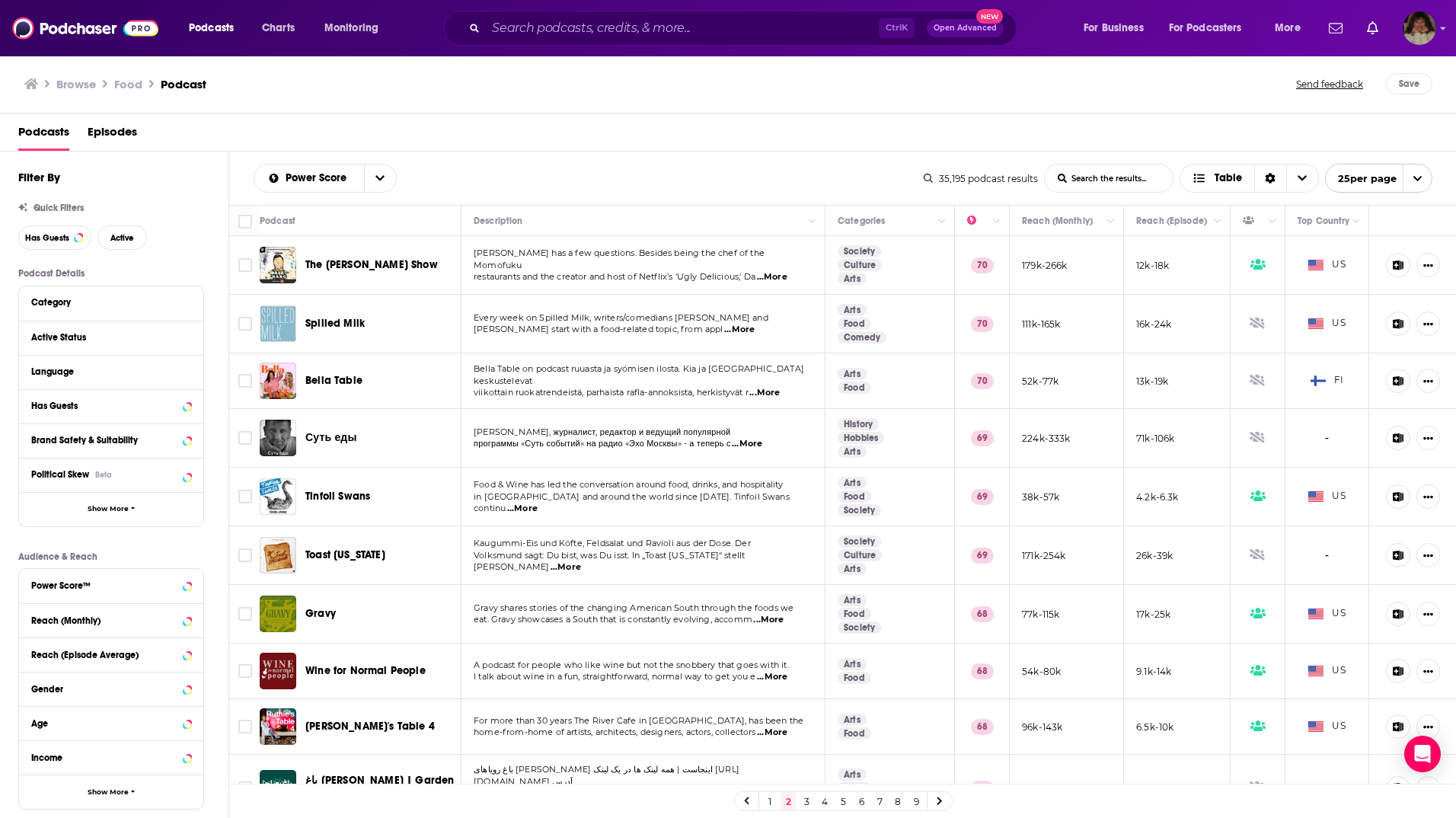
click at [782, 271] on span "...More" at bounding box center [772, 277] width 30 height 12
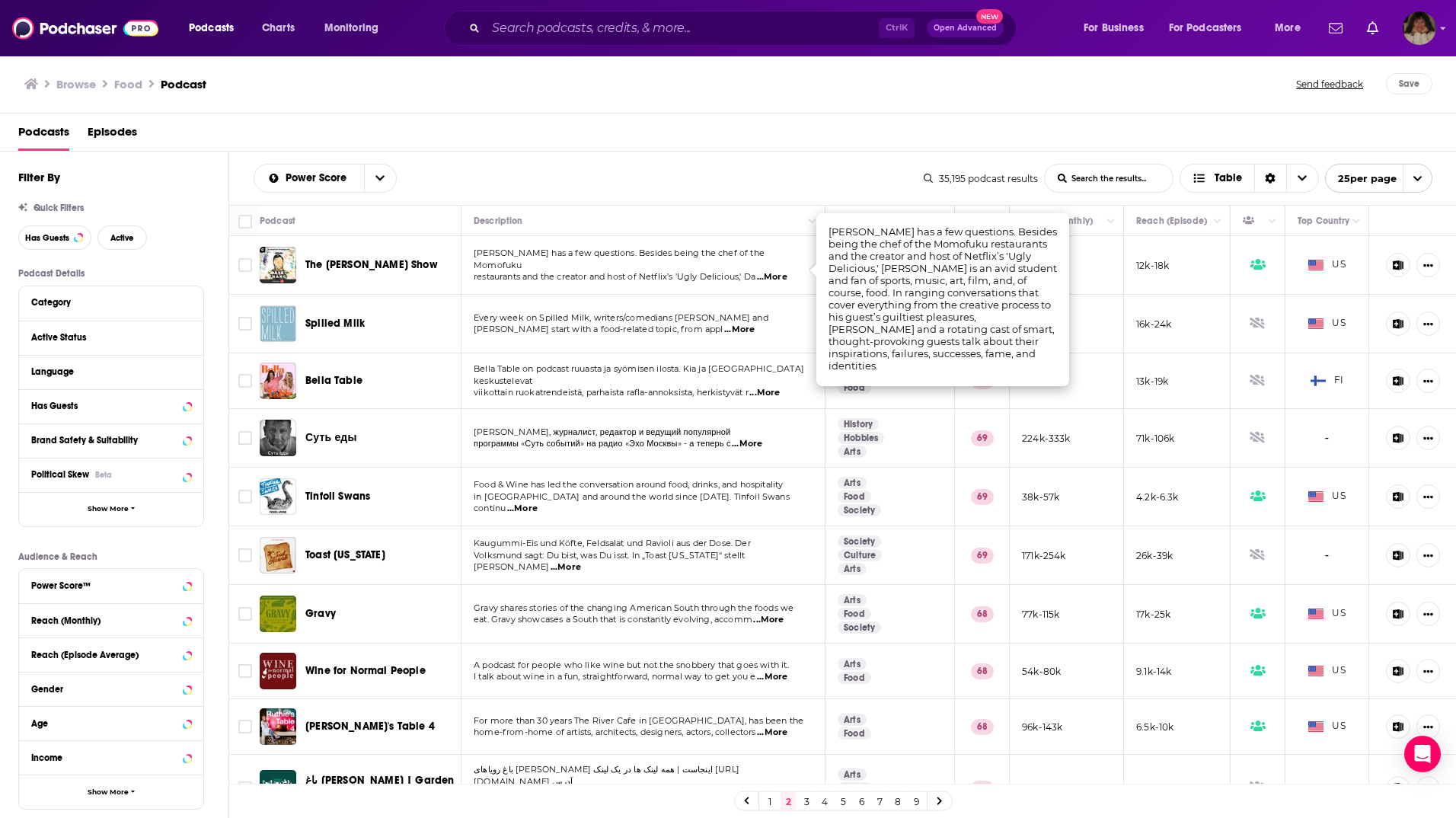
click at [538, 505] on span "...More" at bounding box center [522, 509] width 30 height 12
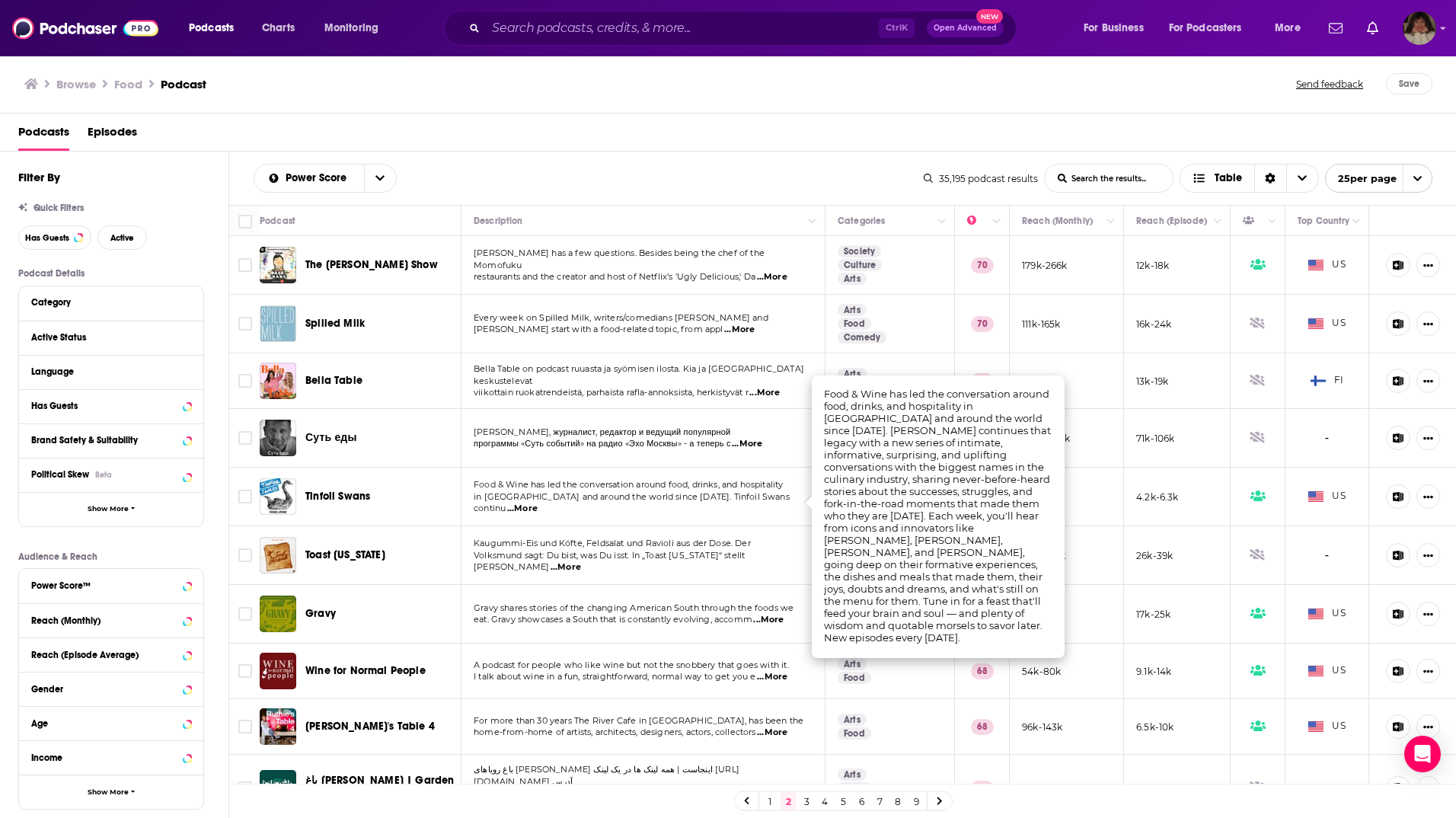
click at [778, 622] on span "...More" at bounding box center [768, 619] width 30 height 12
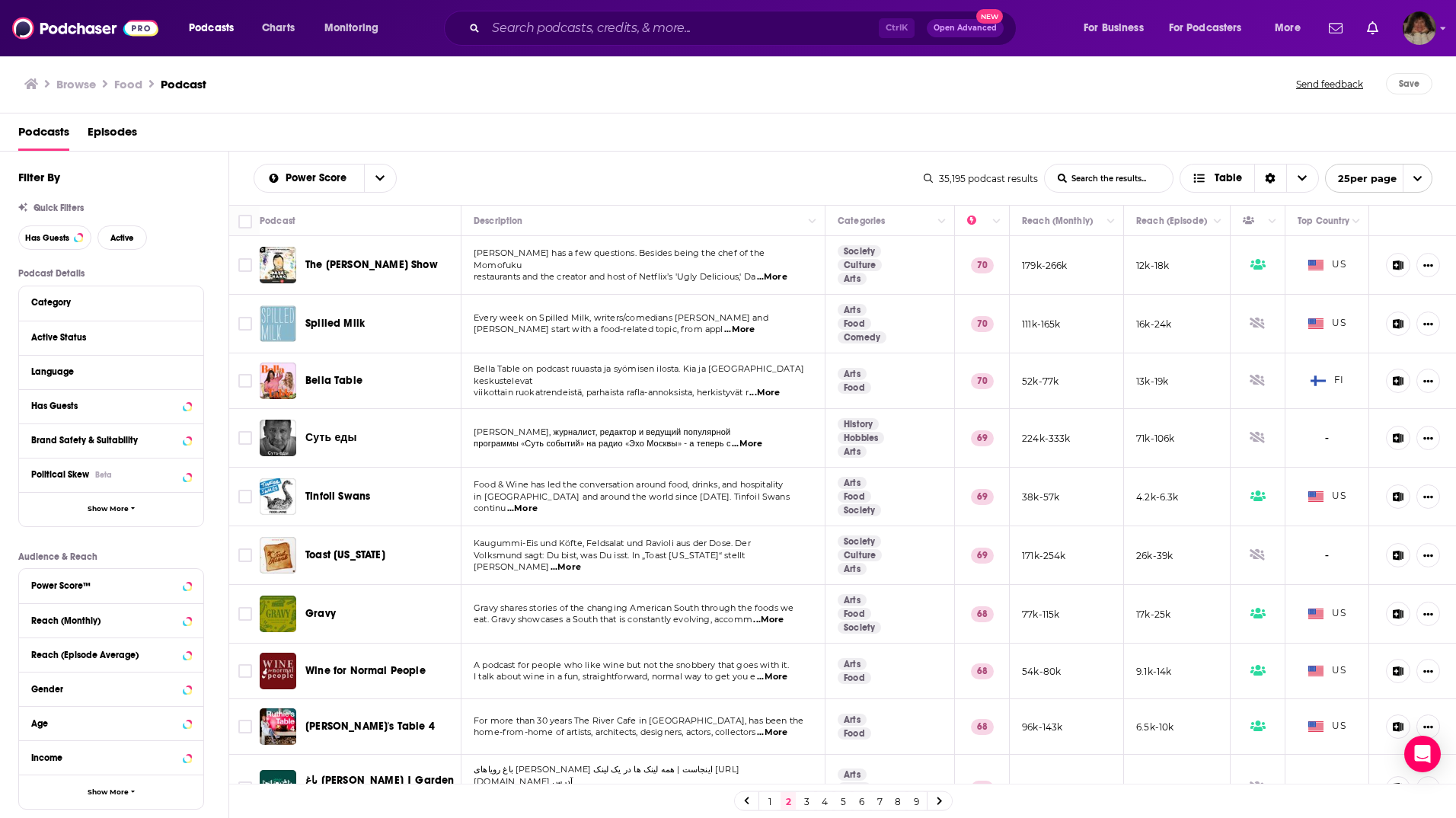
click at [780, 678] on span "...More" at bounding box center [772, 677] width 30 height 12
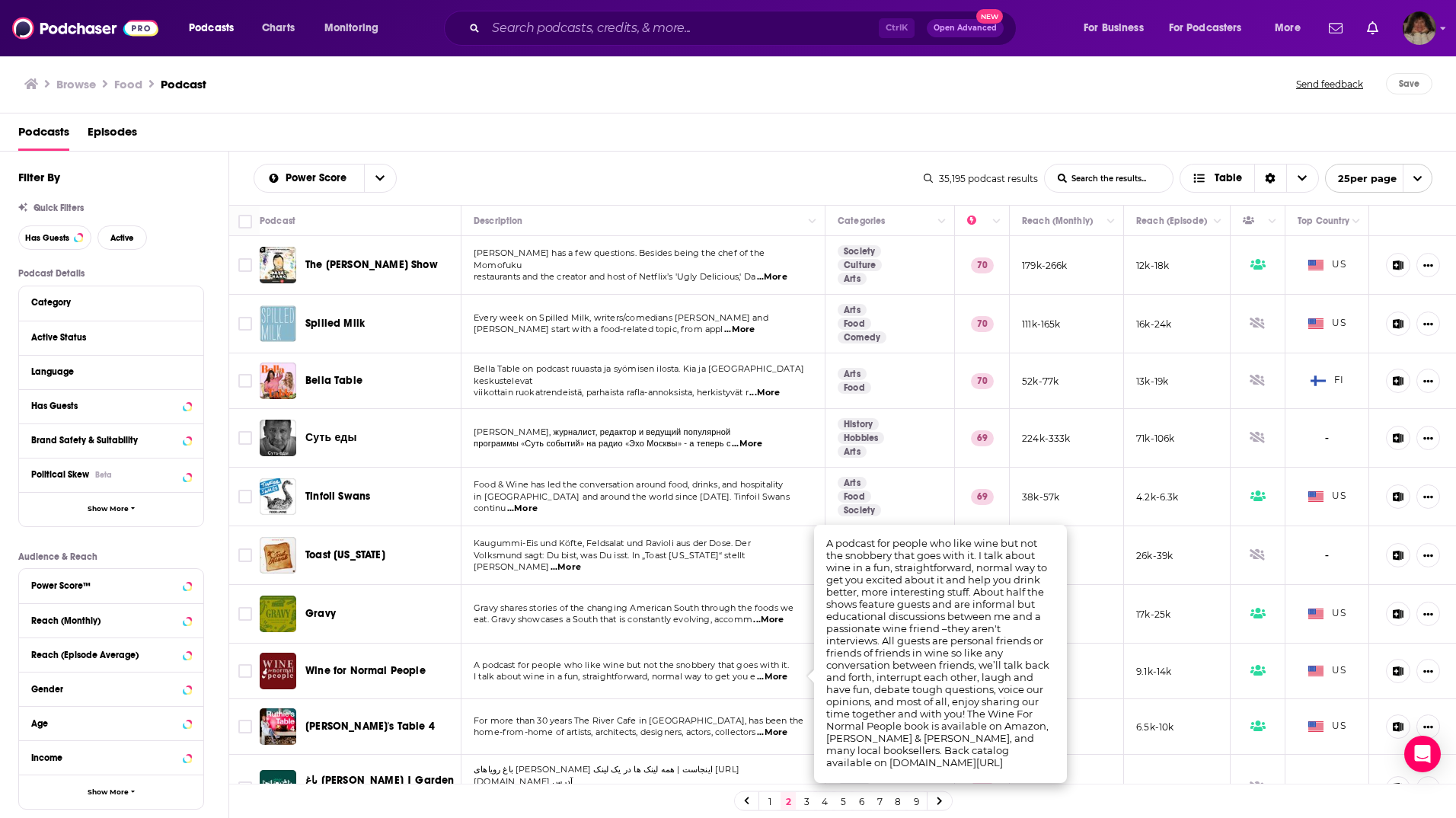
click at [776, 675] on span "...More" at bounding box center [772, 677] width 30 height 12
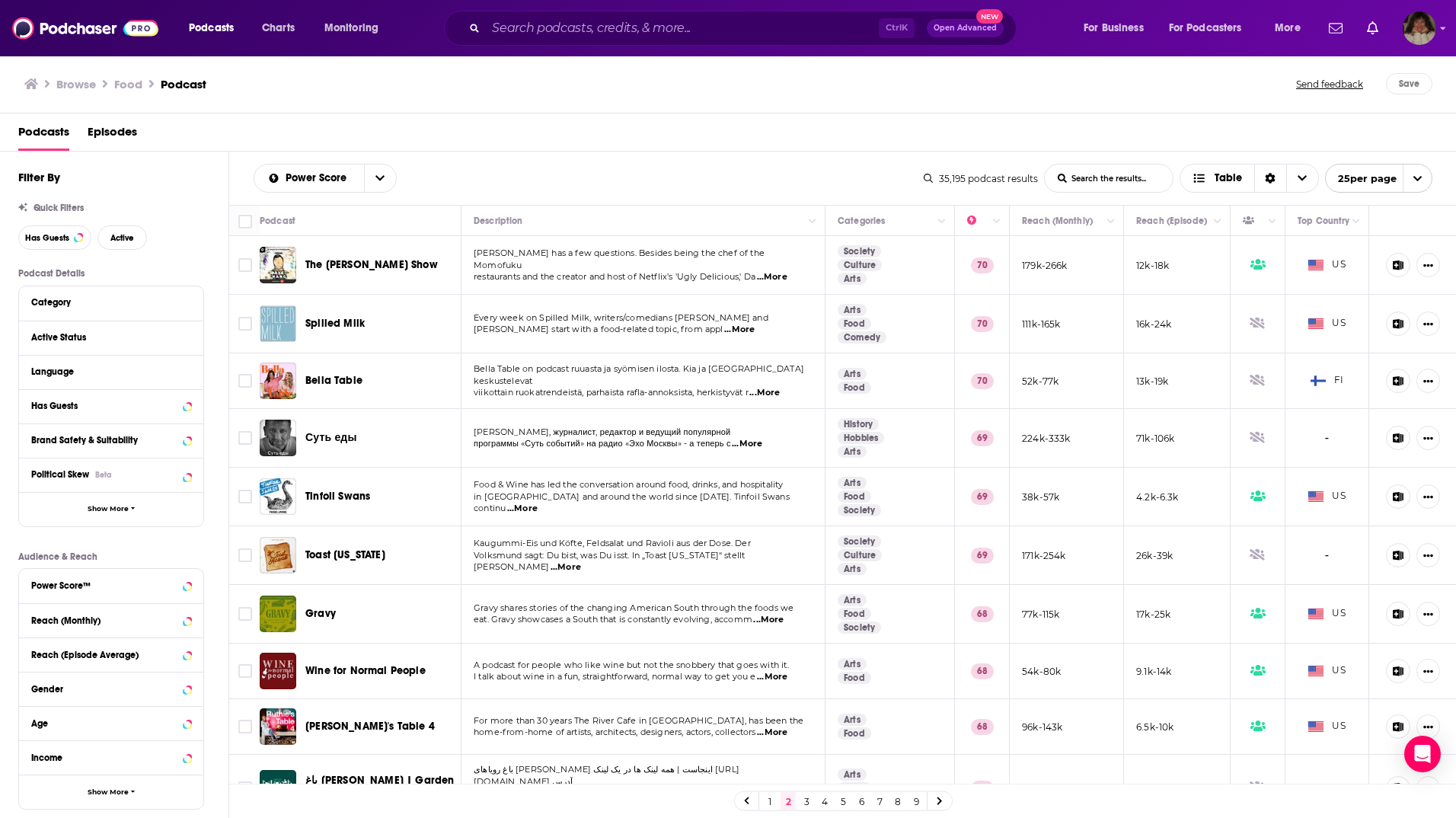
click at [776, 675] on span "...More" at bounding box center [772, 677] width 30 height 12
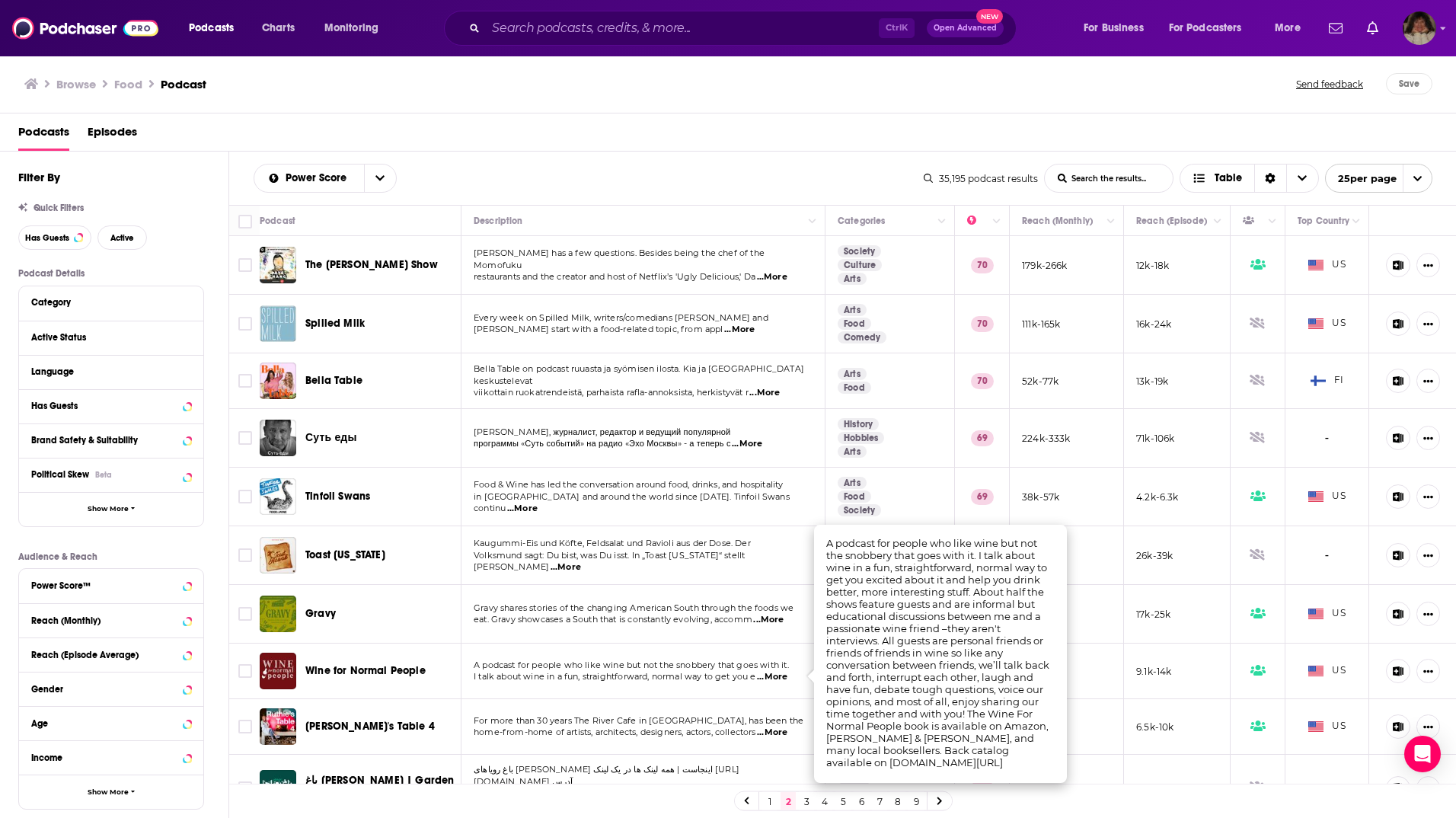
click at [777, 735] on span "...More" at bounding box center [772, 733] width 30 height 12
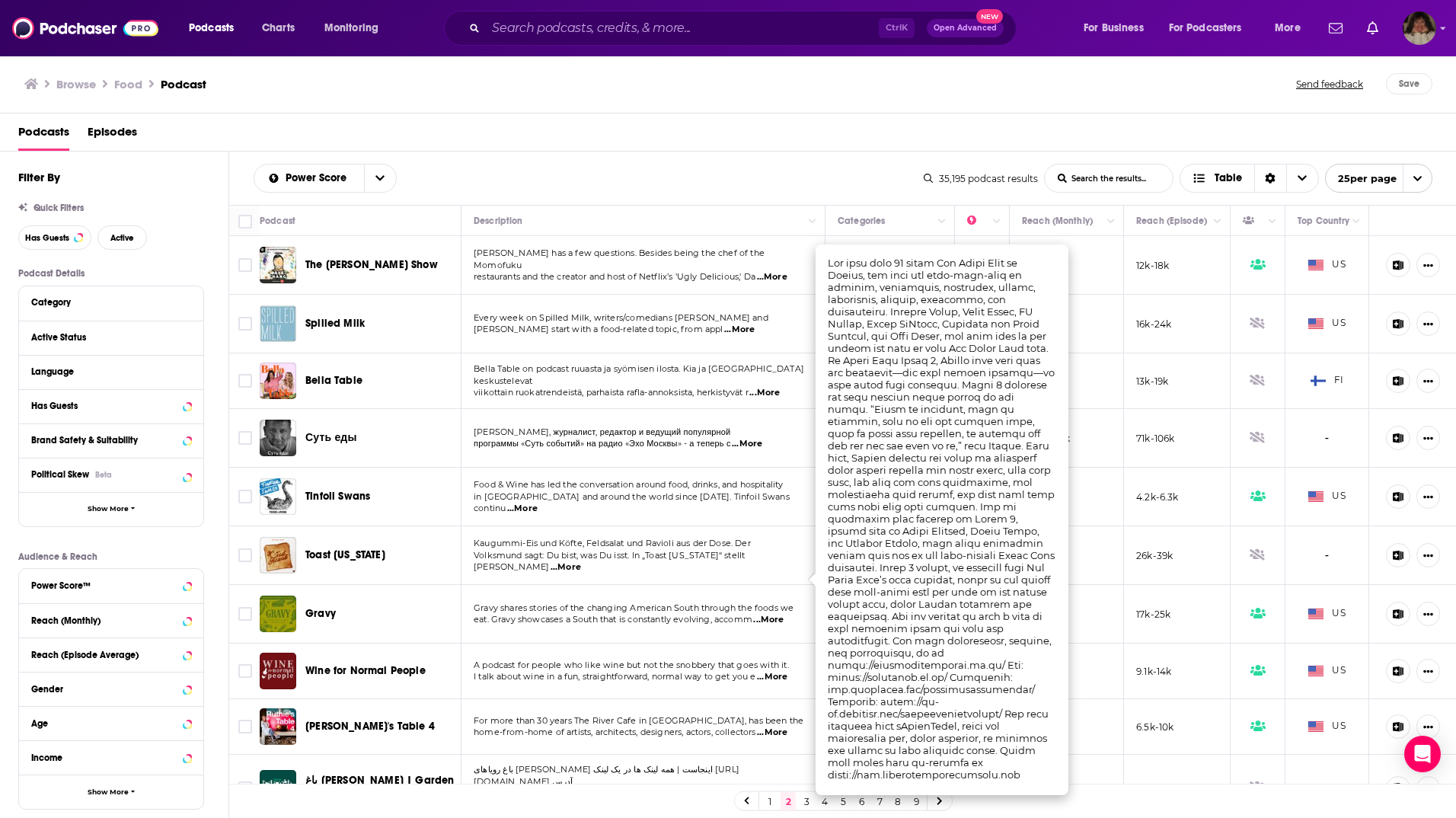
scroll to position [229, 0]
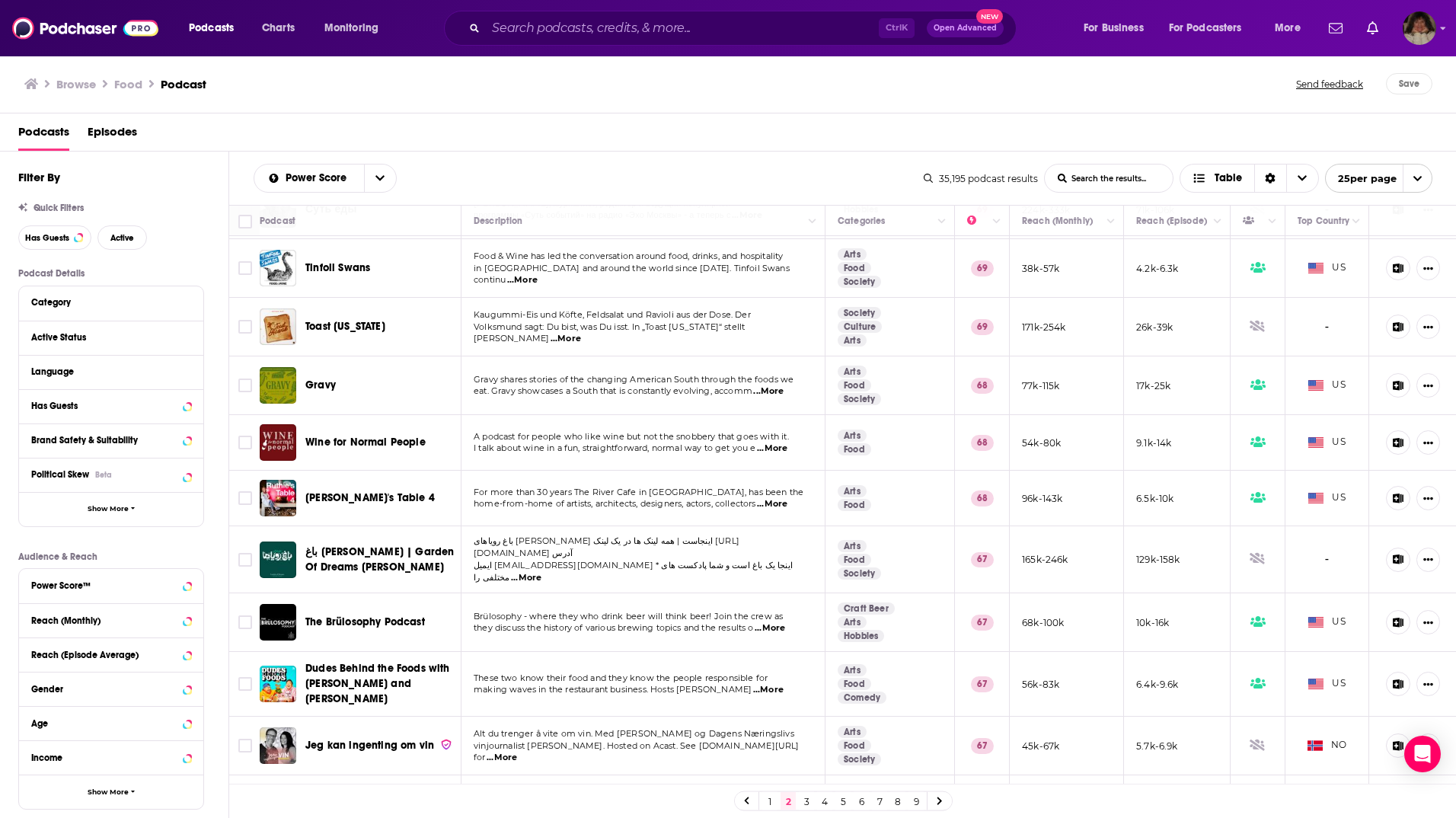
click at [782, 684] on span "...More" at bounding box center [768, 690] width 30 height 12
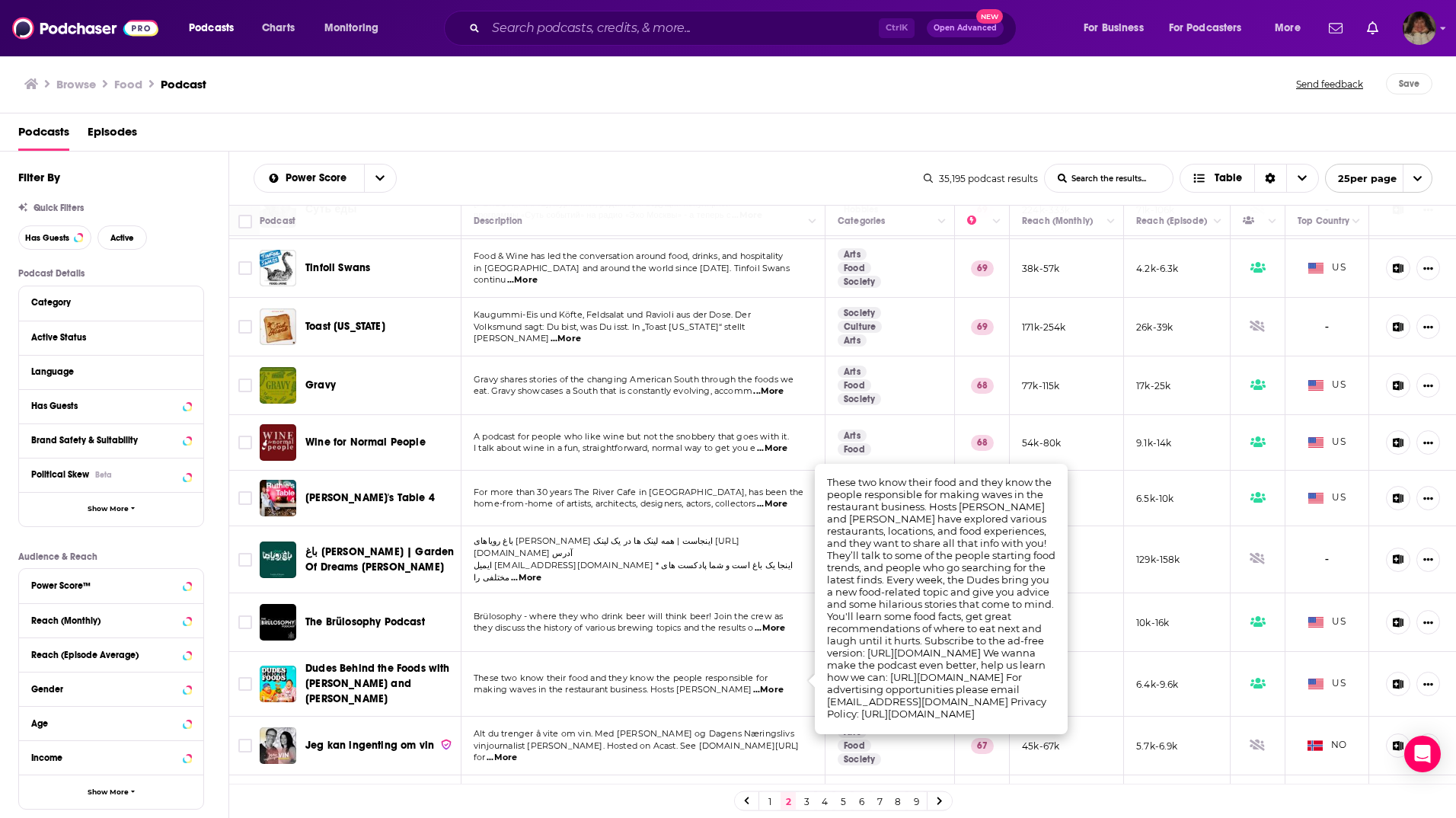
scroll to position [381, 0]
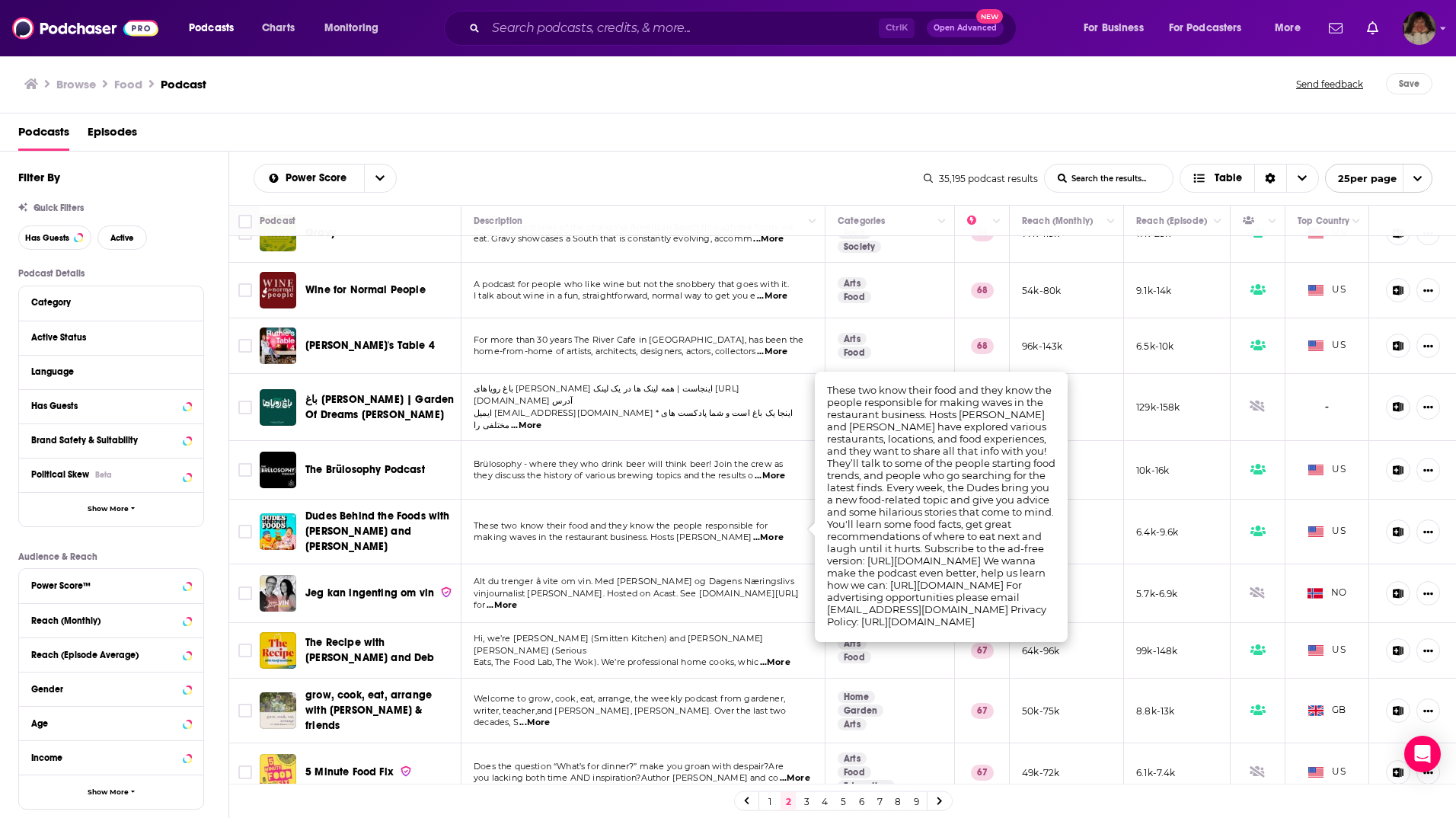
click at [789, 657] on span "...More" at bounding box center [775, 663] width 30 height 12
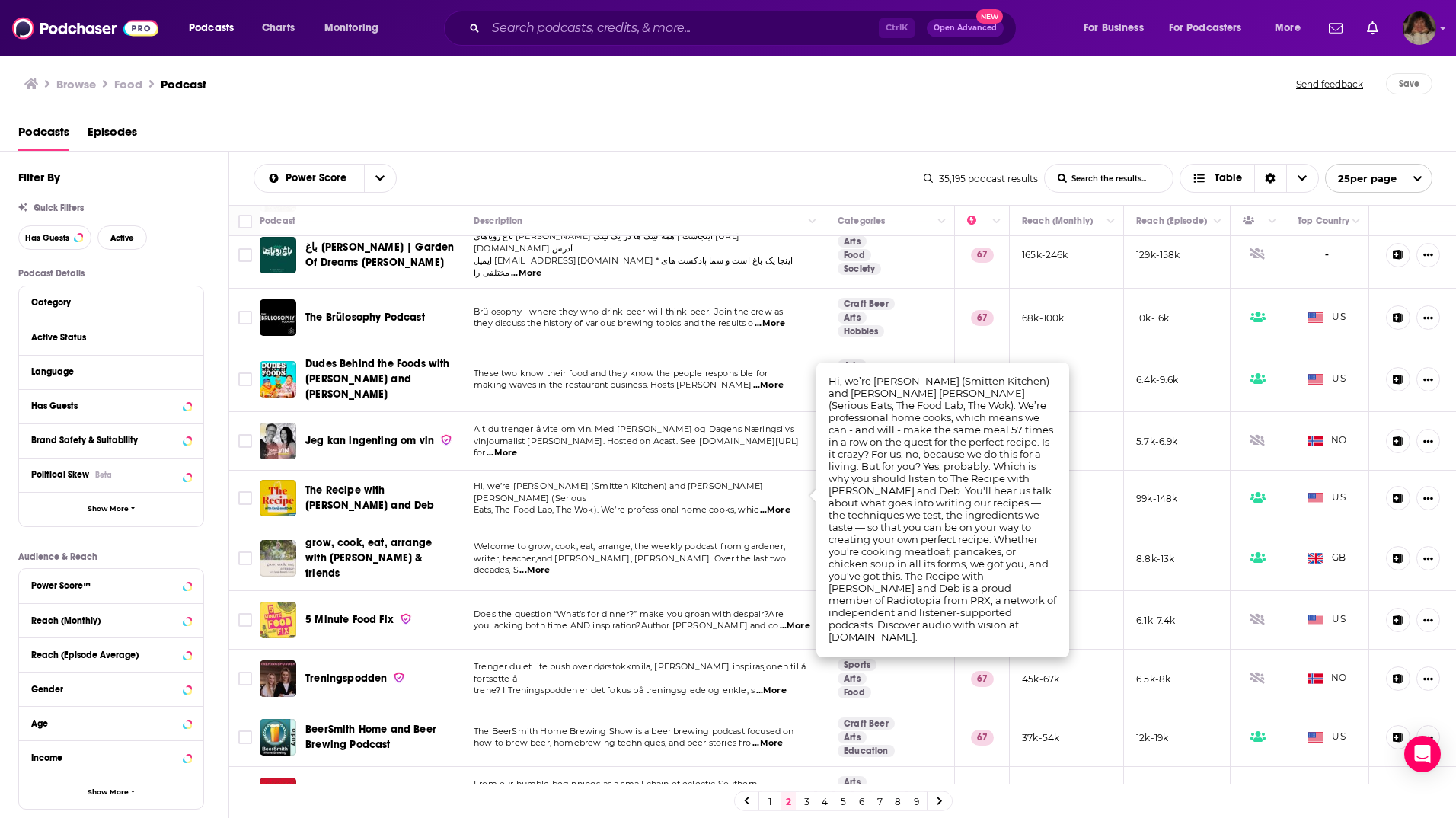
scroll to position [609, 0]
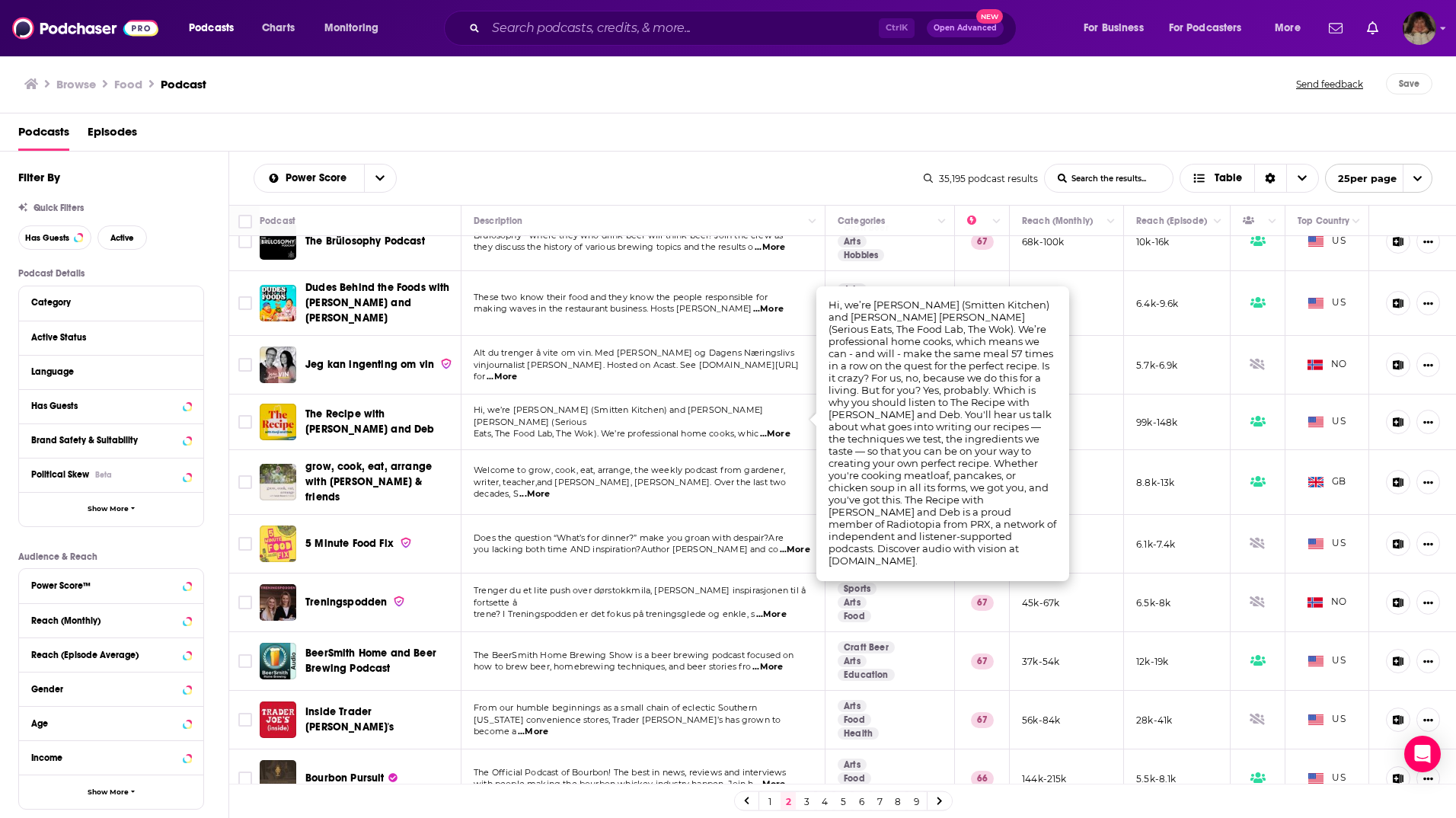
click at [771, 779] on span "...More" at bounding box center [770, 785] width 30 height 12
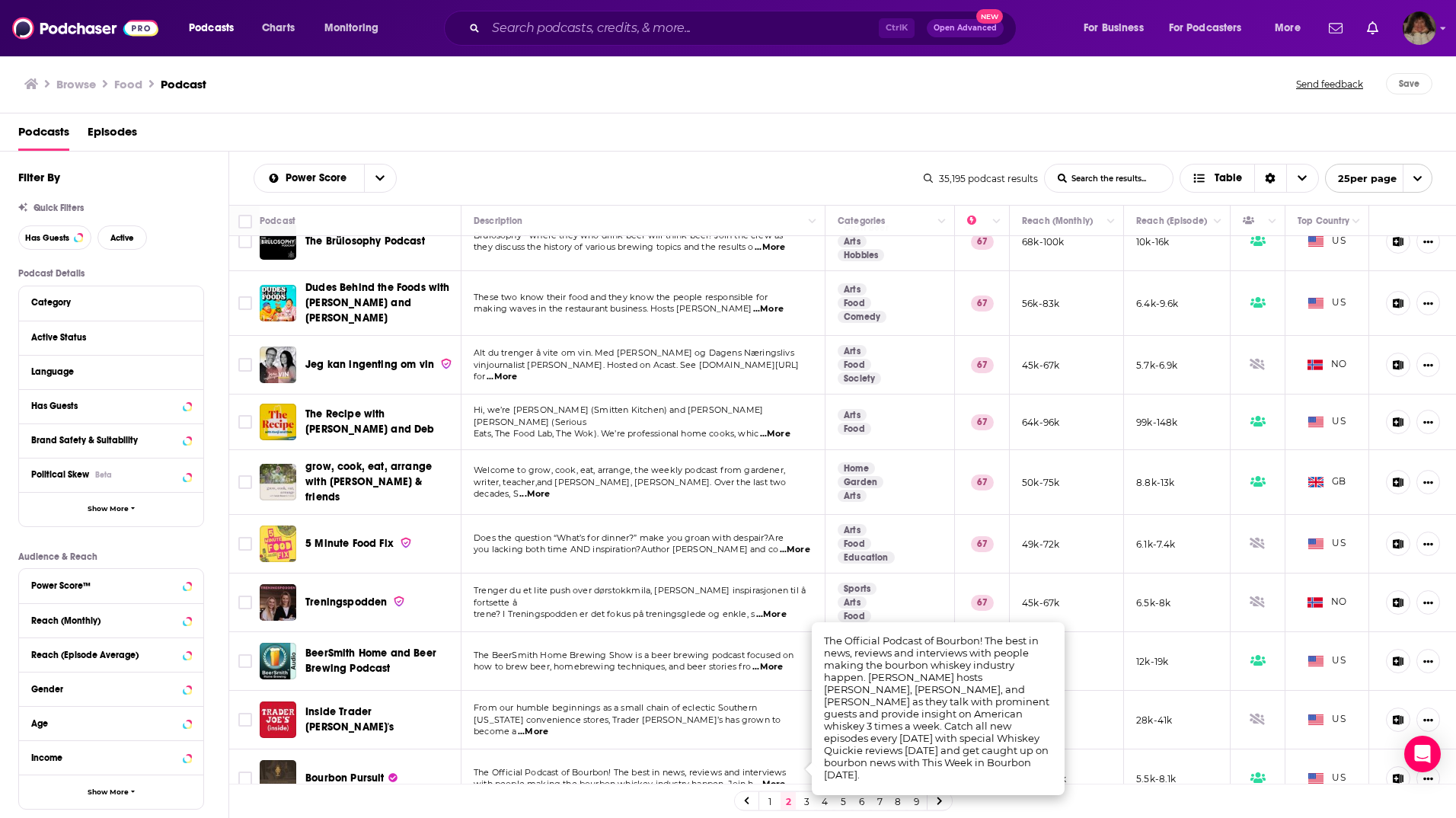
scroll to position [762, 0]
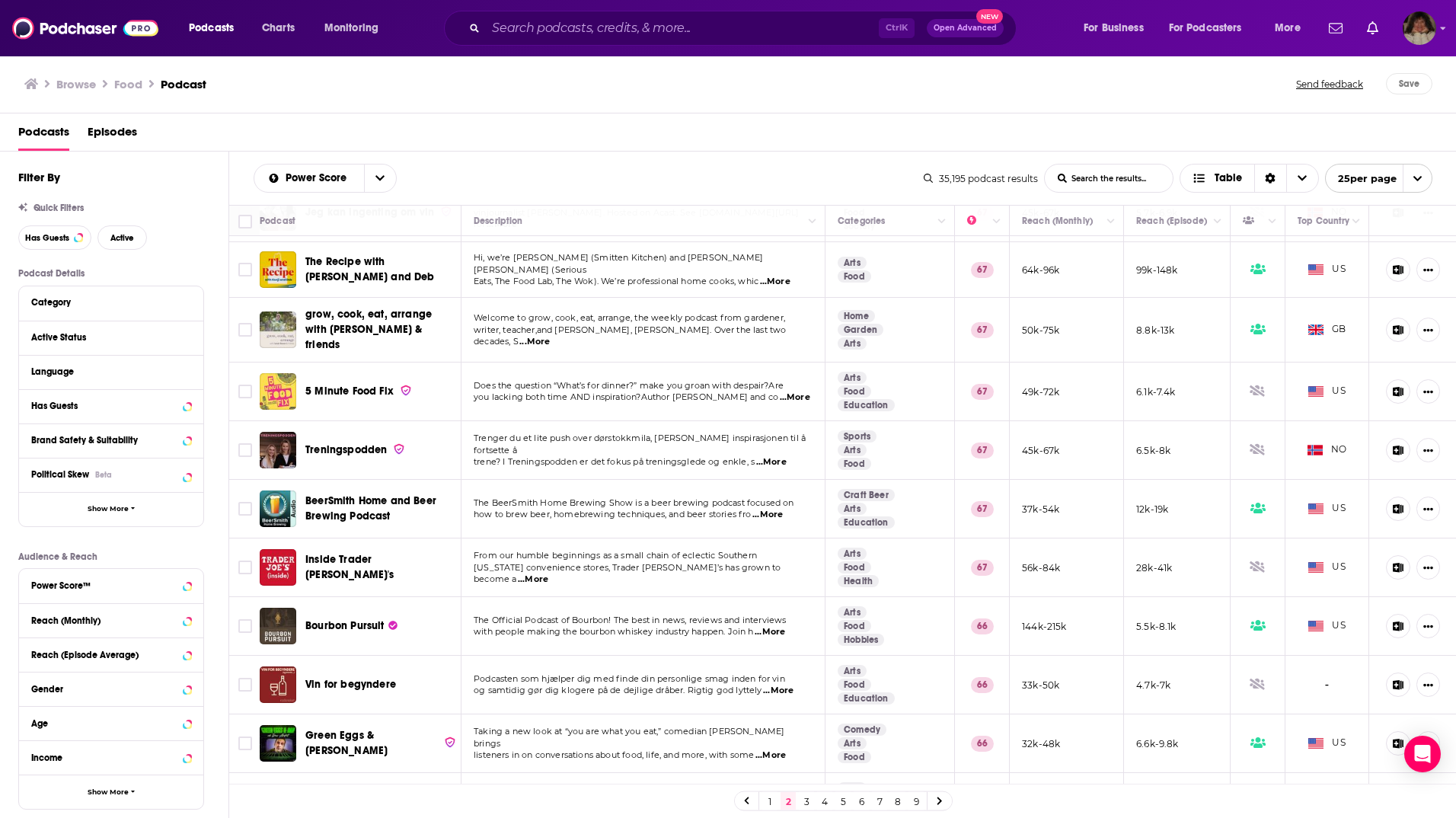
click at [780, 749] on span "...More" at bounding box center [771, 755] width 30 height 12
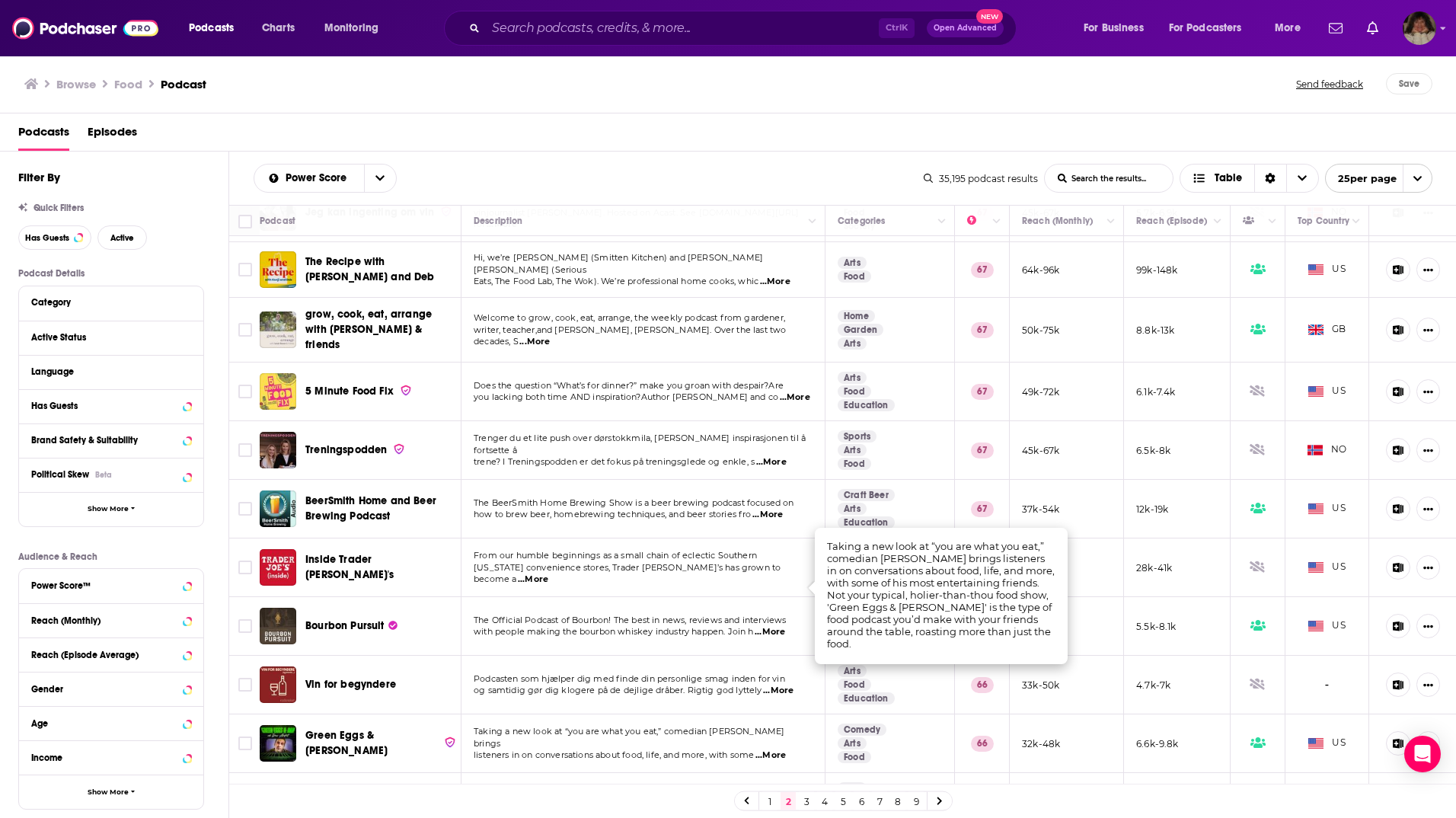
scroll to position [909, 0]
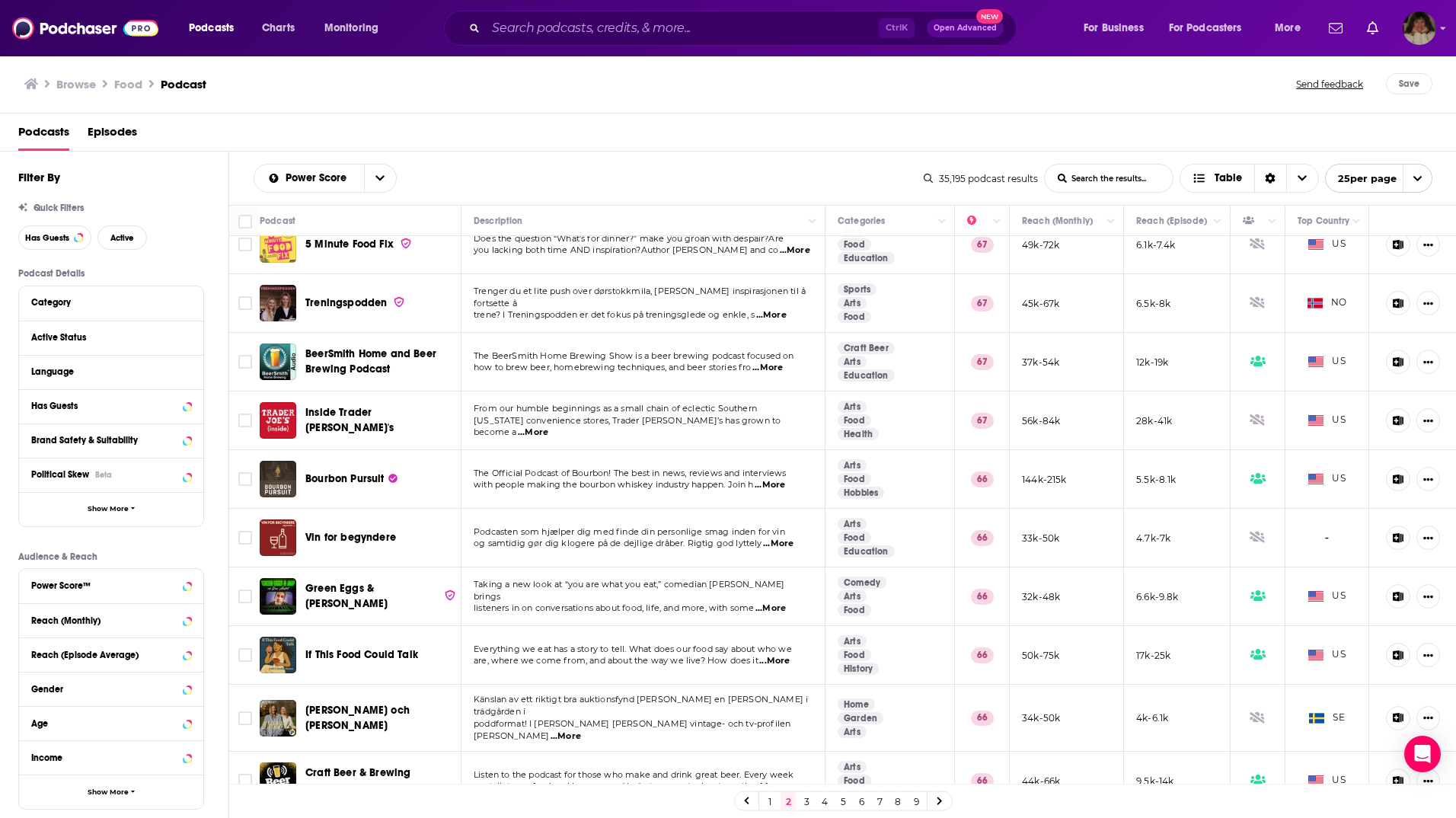
click at [806, 803] on link "3" at bounding box center [806, 801] width 15 height 18
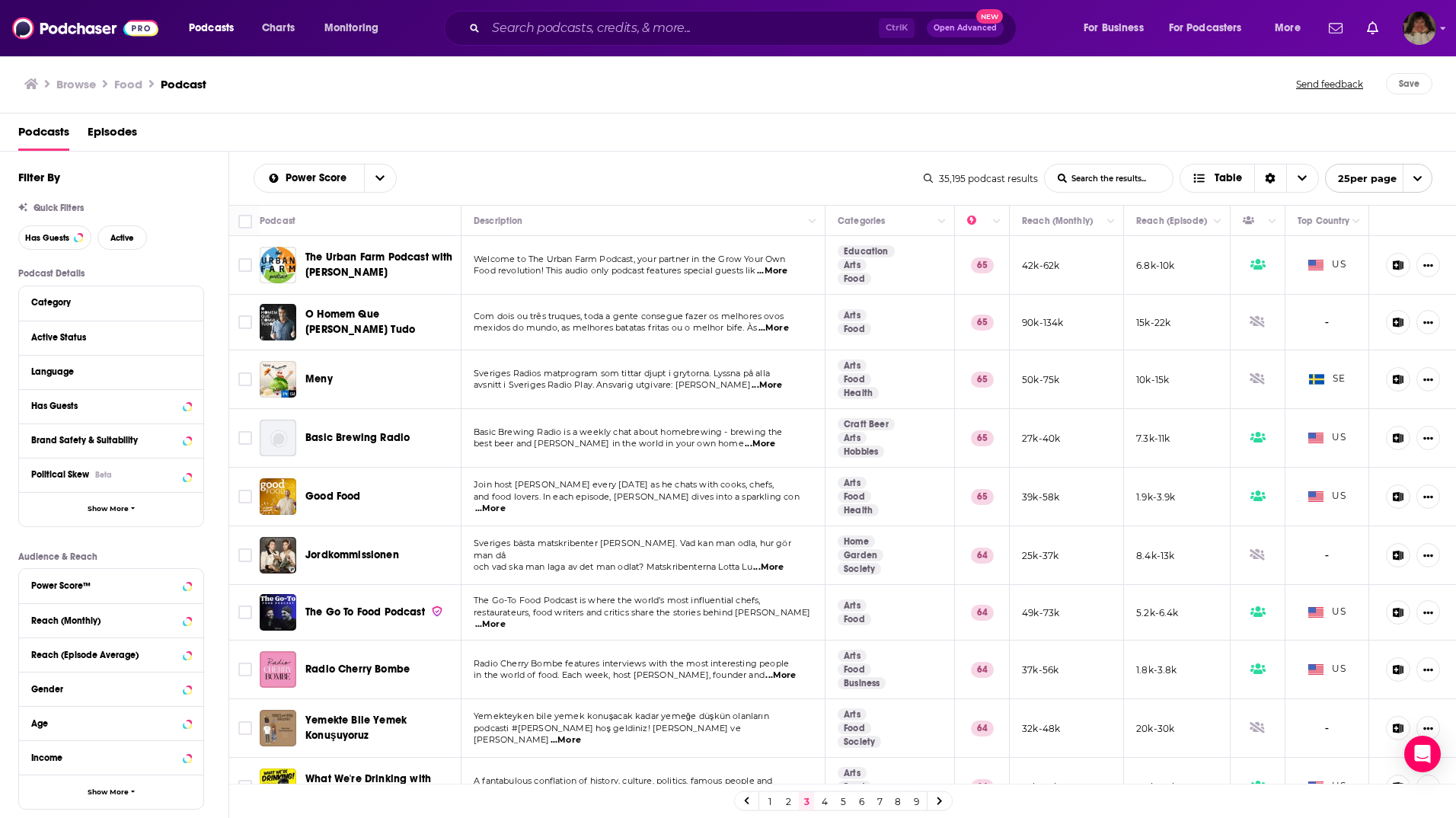
click at [505, 503] on span "...More" at bounding box center [490, 509] width 30 height 12
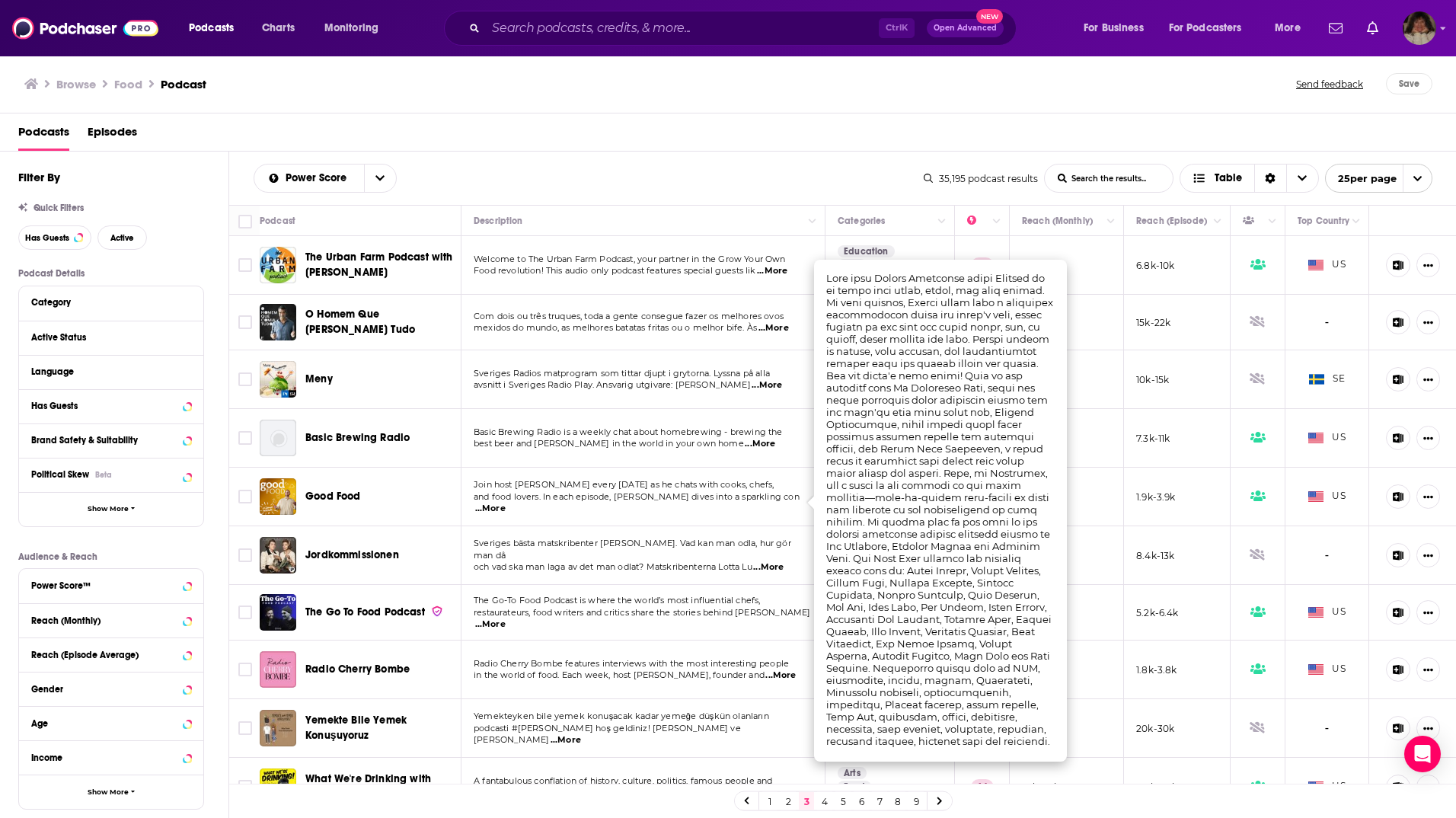
click at [505, 619] on span "...More" at bounding box center [490, 624] width 30 height 12
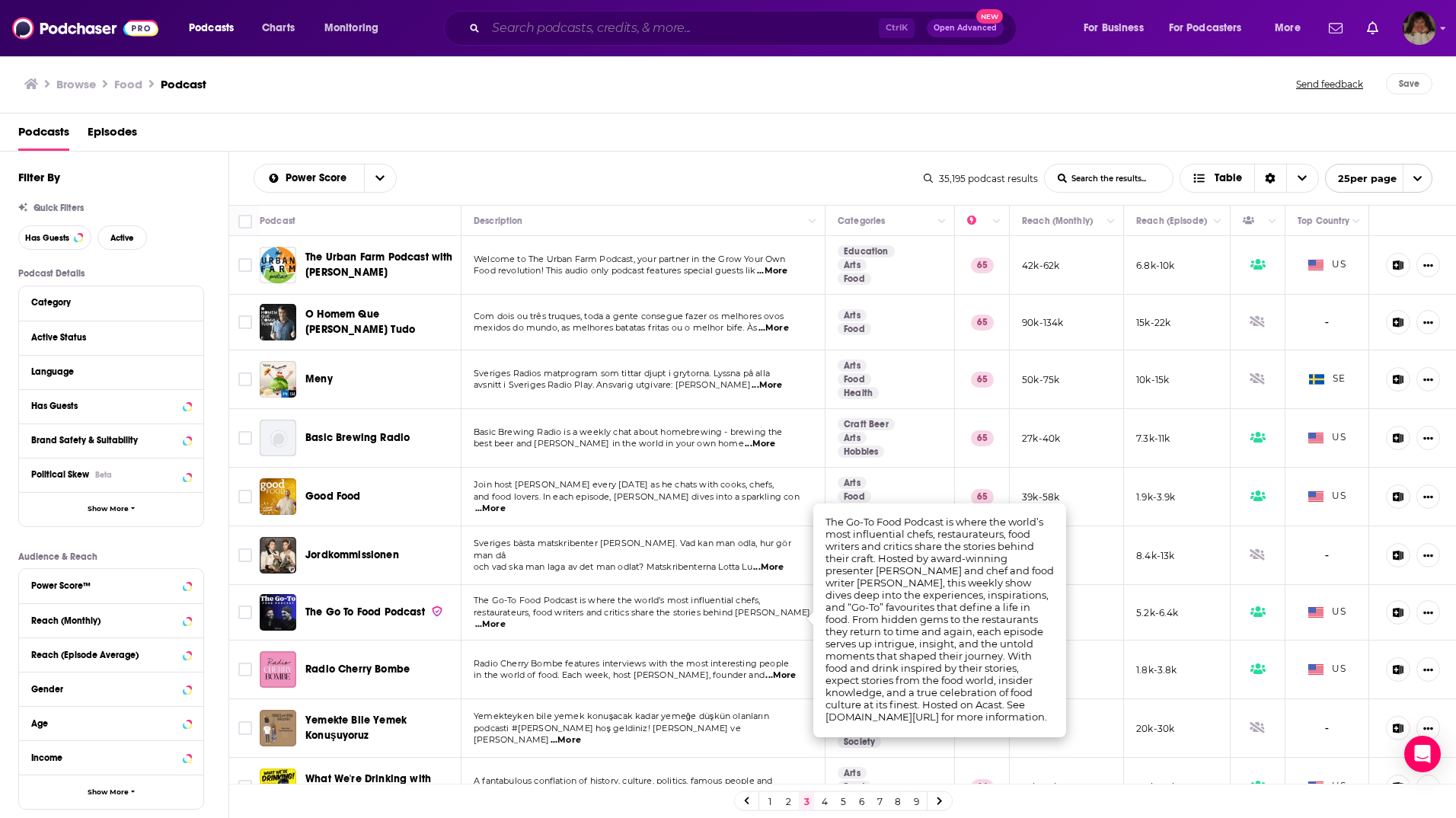
click at [643, 26] on input "Search podcasts, credits, & more..." at bounding box center [682, 28] width 393 height 25
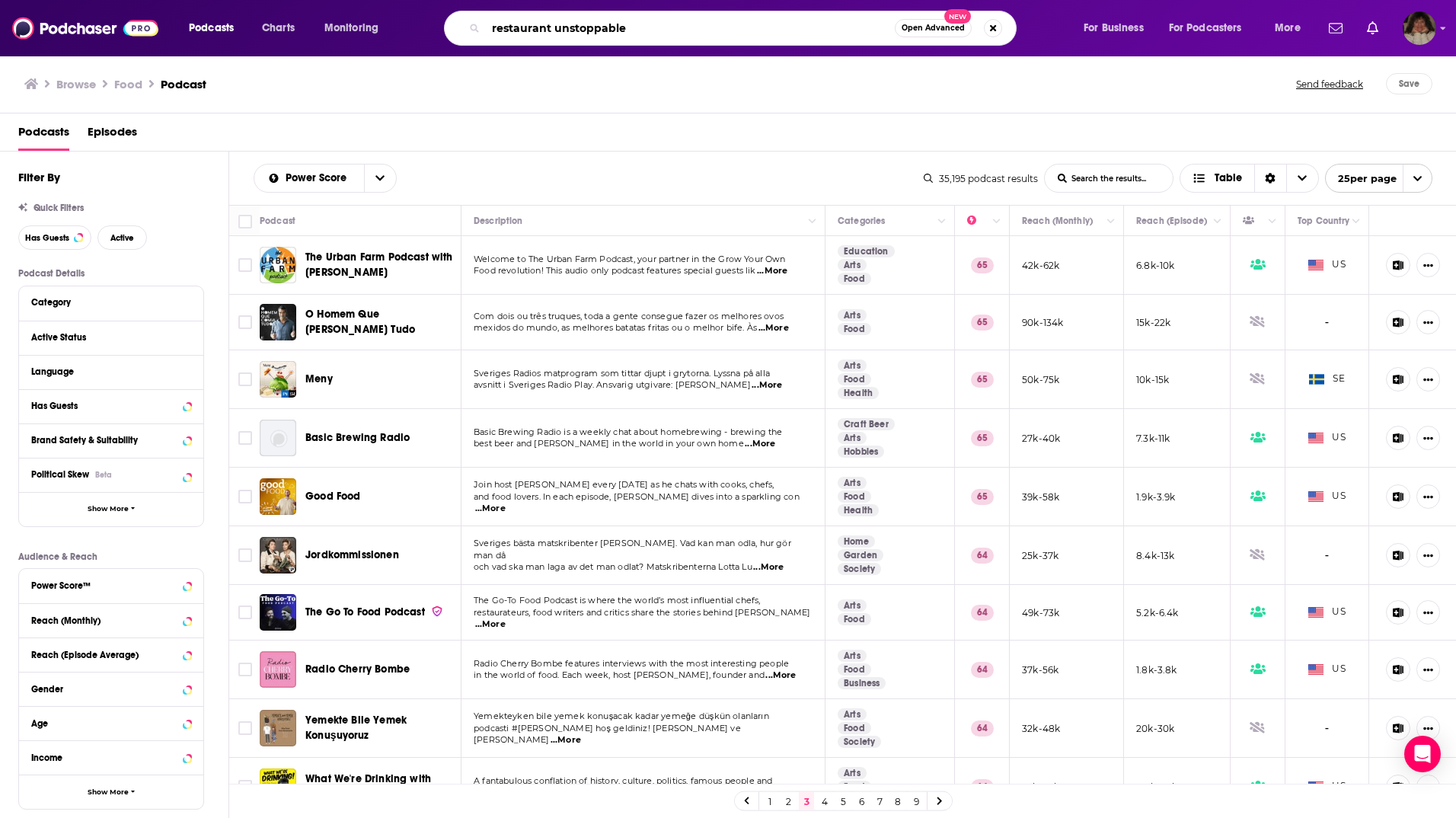
type input "restaurant unstoppable"
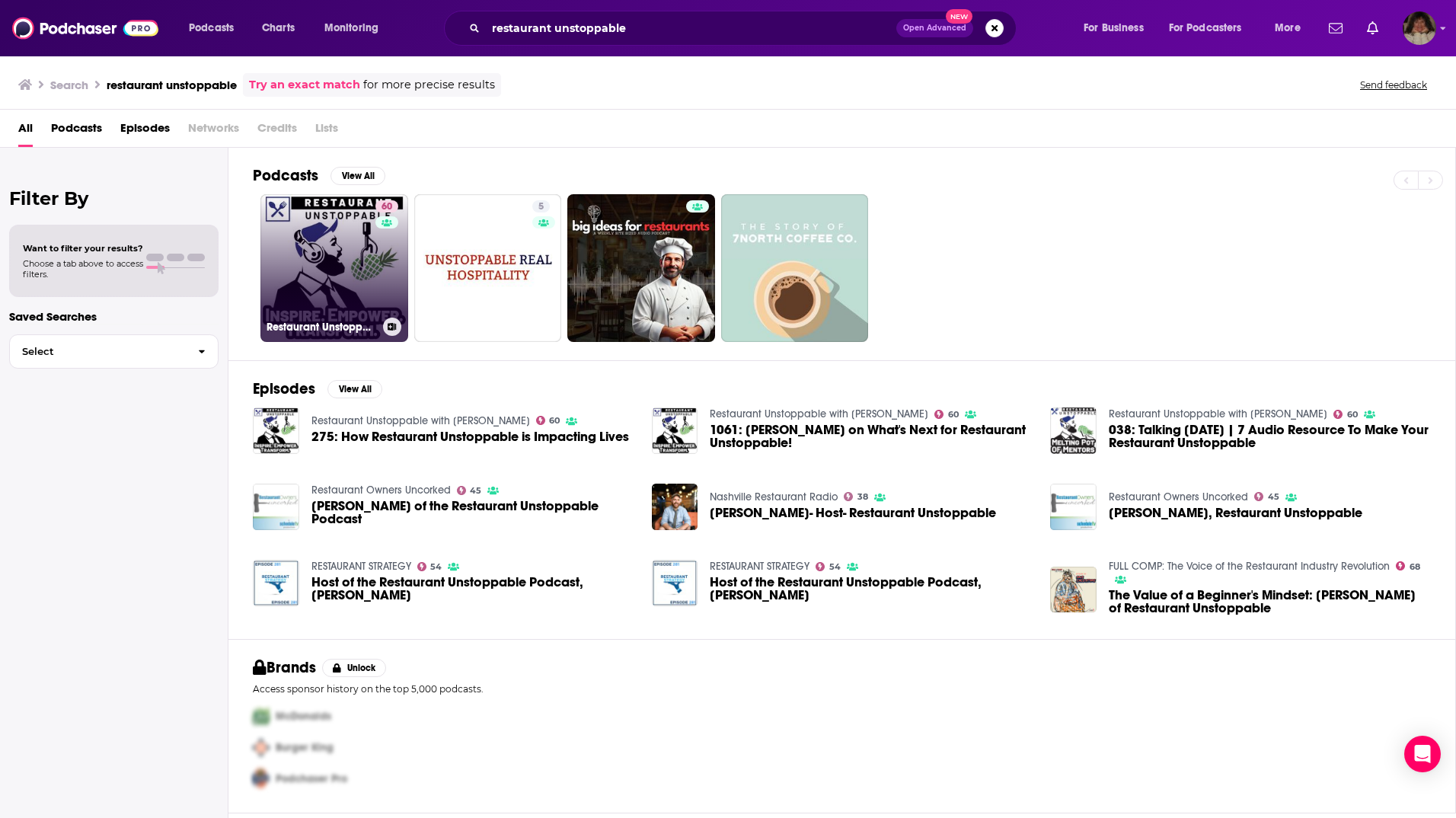
click at [351, 247] on link "60 Restaurant Unstoppable with [PERSON_NAME]" at bounding box center [334, 268] width 147 height 147
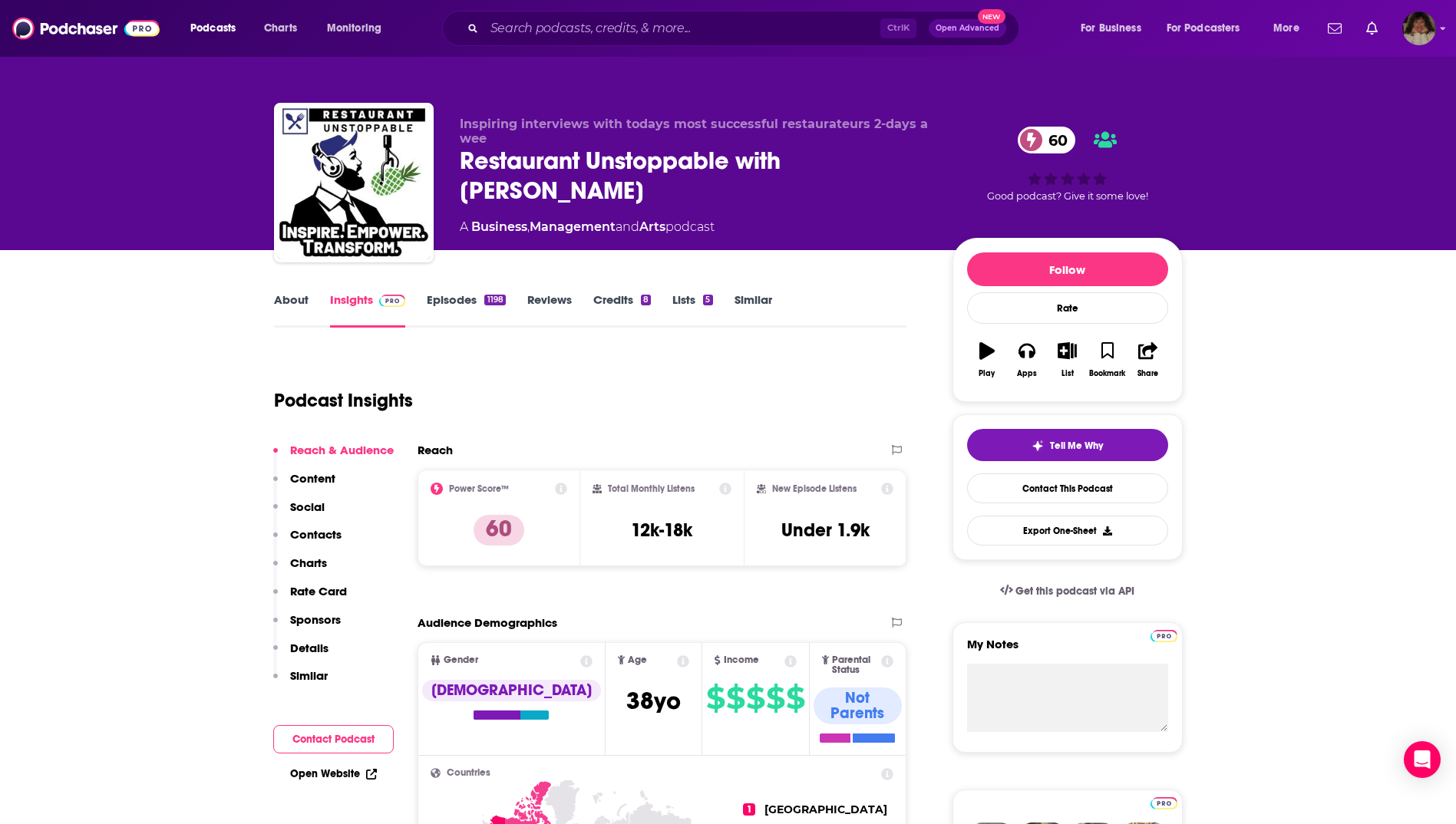
click at [286, 300] on link "About" at bounding box center [291, 310] width 35 height 35
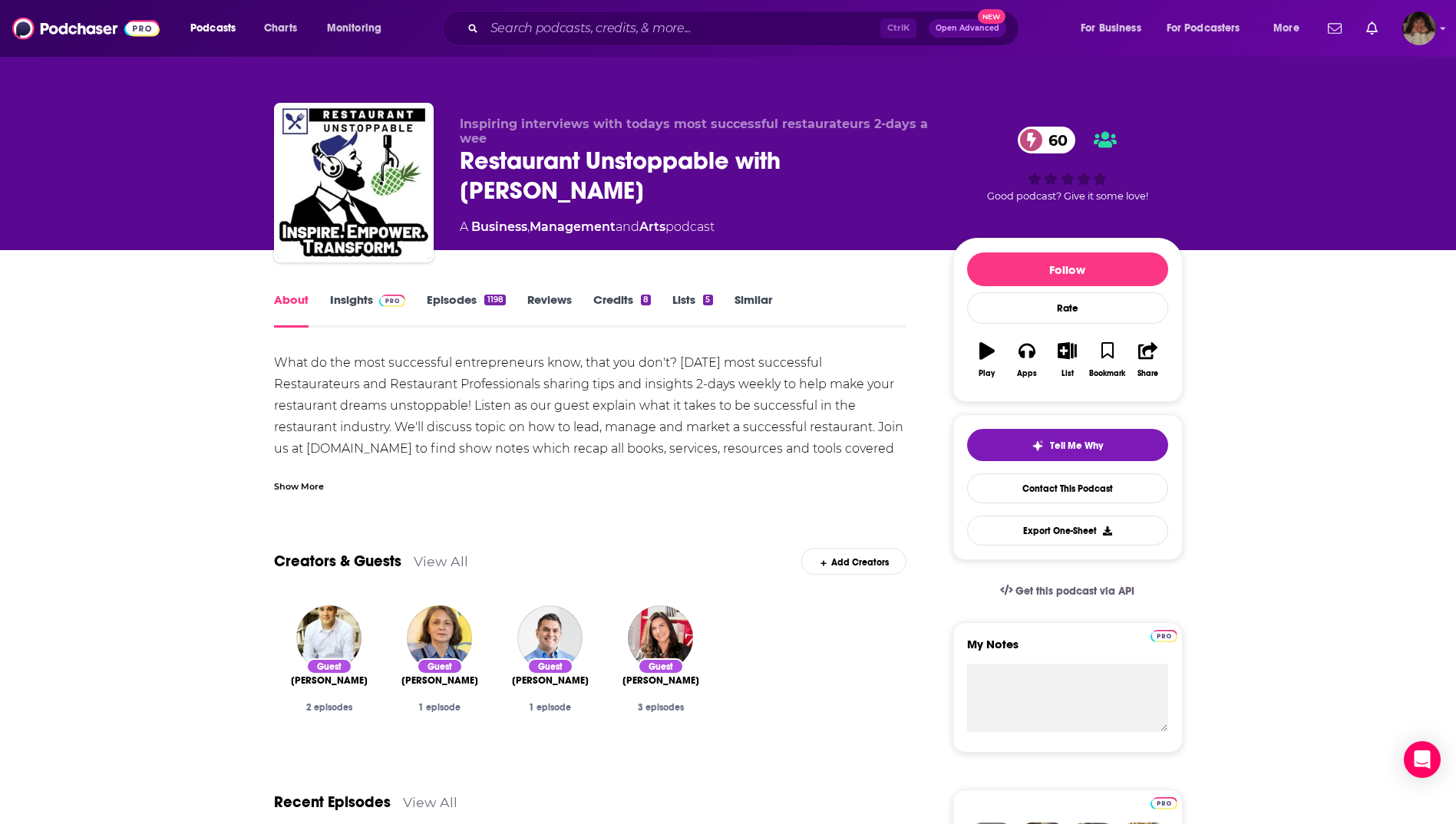
click at [354, 300] on link "Insights" at bounding box center [368, 310] width 76 height 35
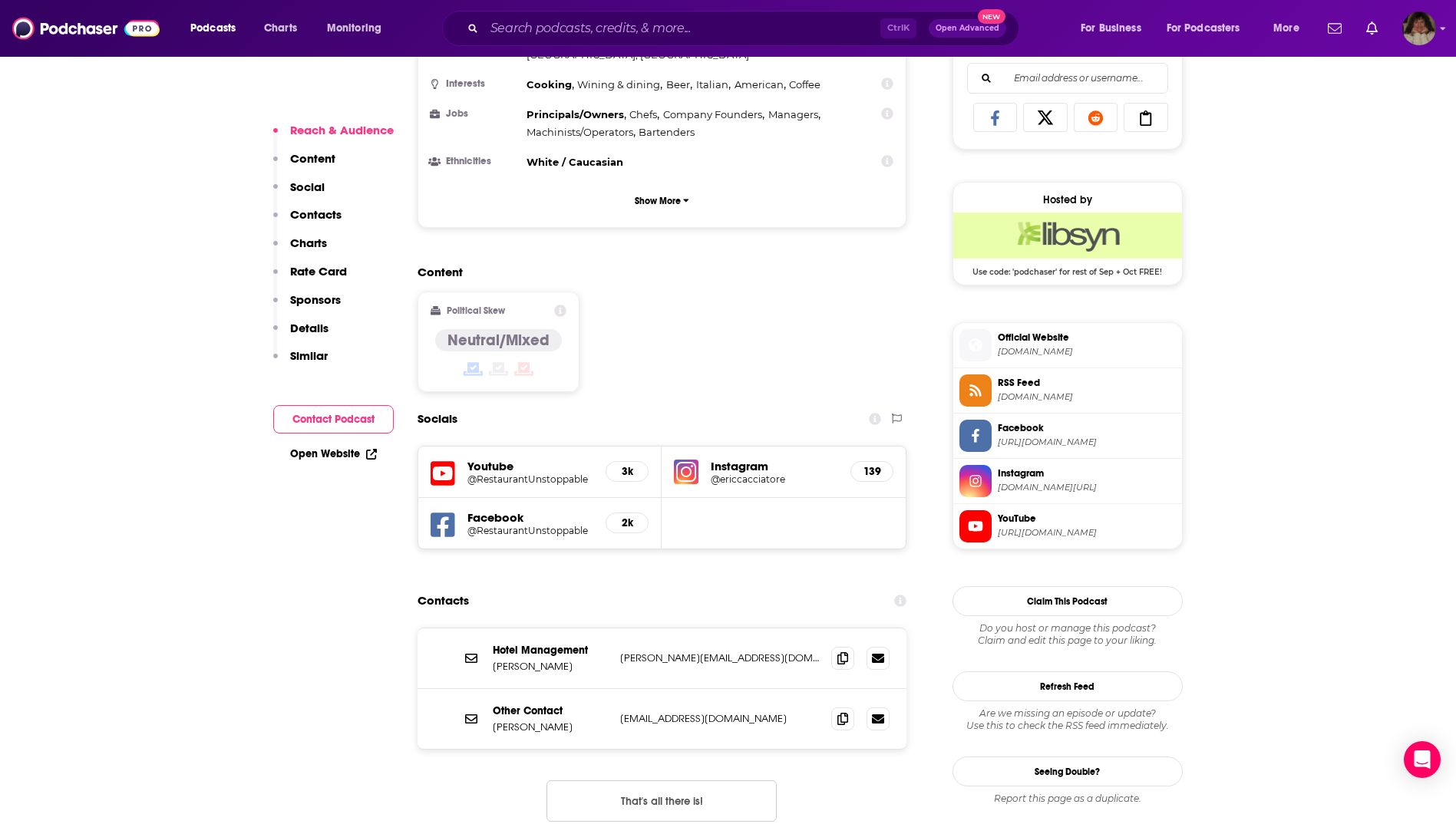
scroll to position [1304, 0]
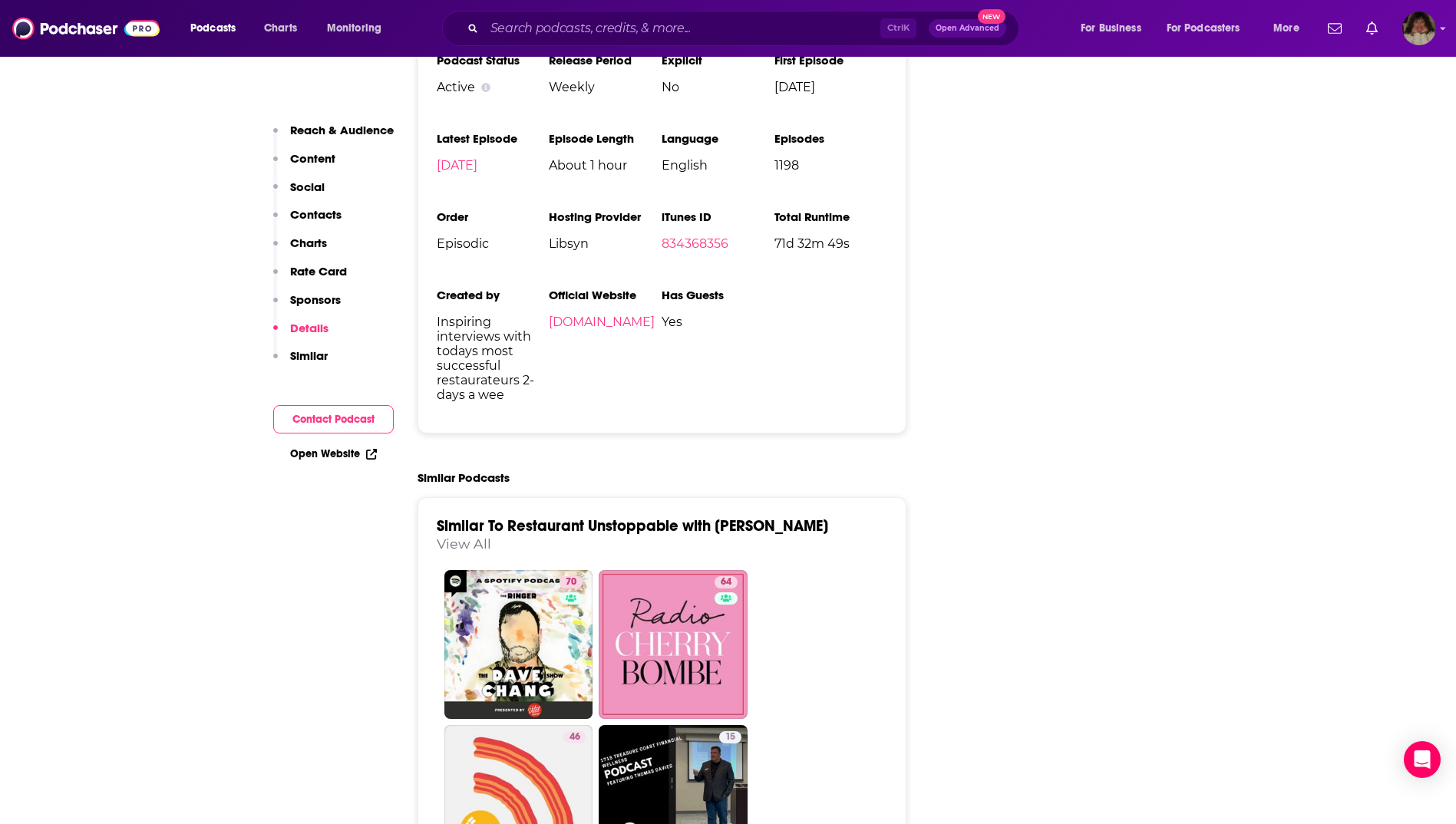
scroll to position [2916, 0]
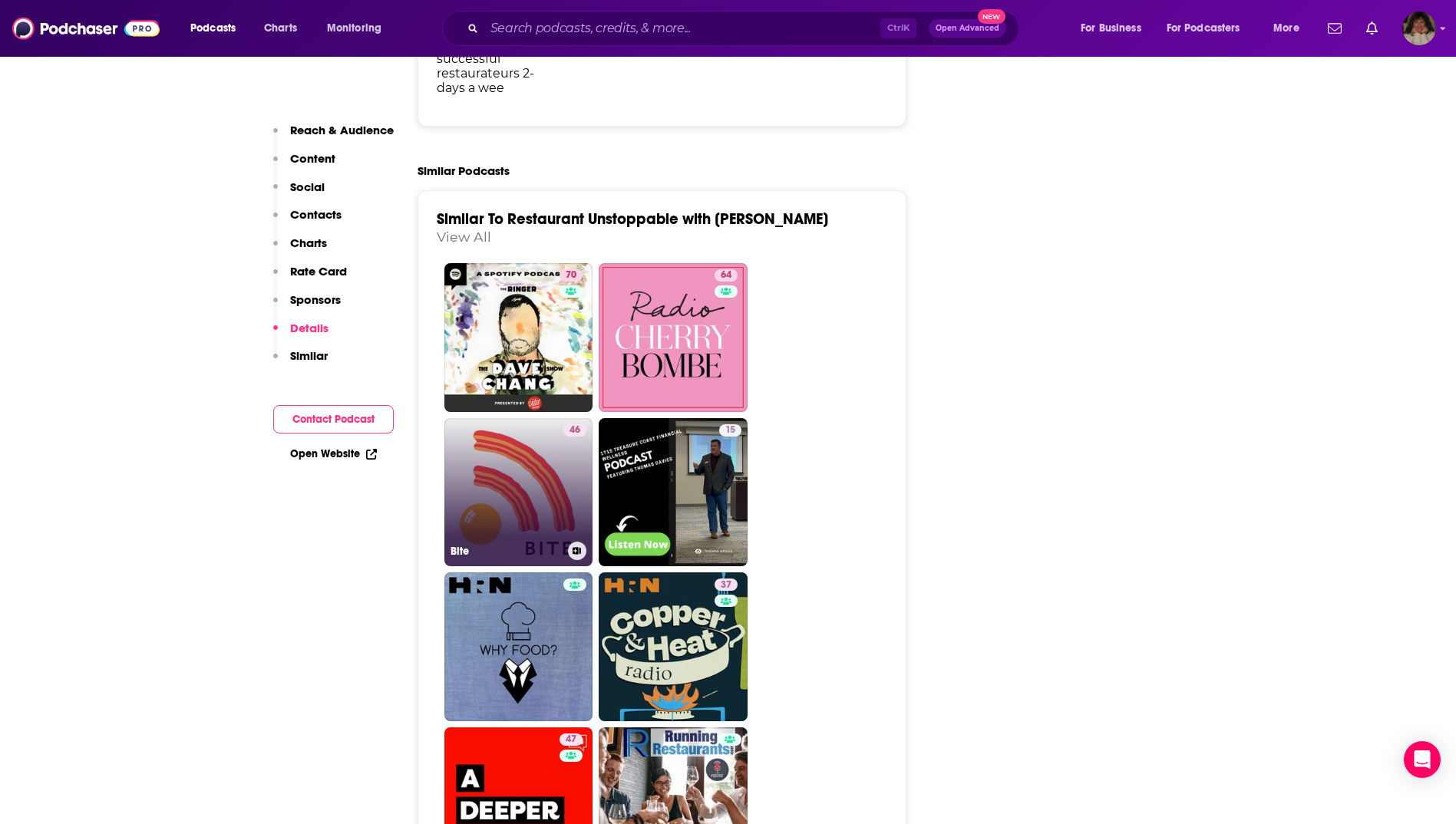
click at [510, 418] on link "46 Bite" at bounding box center [518, 492] width 149 height 149
type input "https://www.podchaser.com/podcasts/bite-29281"
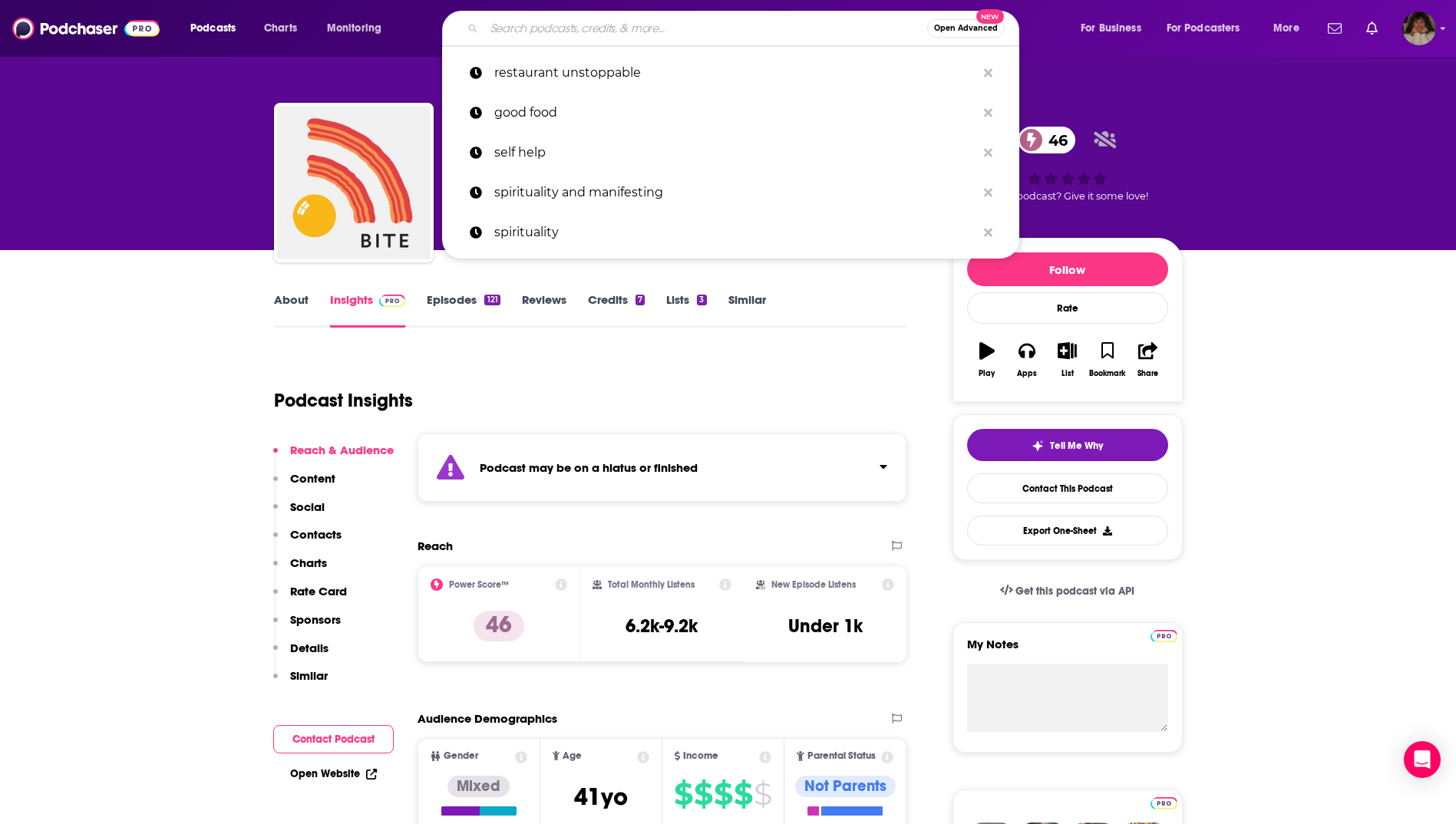
click at [606, 31] on input "Search podcasts, credits, & more..." at bounding box center [705, 28] width 443 height 25
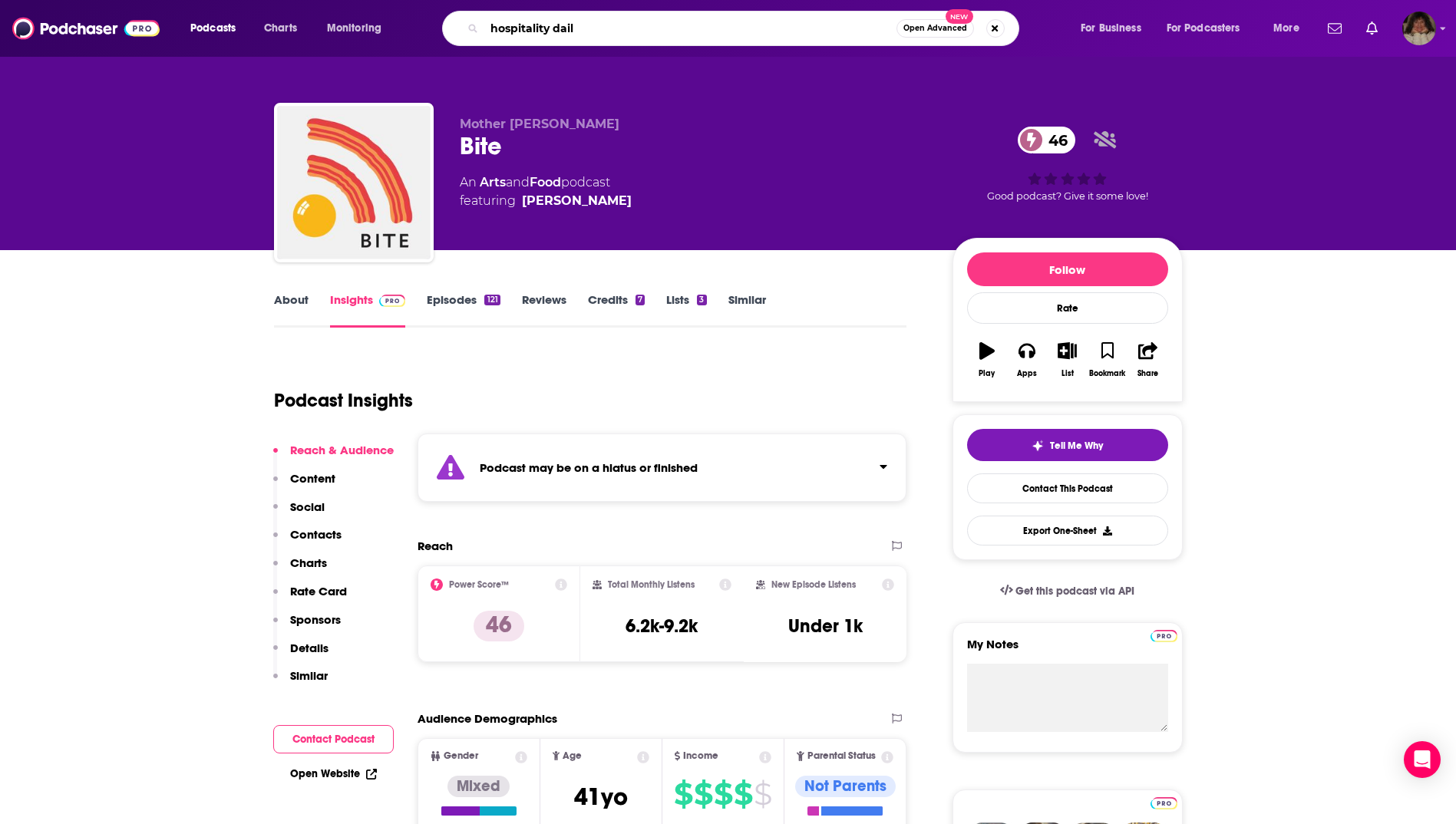
type input "hospitality daily"
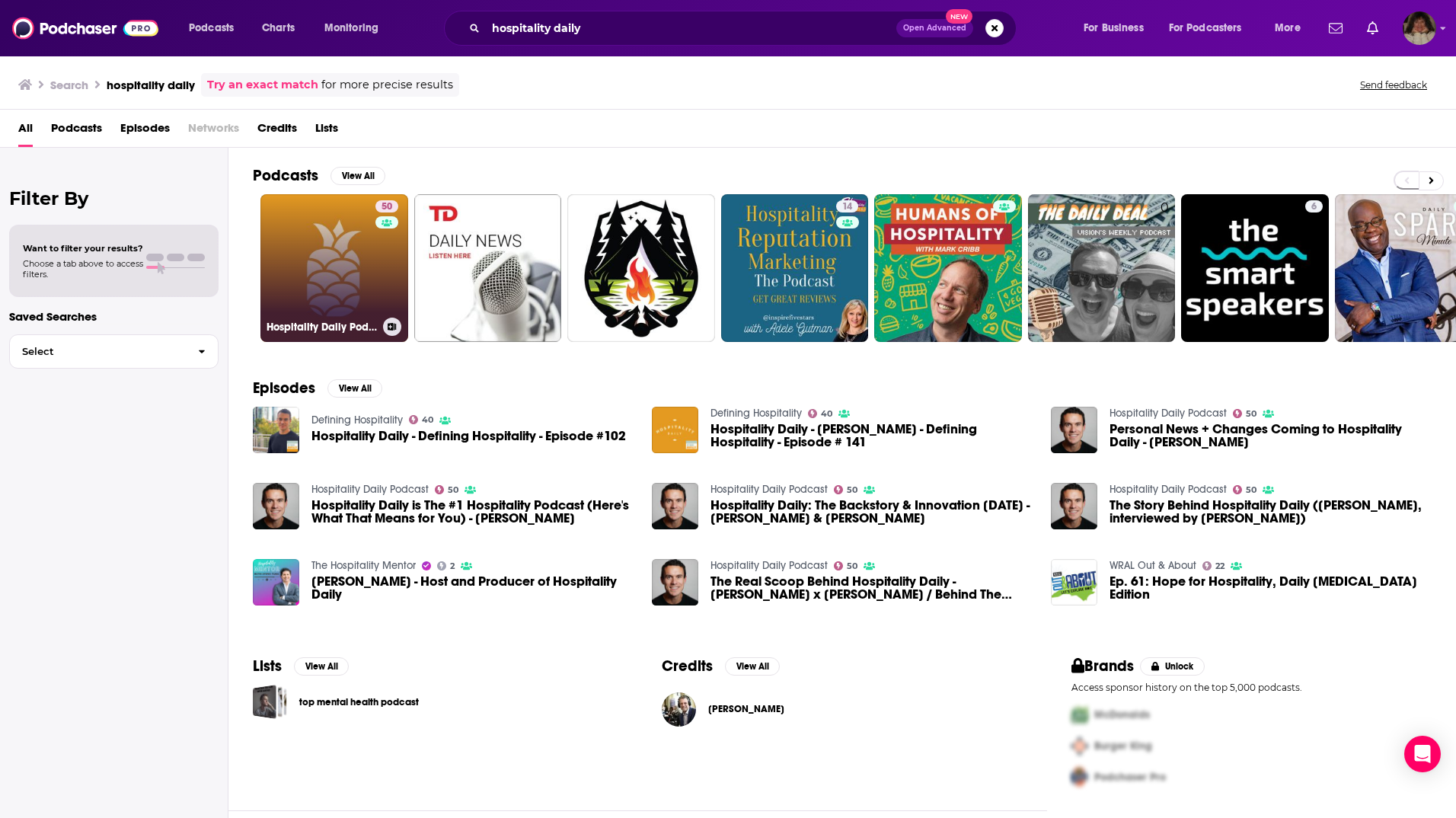
click at [343, 257] on link "50 Hospitality Daily Podcast" at bounding box center [334, 268] width 147 height 147
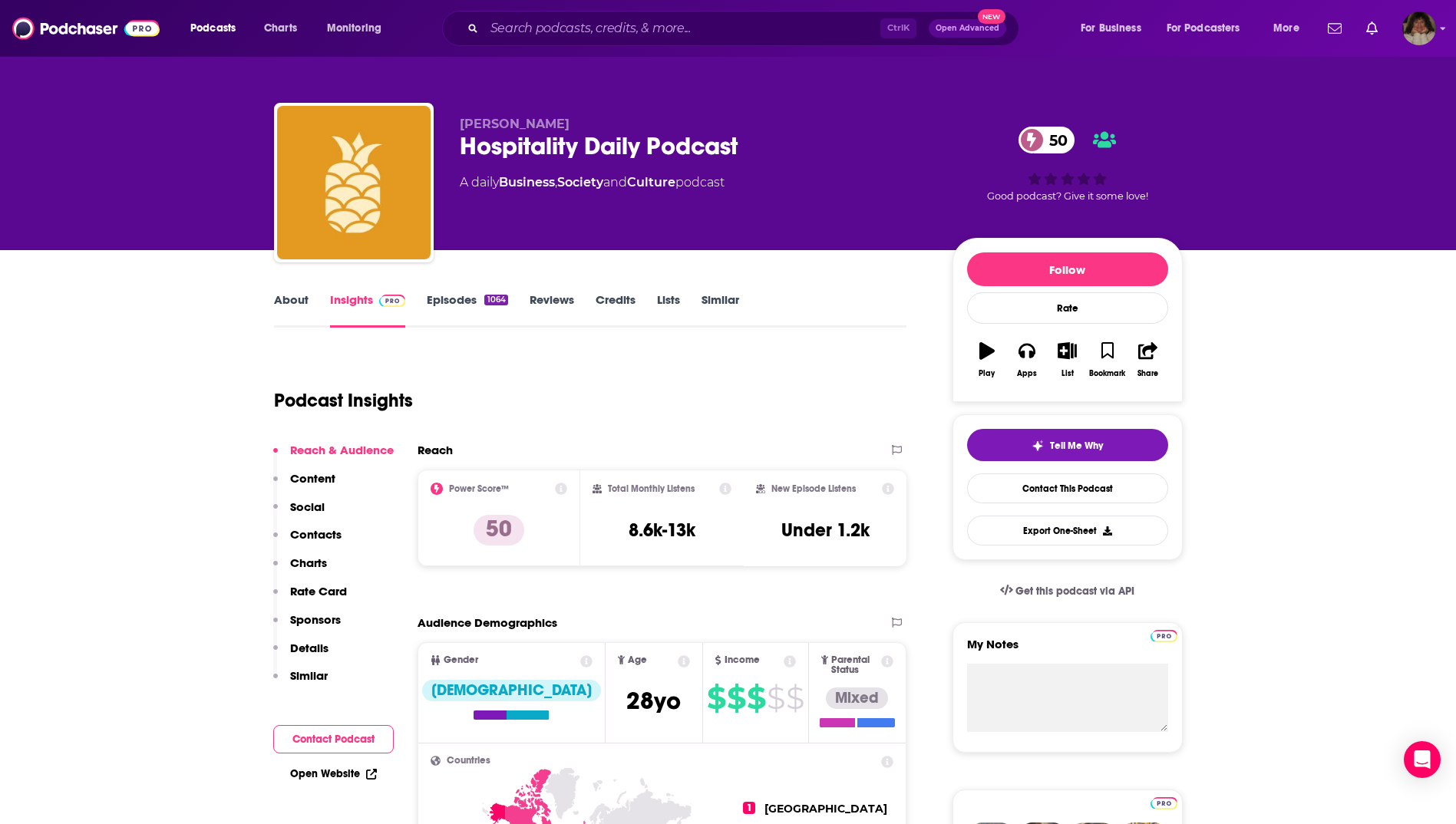
click at [296, 299] on link "About" at bounding box center [291, 310] width 35 height 35
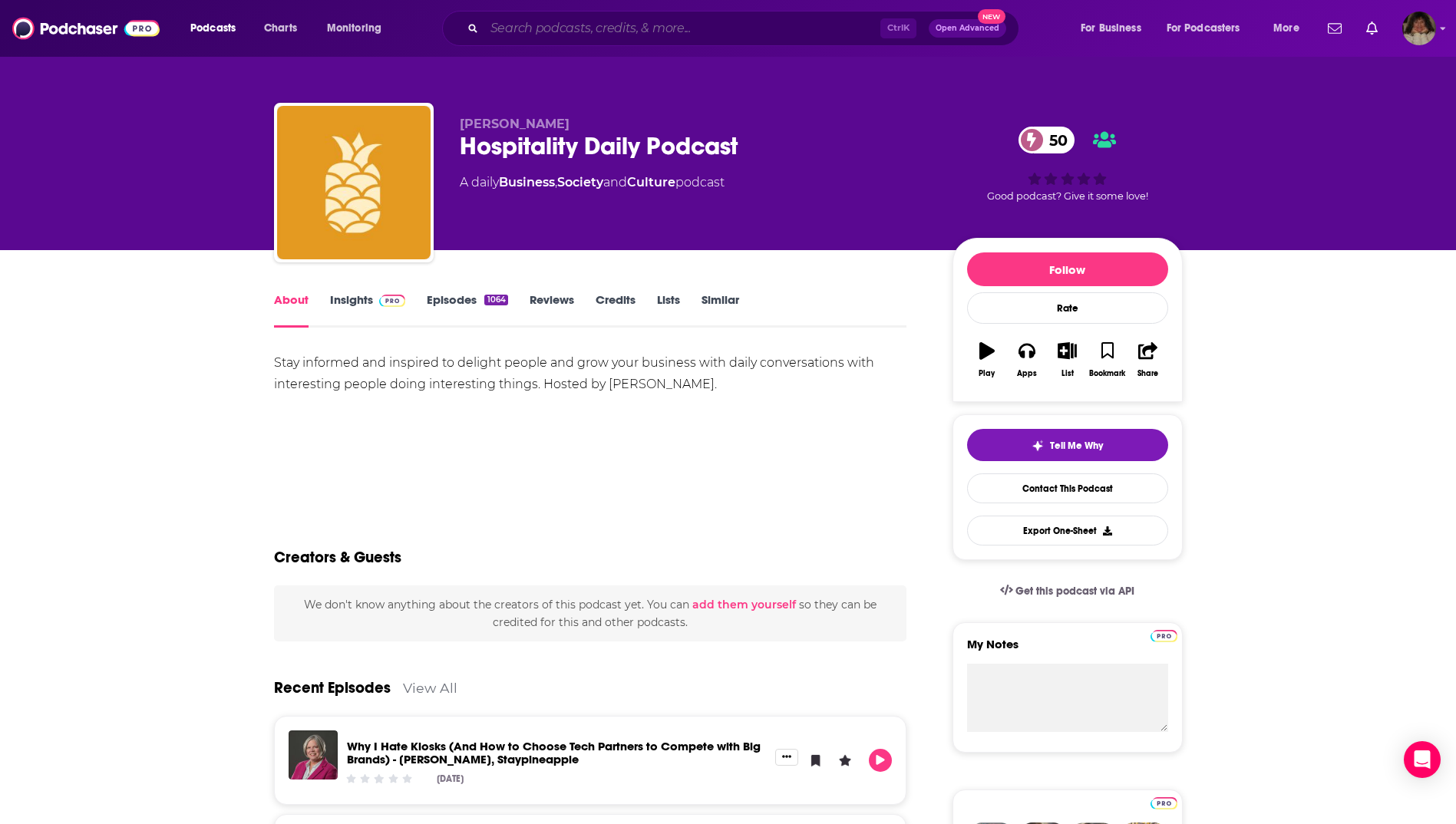
click at [600, 35] on input "Search podcasts, credits, & more..." at bounding box center [682, 28] width 396 height 25
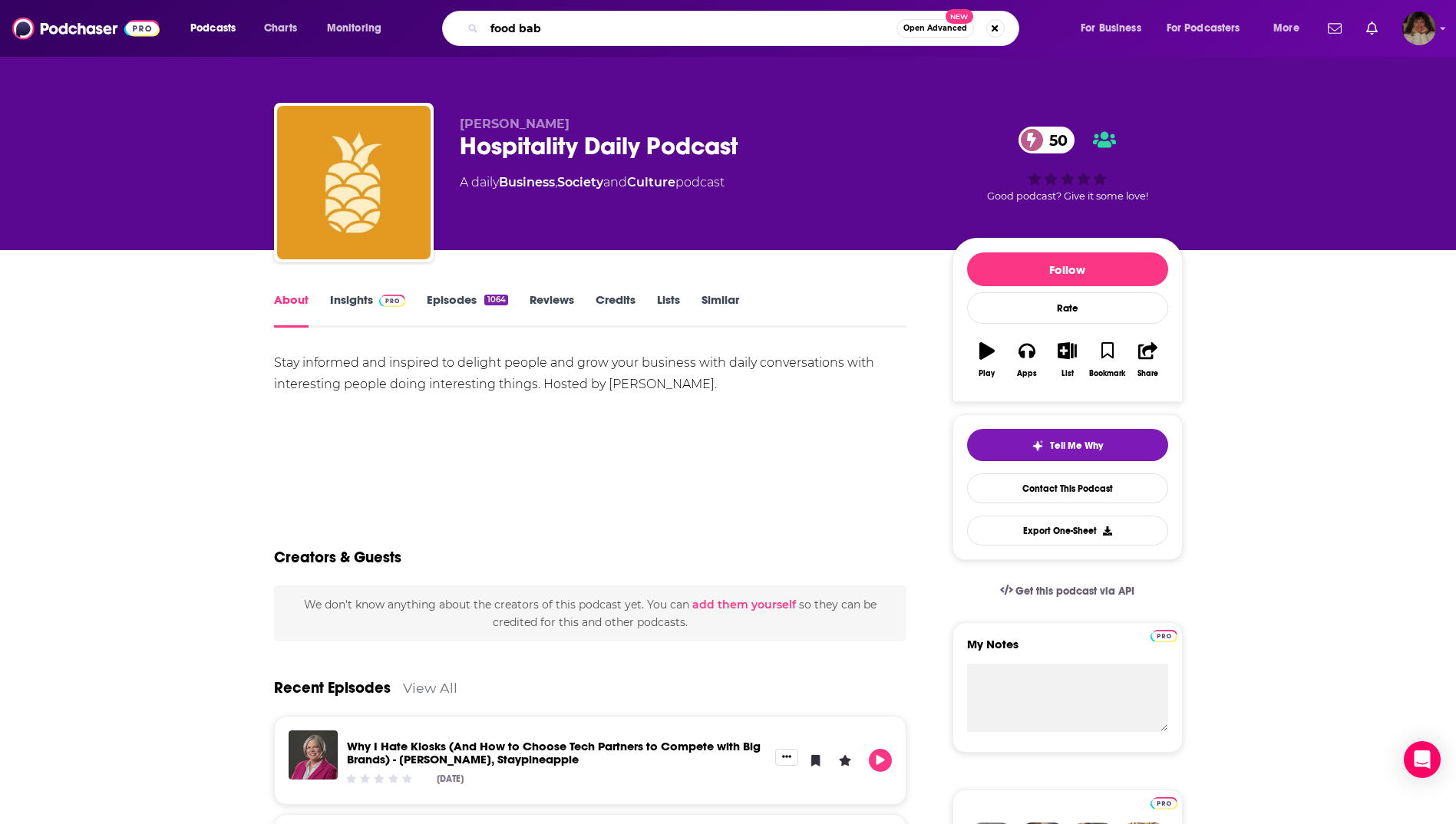
type input "food babe"
